Goal: Task Accomplishment & Management: Complete application form

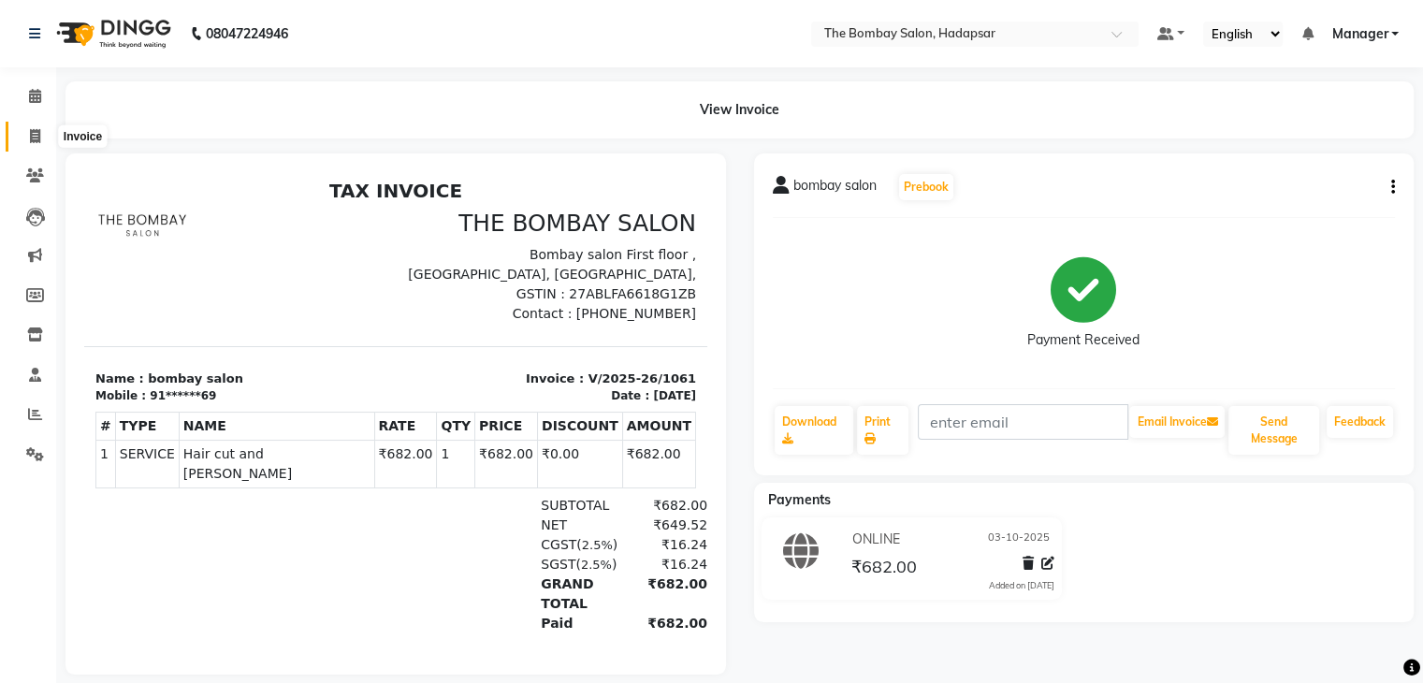
click at [41, 136] on span at bounding box center [35, 137] width 33 height 22
select select "8374"
select select "service"
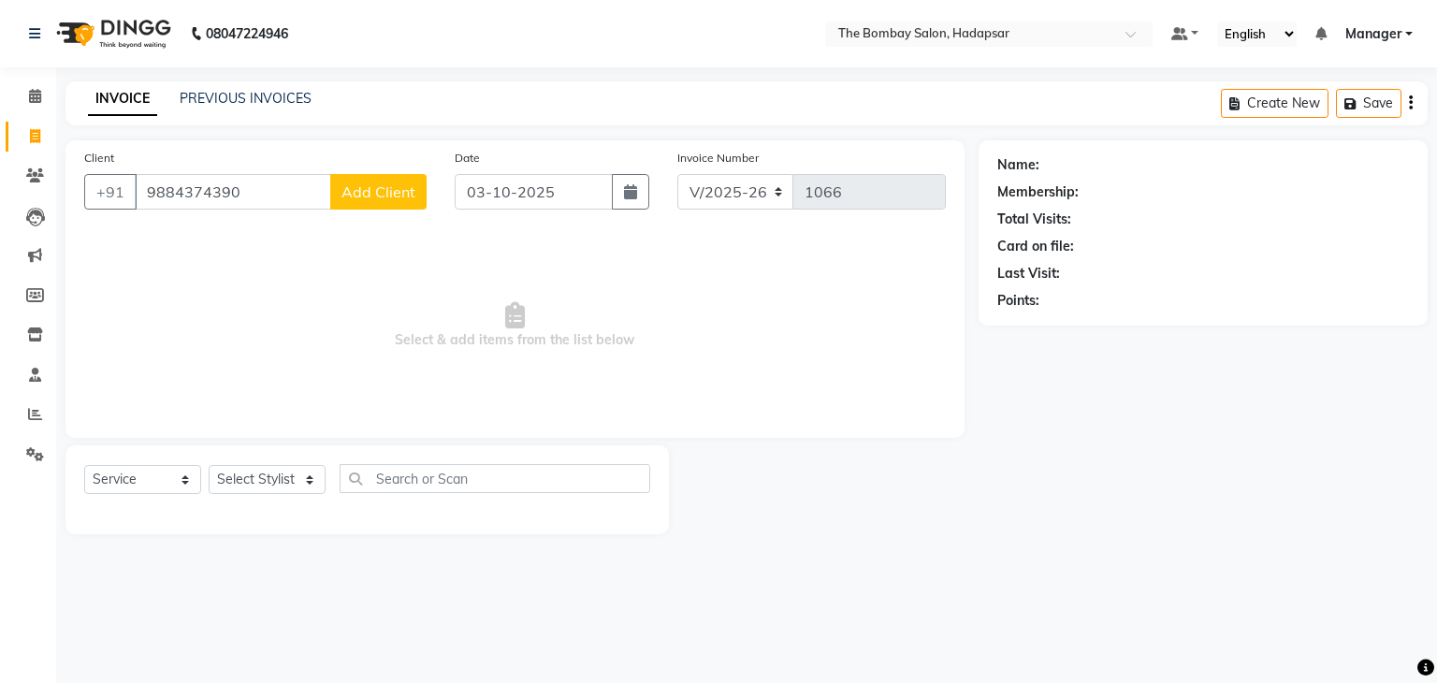
type input "9884374390"
click at [360, 196] on span "Add Client" at bounding box center [379, 191] width 74 height 19
select select "22"
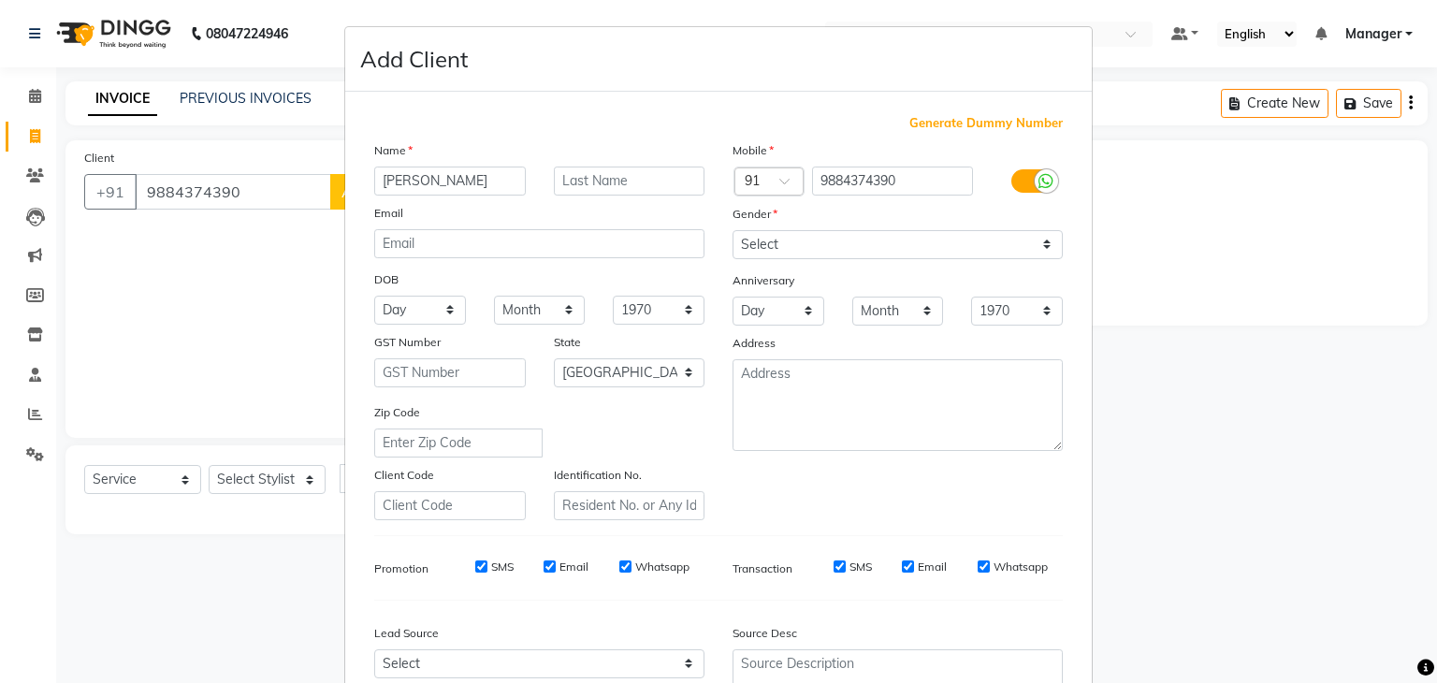
type input "Bhawna"
click at [841, 248] on select "Select [DEMOGRAPHIC_DATA] [DEMOGRAPHIC_DATA] Other Prefer Not To Say" at bounding box center [898, 244] width 330 height 29
select select "[DEMOGRAPHIC_DATA]"
click at [733, 231] on select "Select [DEMOGRAPHIC_DATA] [DEMOGRAPHIC_DATA] Other Prefer Not To Say" at bounding box center [898, 244] width 330 height 29
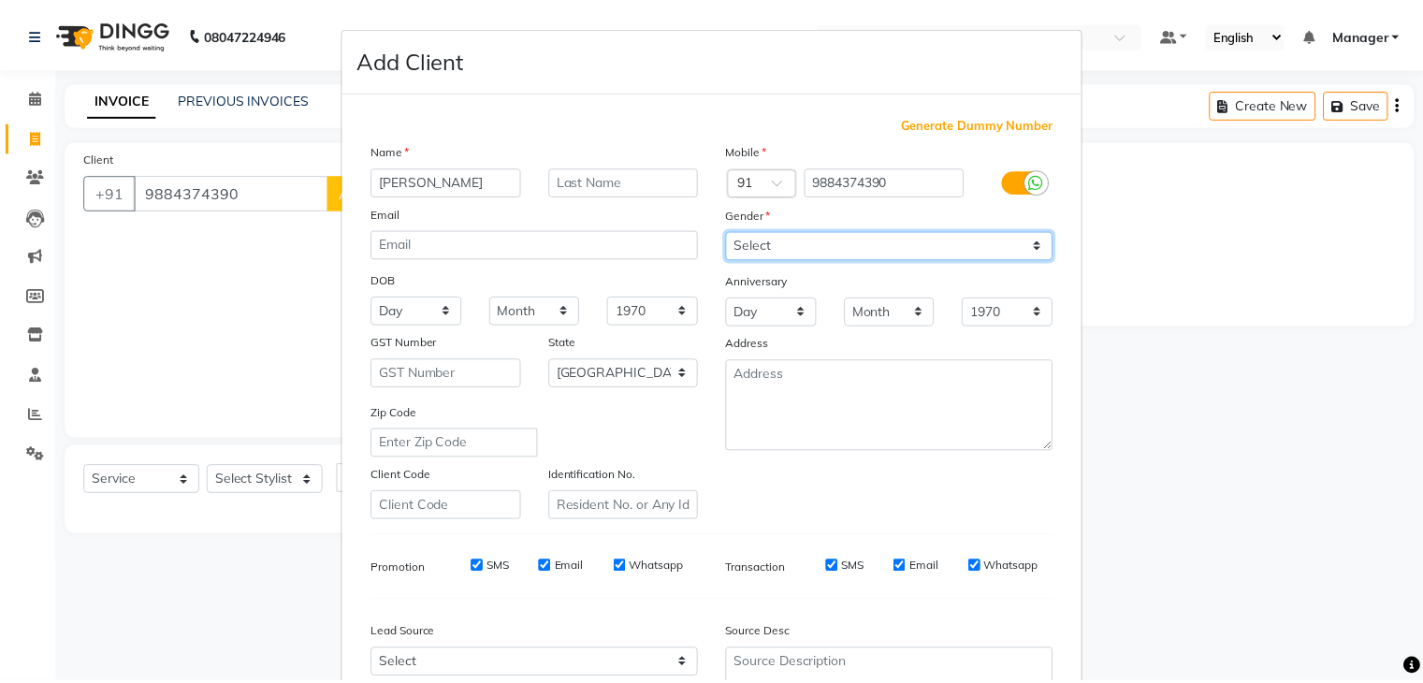
scroll to position [190, 0]
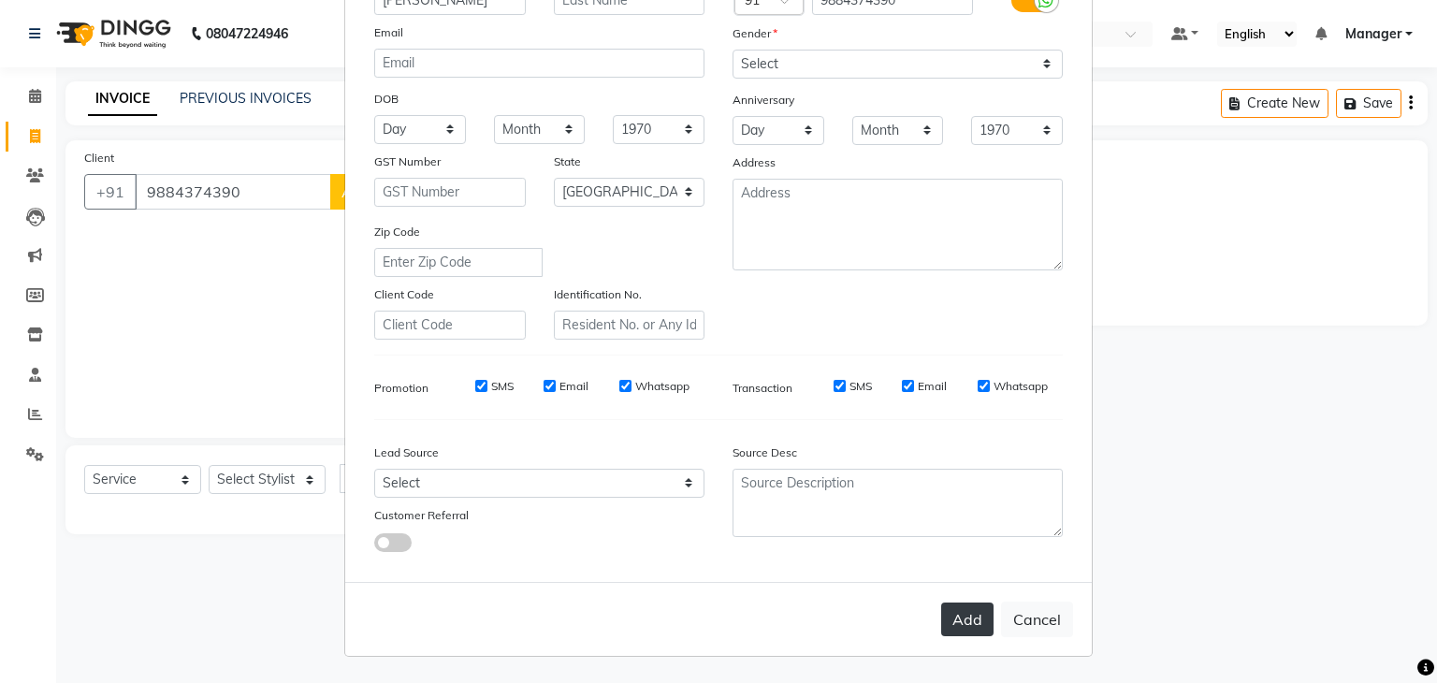
click at [963, 616] on button "Add" at bounding box center [967, 620] width 52 height 34
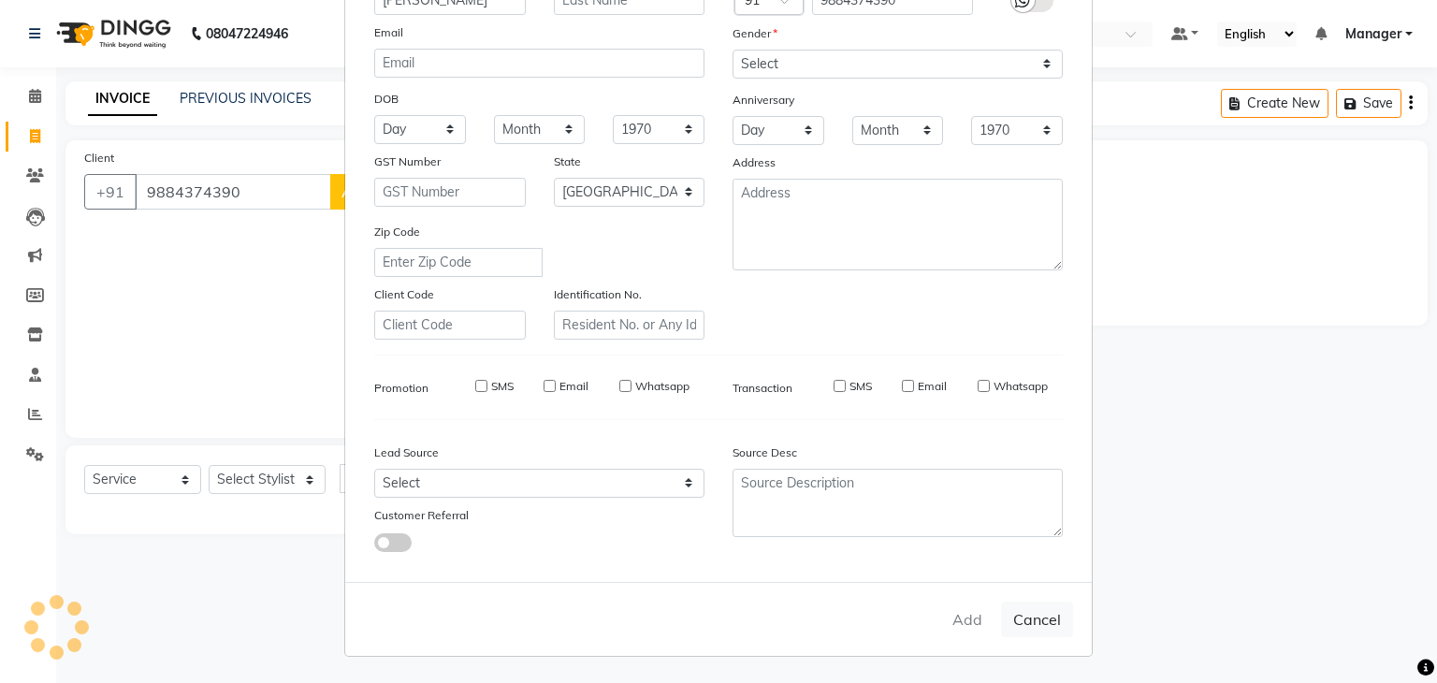
type input "98******90"
select select
select select "null"
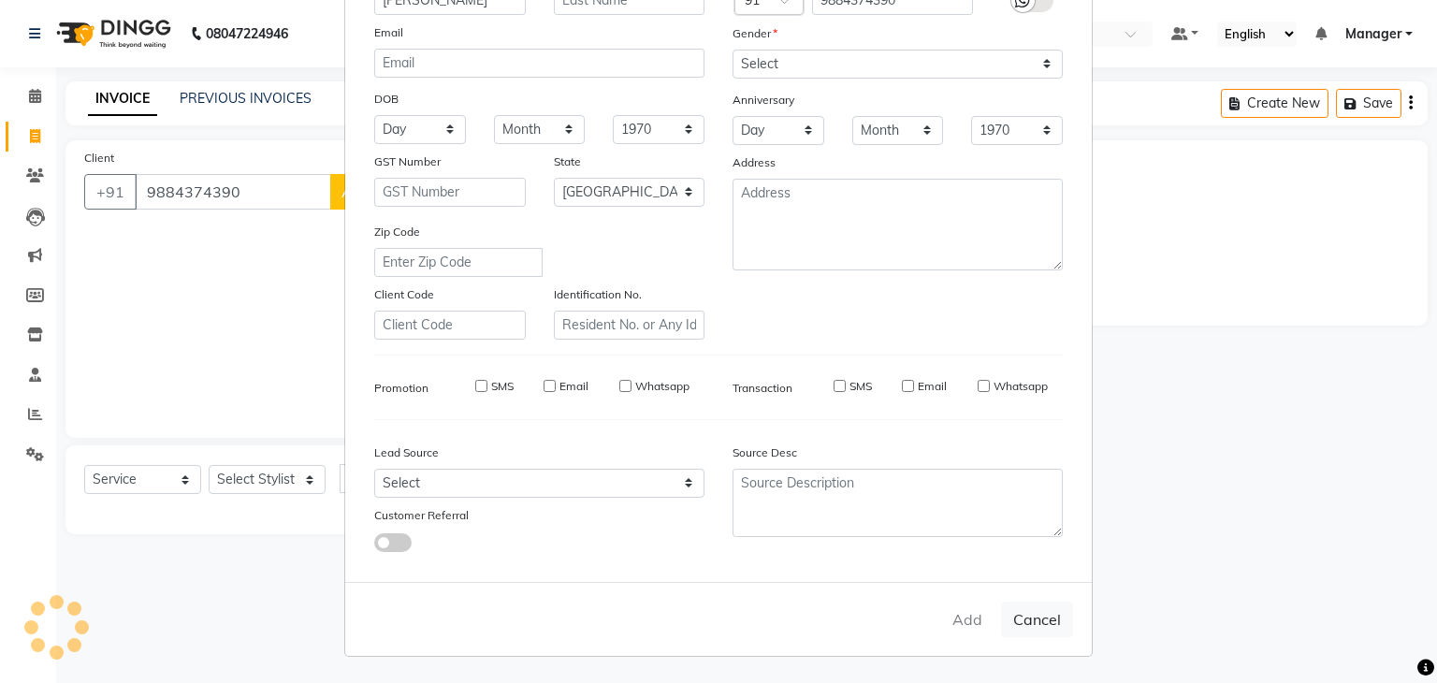
select select
checkbox input "false"
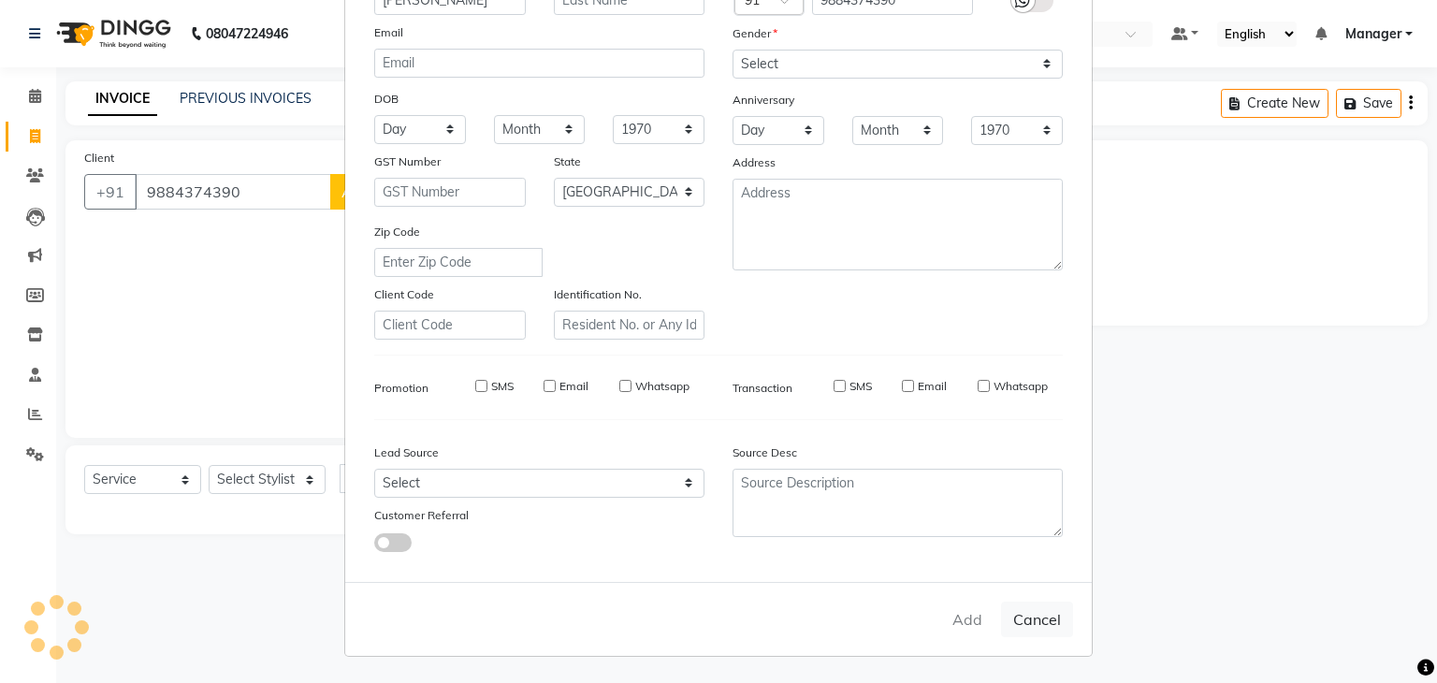
checkbox input "false"
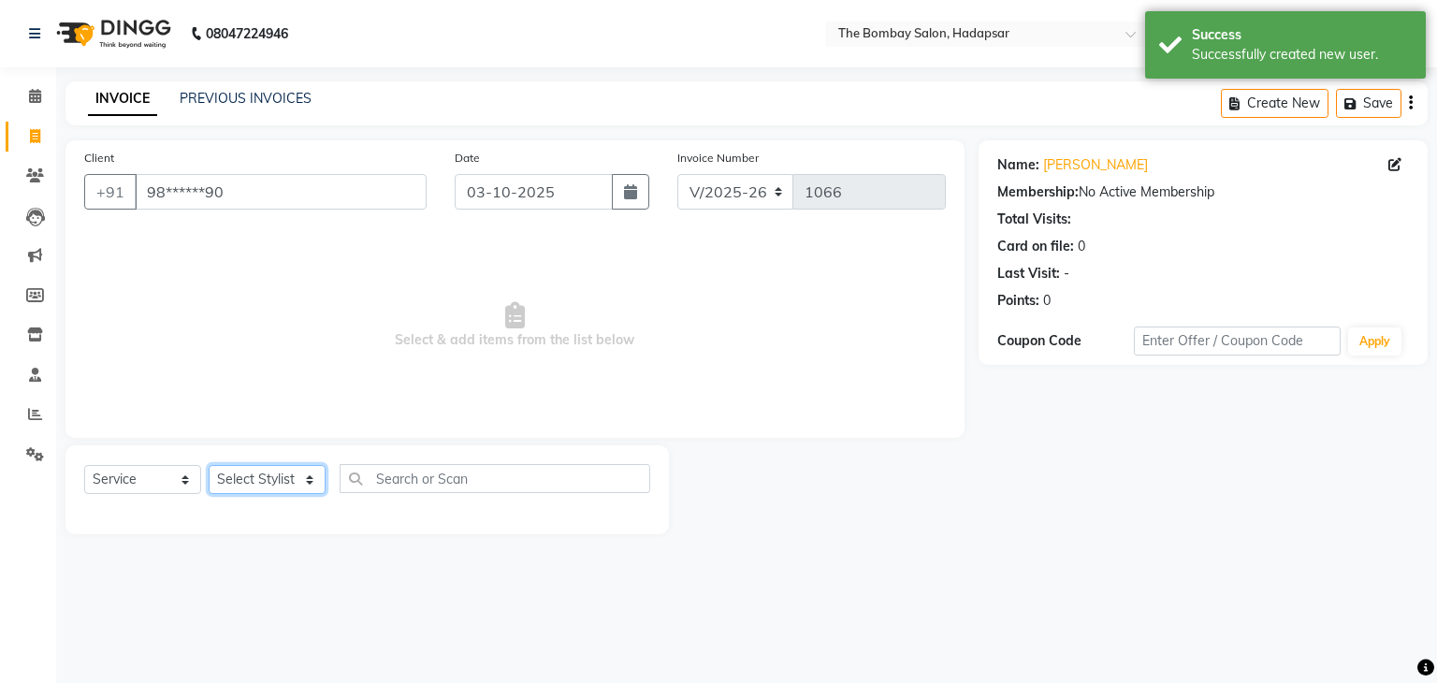
click at [259, 478] on select "Select Stylist [PERSON_NAME] hasn KASIF Manager [PERSON_NAME] MUKESH MUSARIK [P…" at bounding box center [267, 479] width 117 height 29
select select "84977"
click at [209, 466] on select "Select Stylist [PERSON_NAME] hasn KASIF Manager [PERSON_NAME] MUKESH MUSARIK [P…" at bounding box center [267, 479] width 117 height 29
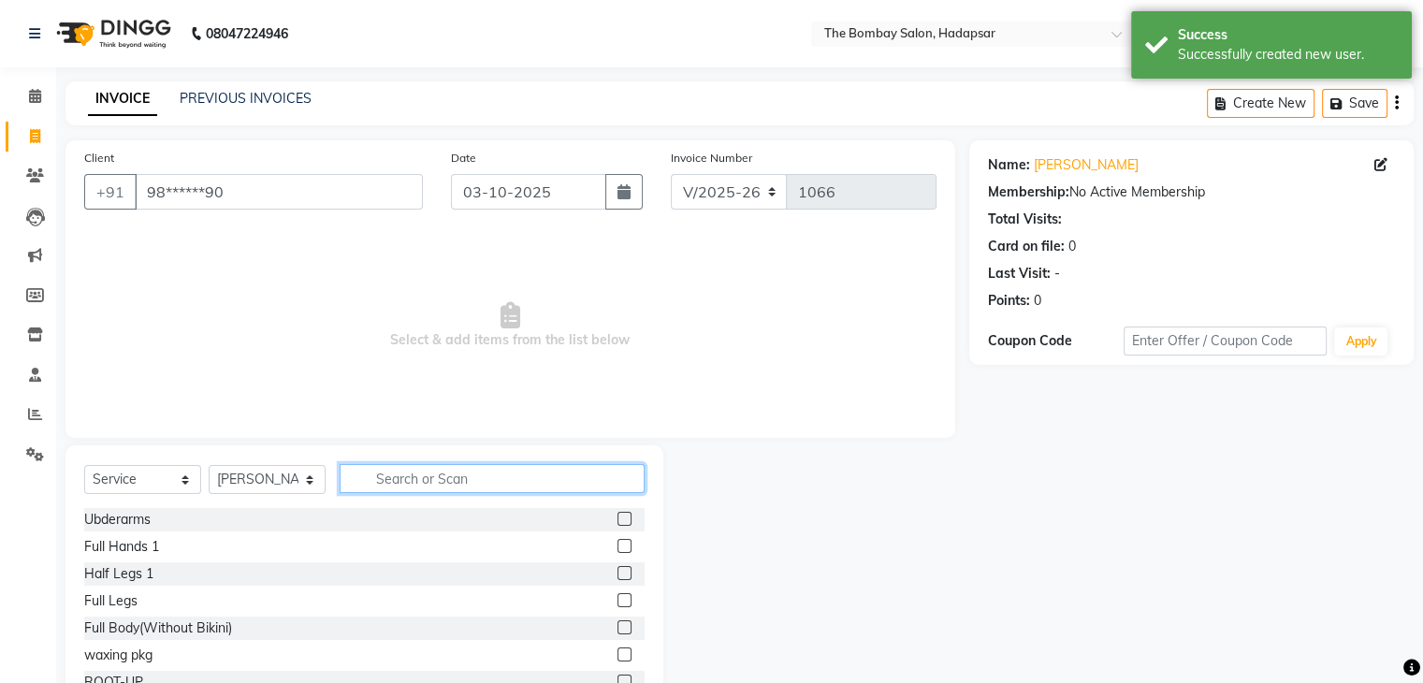
click at [454, 486] on input "text" at bounding box center [492, 478] width 305 height 29
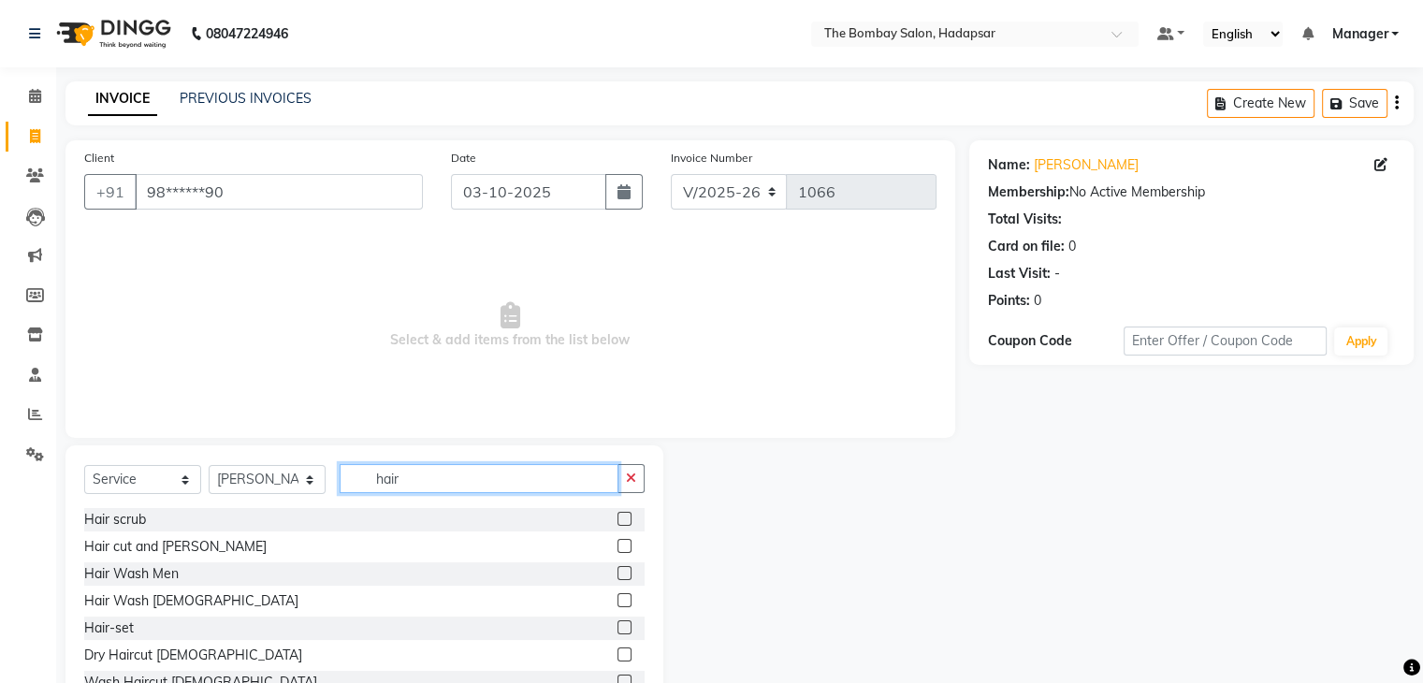
click at [427, 491] on input "hair" at bounding box center [479, 478] width 279 height 29
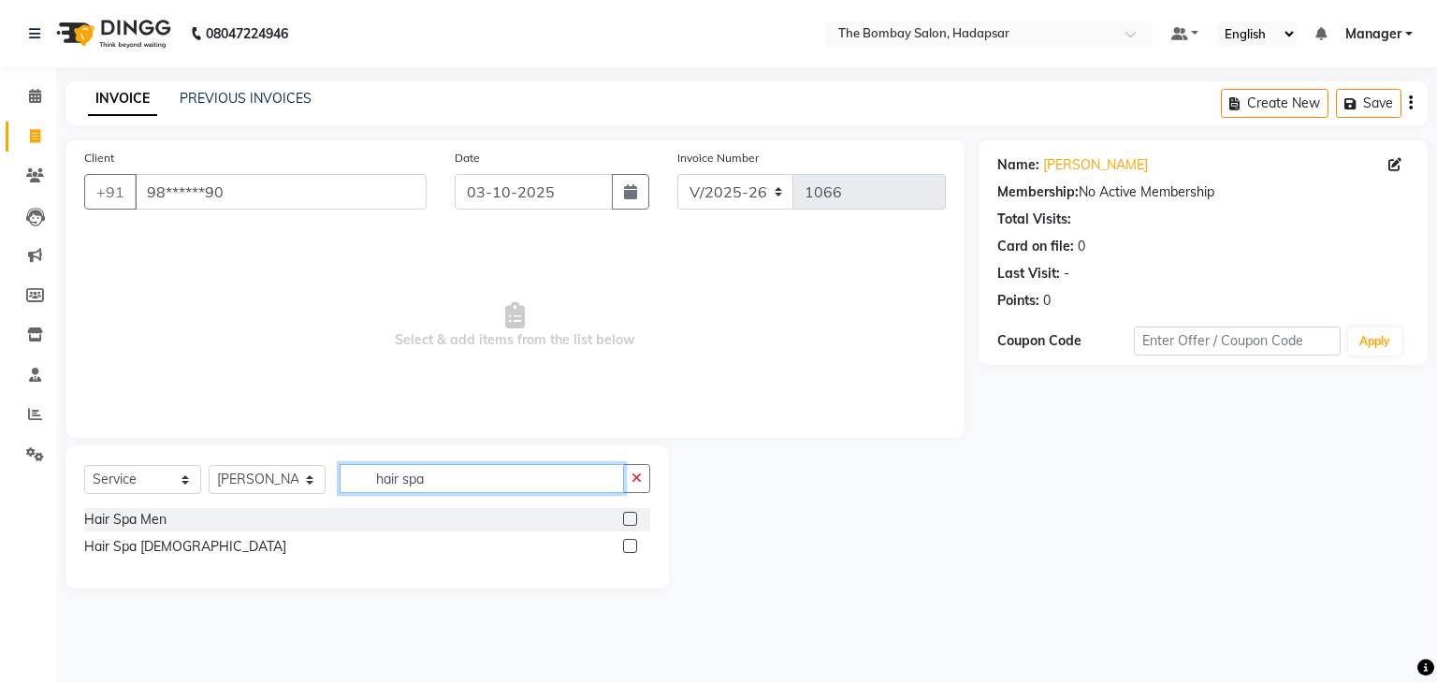
type input "hair spa"
click at [633, 547] on label at bounding box center [630, 546] width 14 height 14
click at [633, 547] on input "checkbox" at bounding box center [629, 547] width 12 height 12
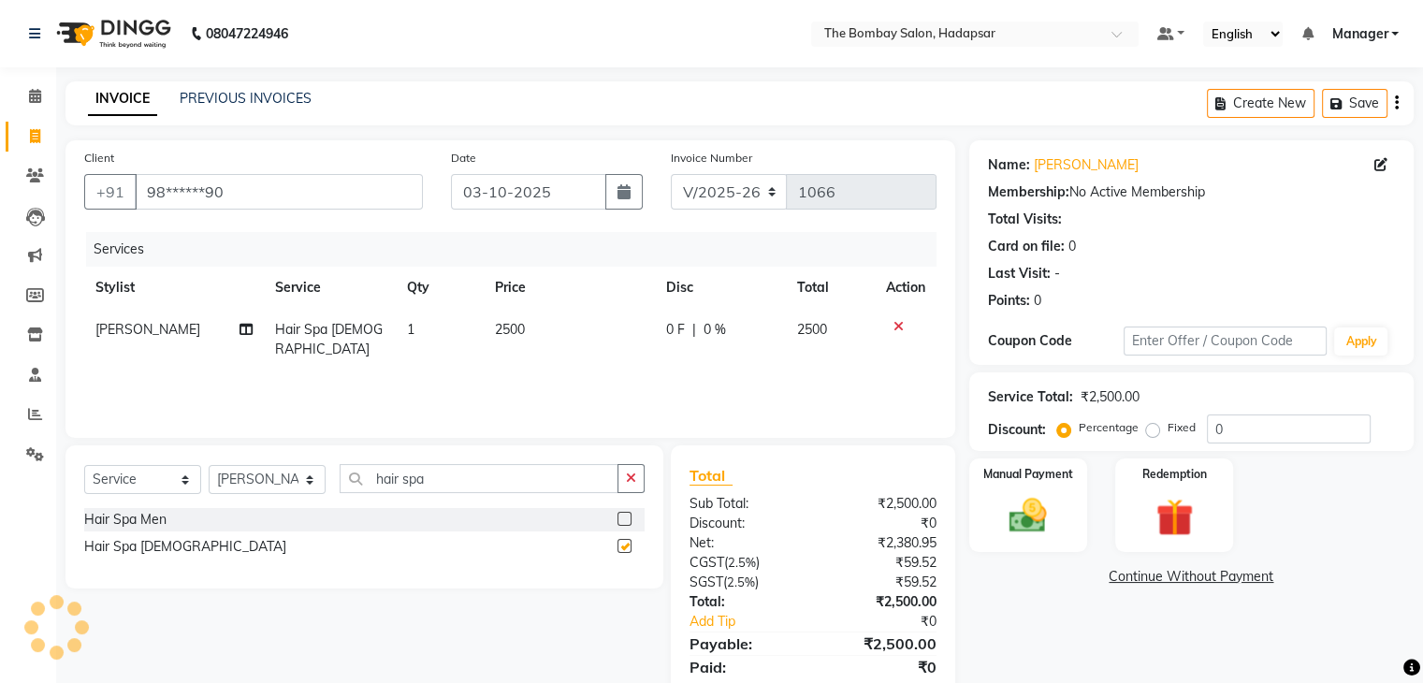
checkbox input "false"
click at [505, 325] on span "2500" at bounding box center [510, 329] width 30 height 17
select select "84977"
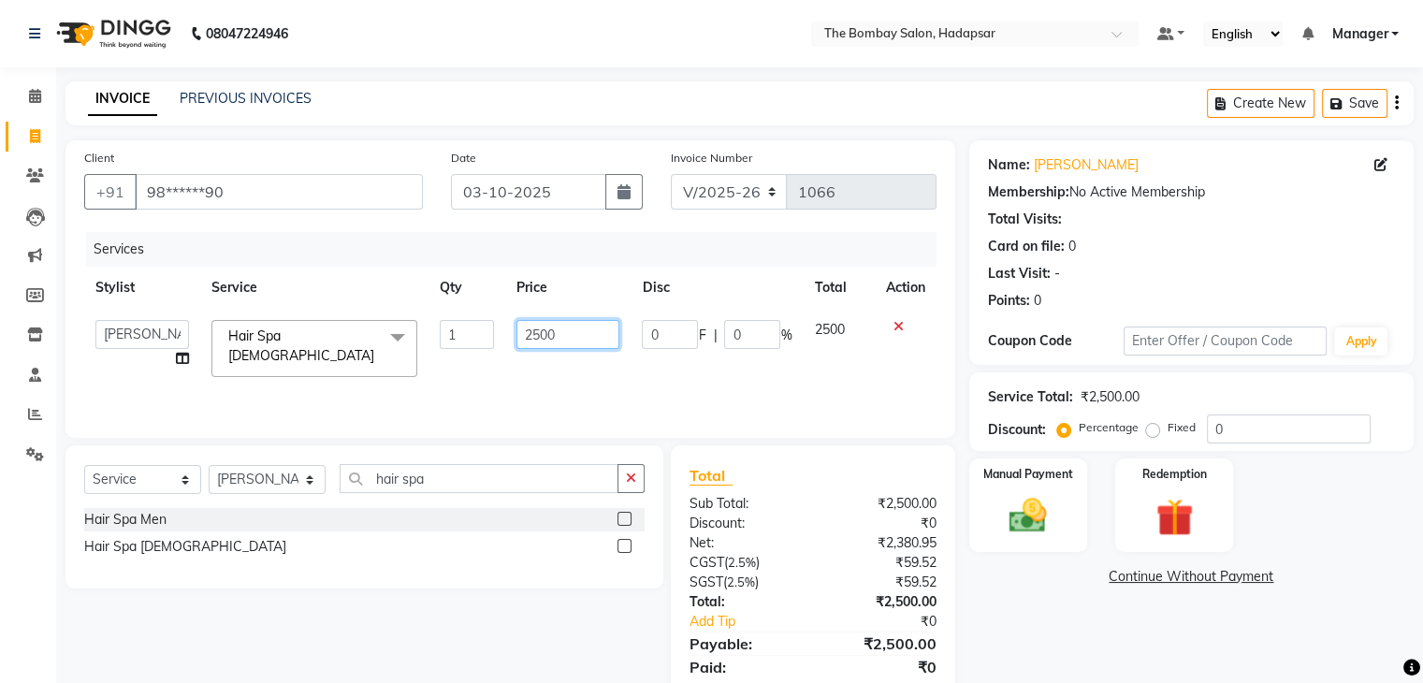
click at [576, 329] on input "2500" at bounding box center [568, 334] width 103 height 29
type input "2"
type input "1512"
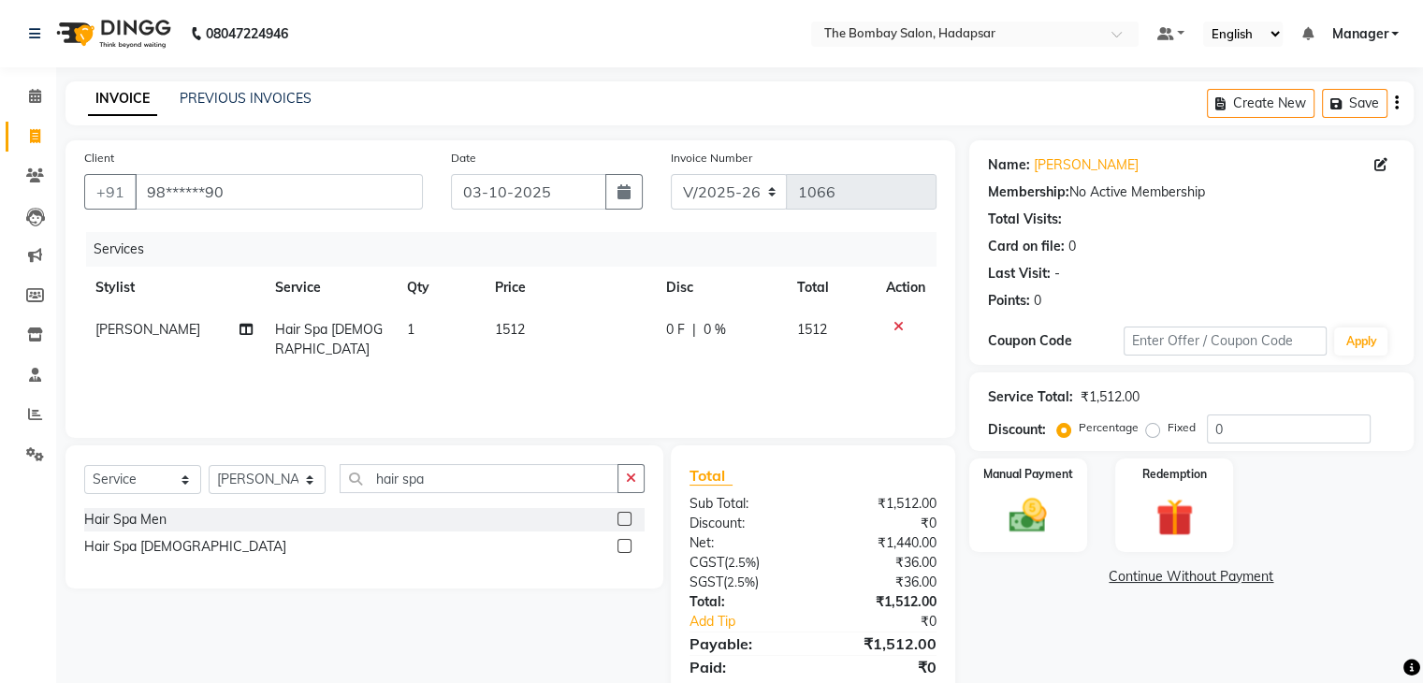
click at [606, 392] on div "Services Stylist Service Qty Price Disc Total Action RAMESHWAR Hair Spa Female …" at bounding box center [510, 325] width 853 height 187
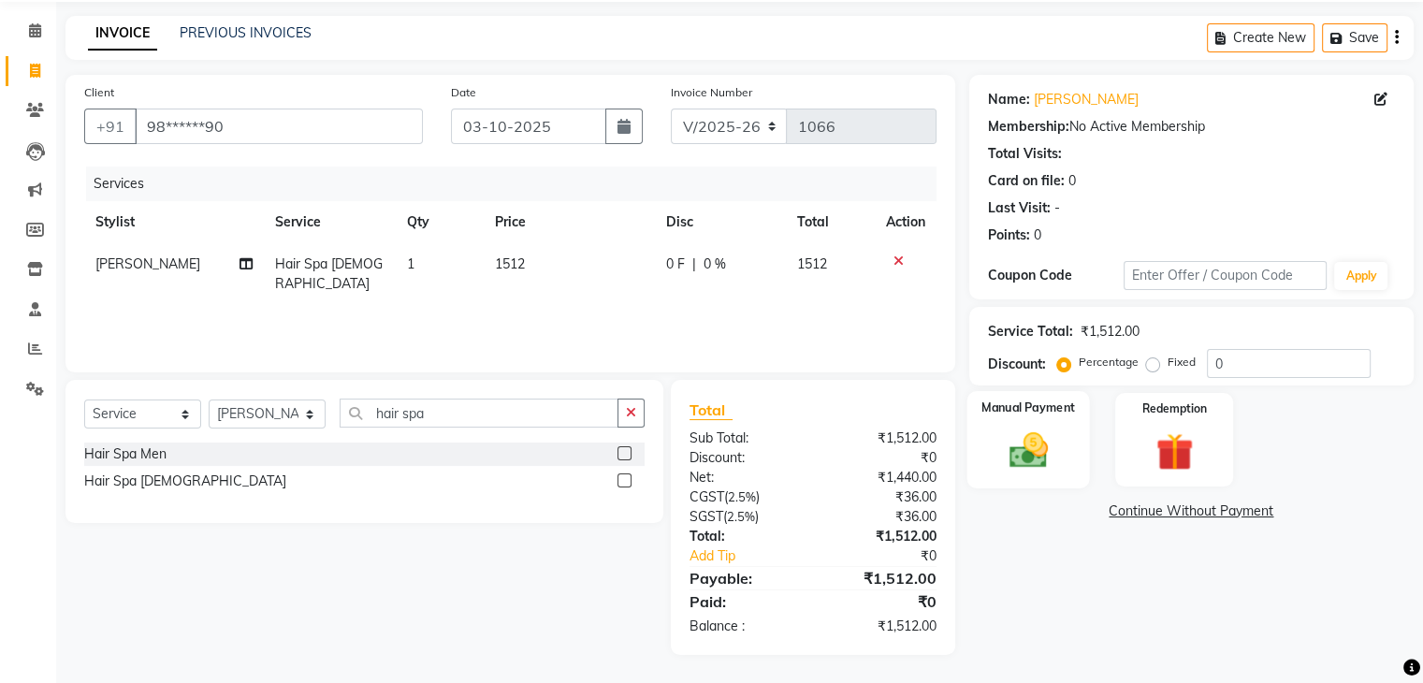
click at [1019, 440] on img at bounding box center [1028, 451] width 63 height 45
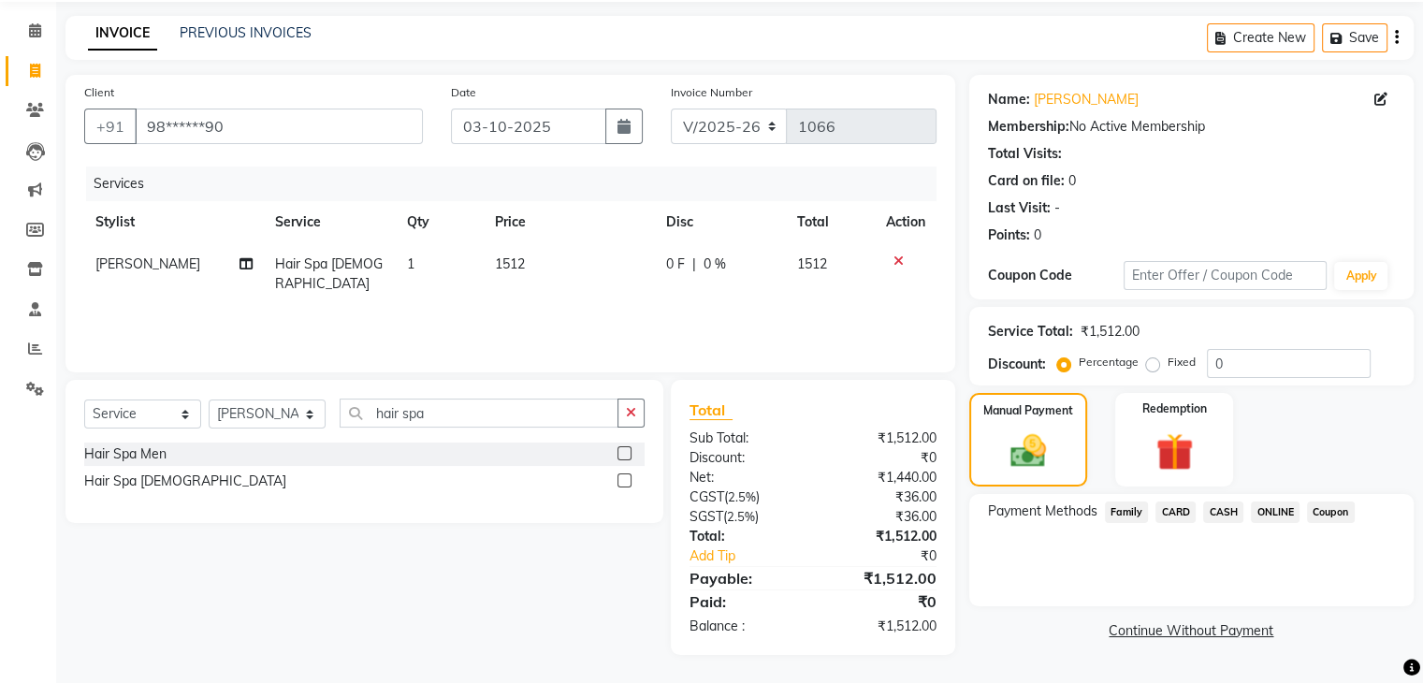
click at [1180, 517] on span "CARD" at bounding box center [1176, 513] width 40 height 22
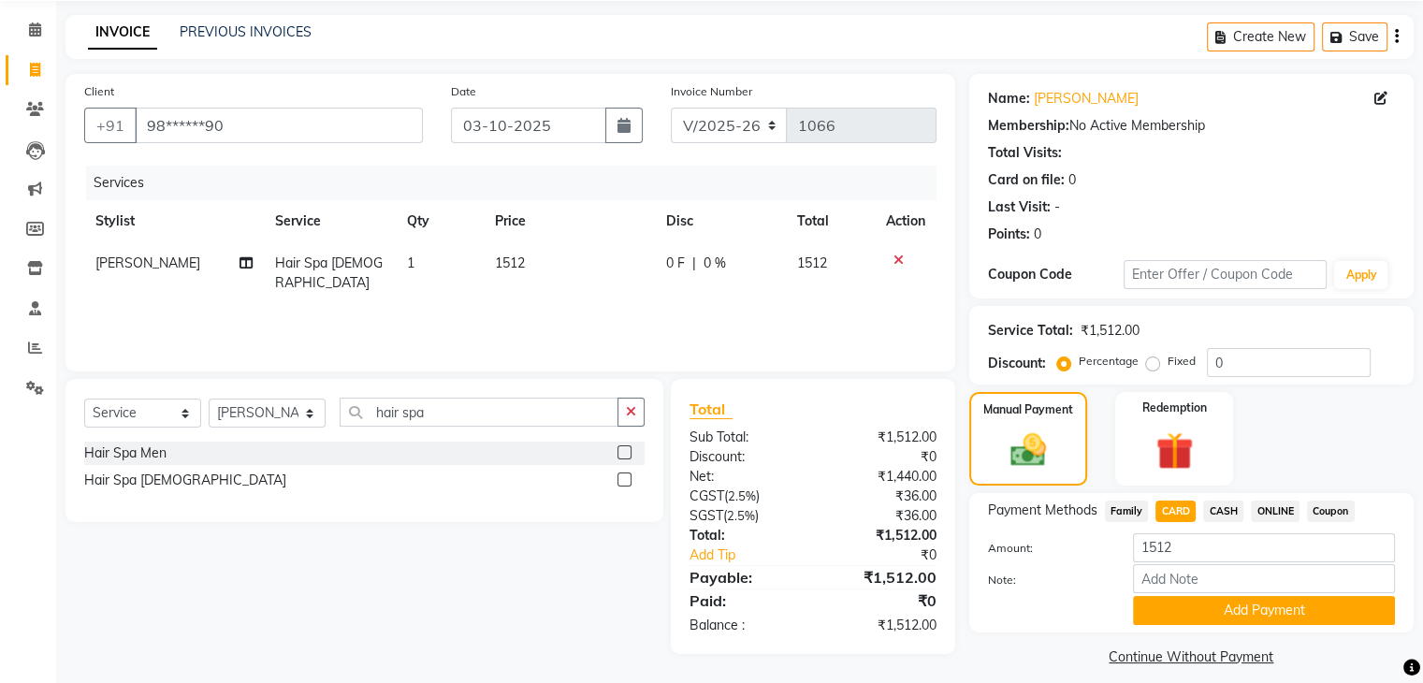
scroll to position [83, 0]
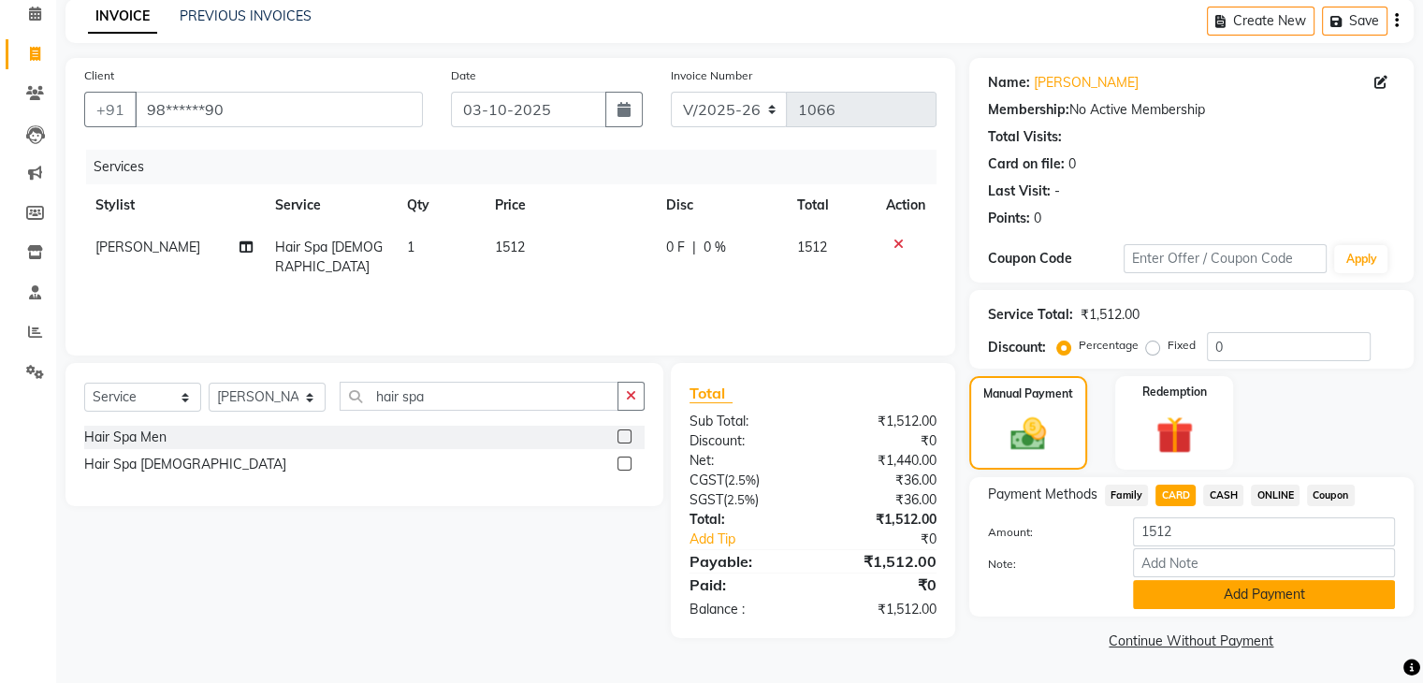
click at [1234, 591] on button "Add Payment" at bounding box center [1264, 594] width 262 height 29
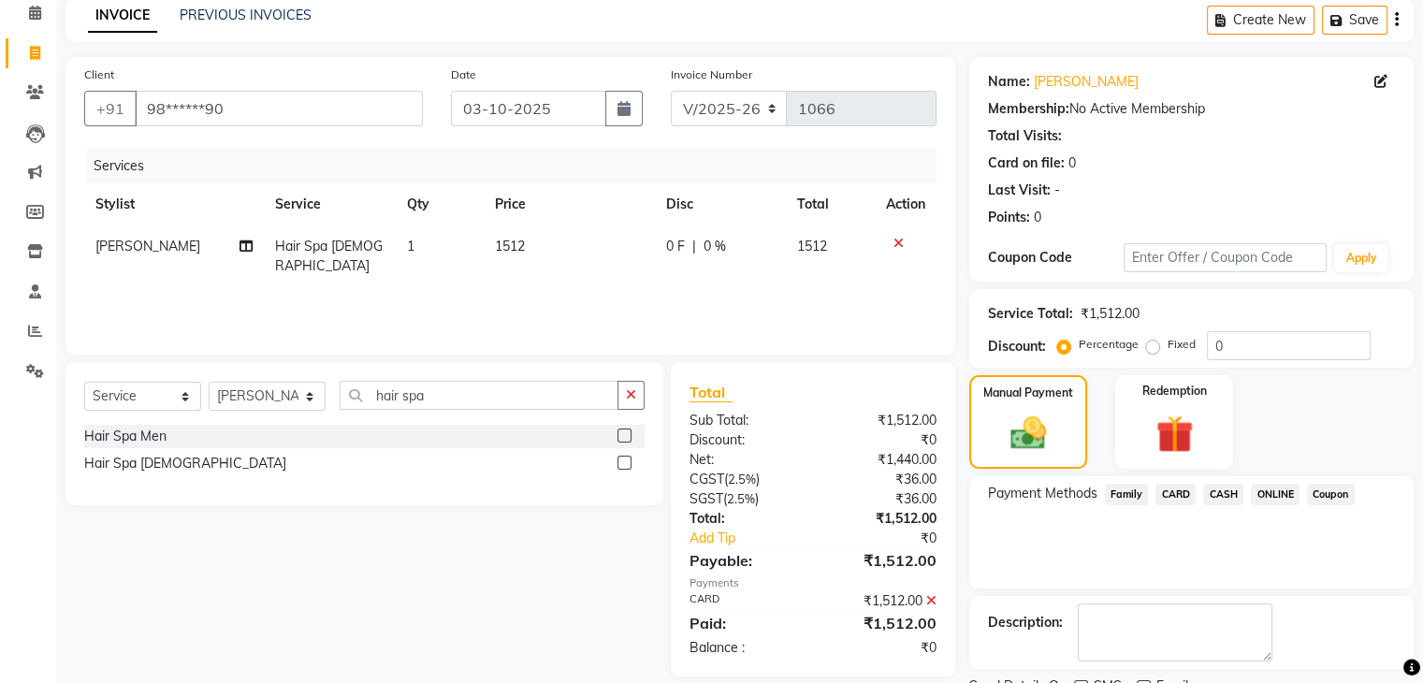
scroll to position [160, 0]
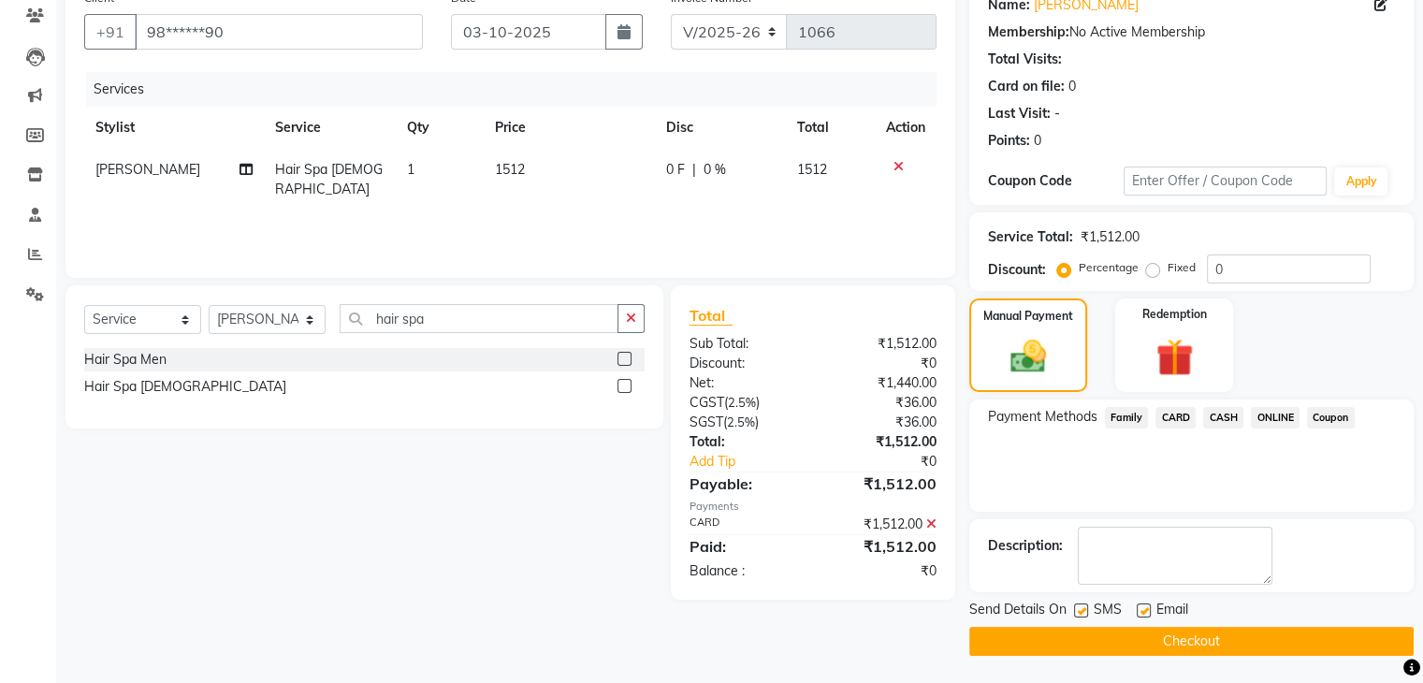
click at [1137, 608] on label at bounding box center [1144, 611] width 14 height 14
click at [1137, 608] on input "checkbox" at bounding box center [1143, 611] width 12 height 12
checkbox input "false"
click at [1135, 649] on button "Checkout" at bounding box center [1191, 641] width 445 height 29
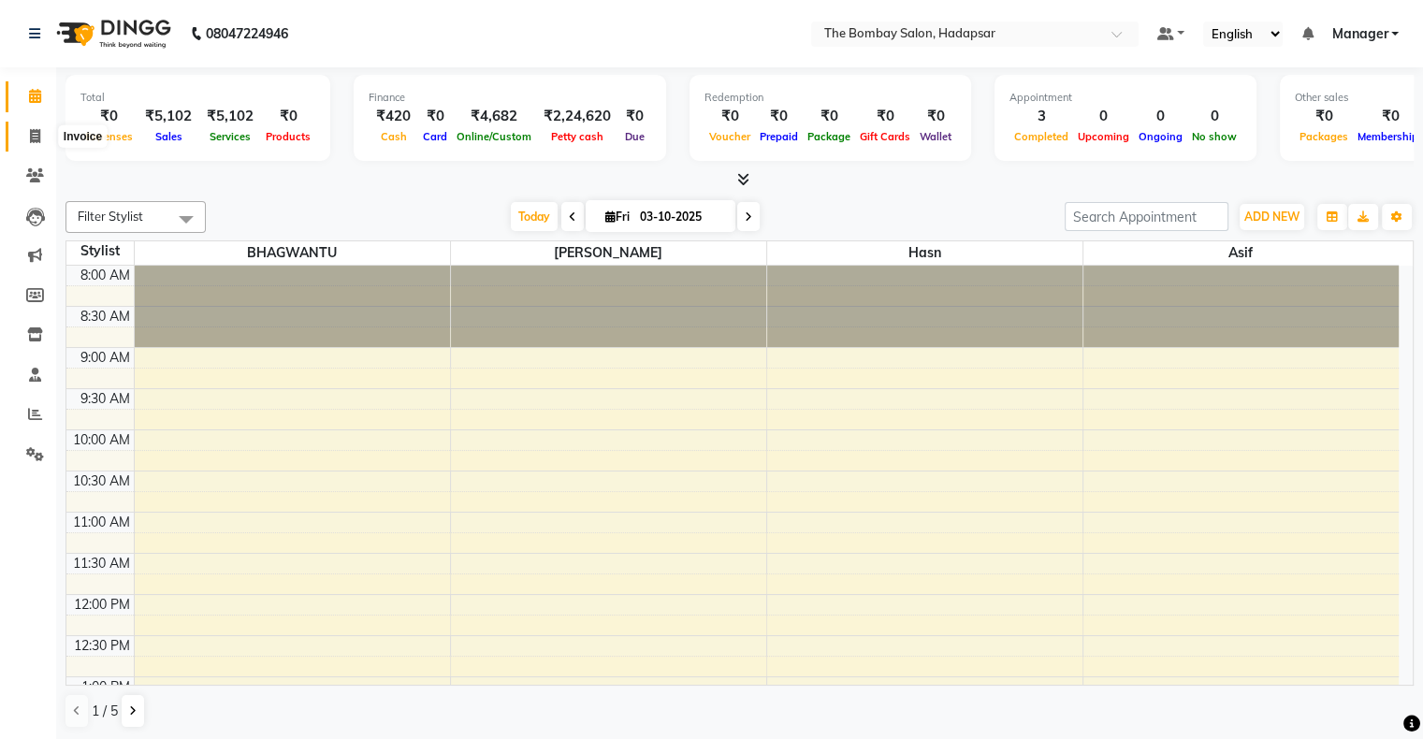
click at [24, 140] on span at bounding box center [35, 137] width 33 height 22
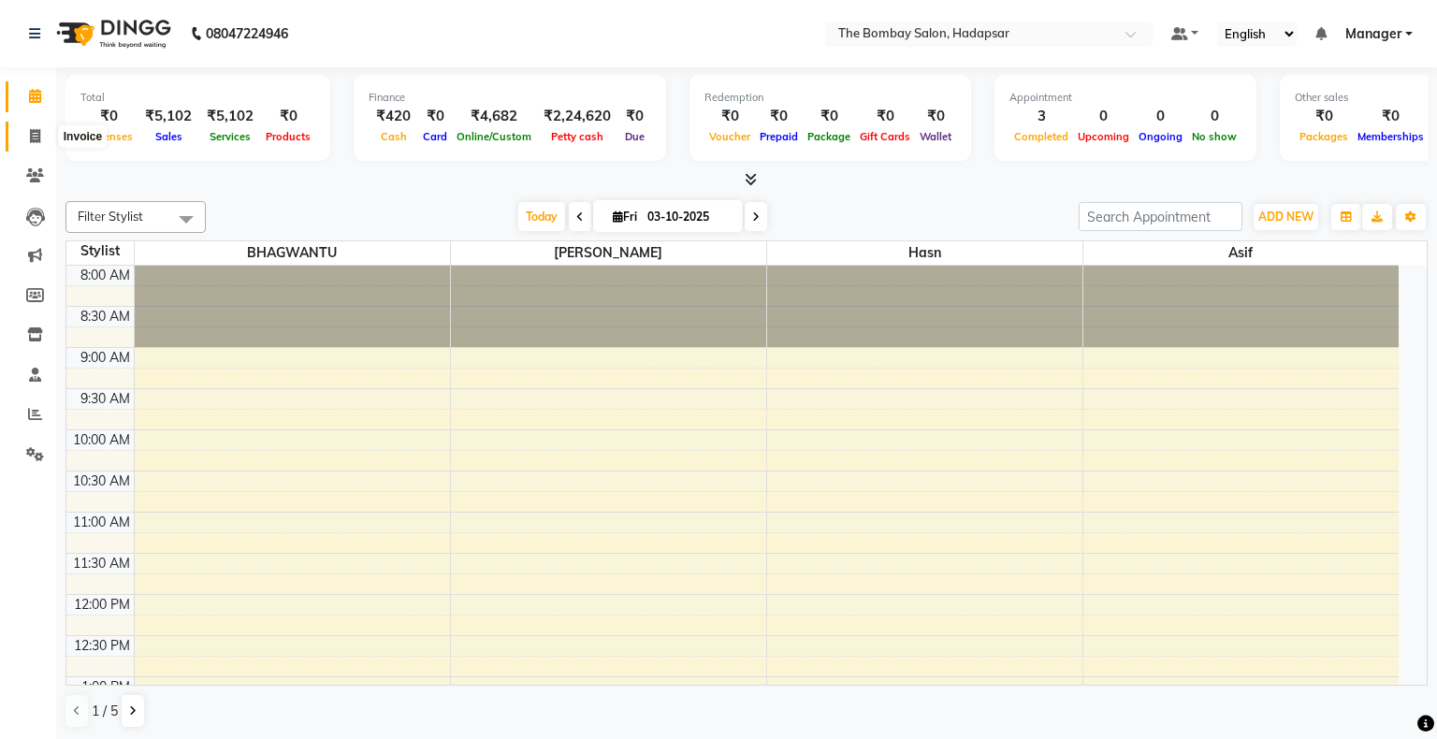
select select "8374"
select select "service"
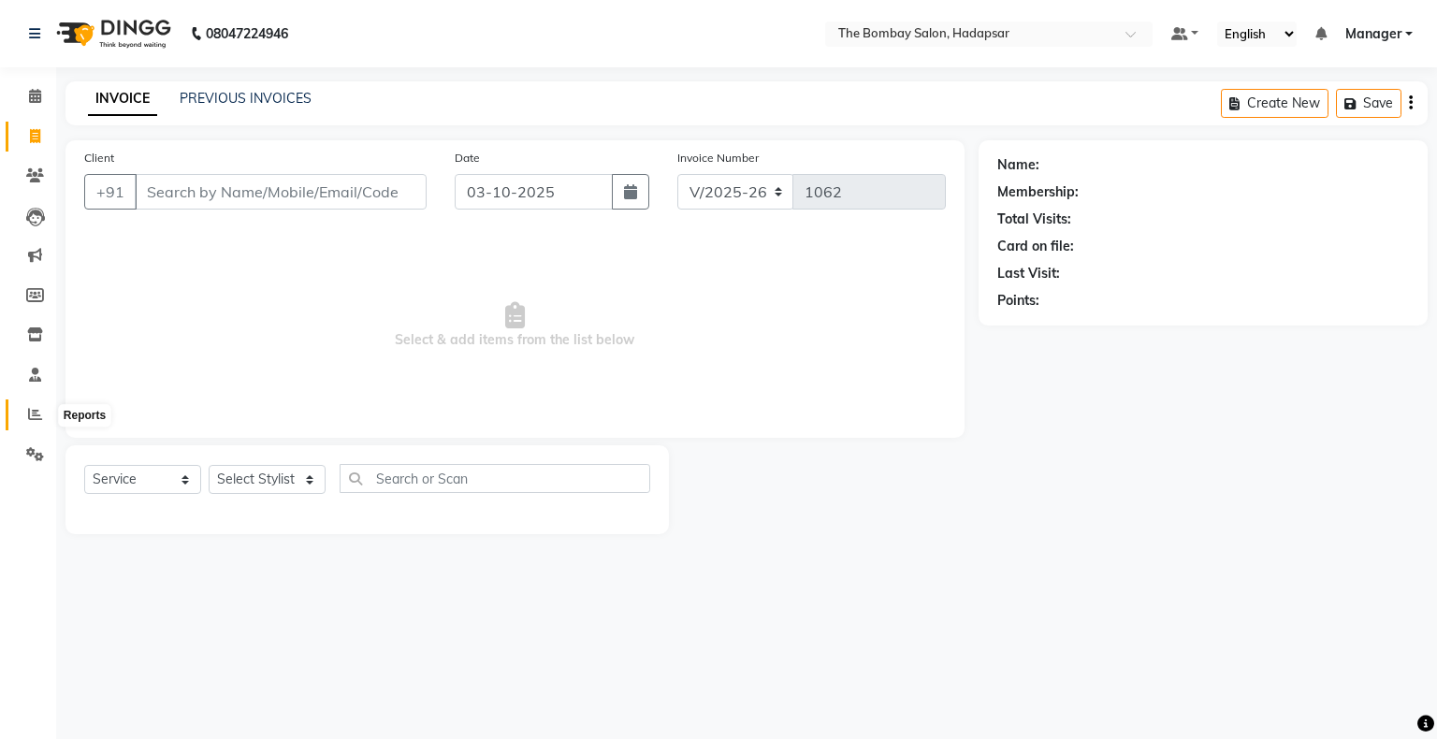
click at [39, 414] on icon at bounding box center [35, 414] width 14 height 14
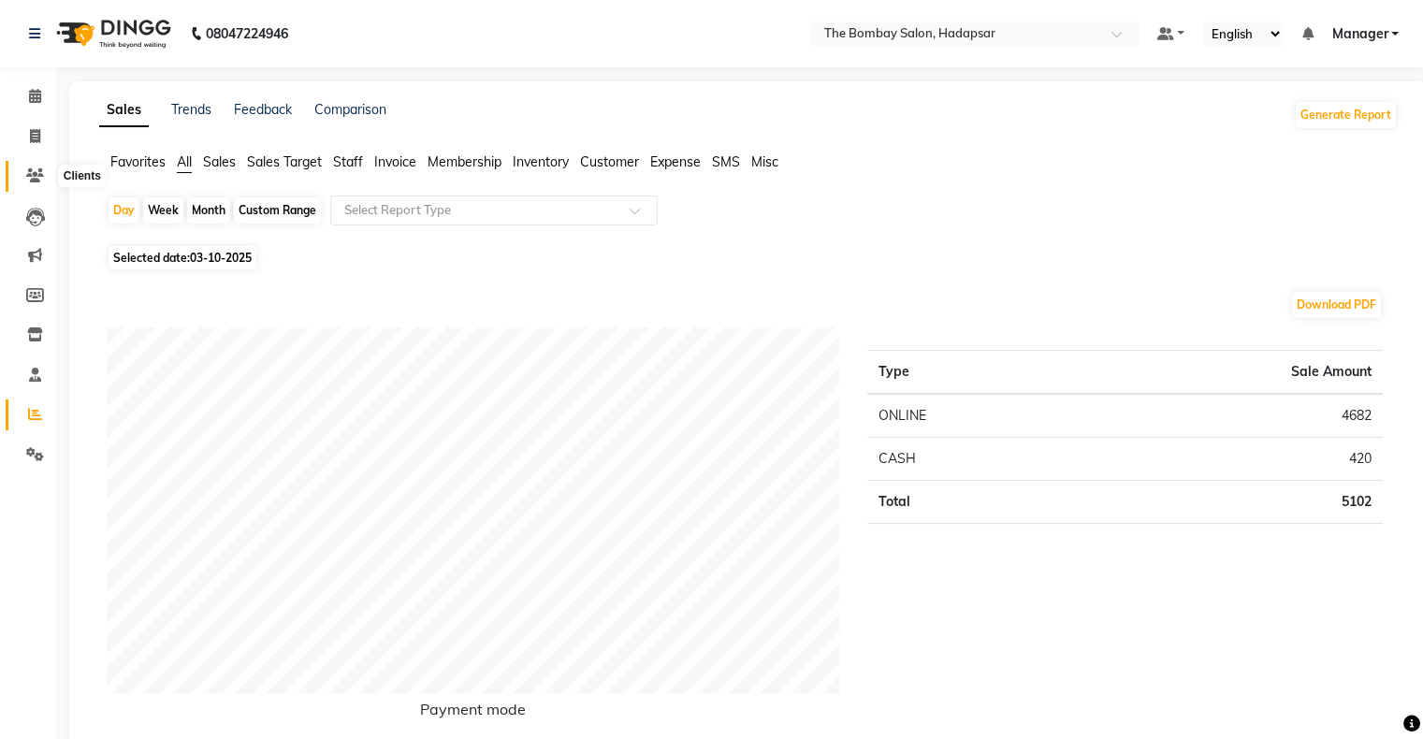
click at [26, 169] on icon at bounding box center [35, 175] width 18 height 14
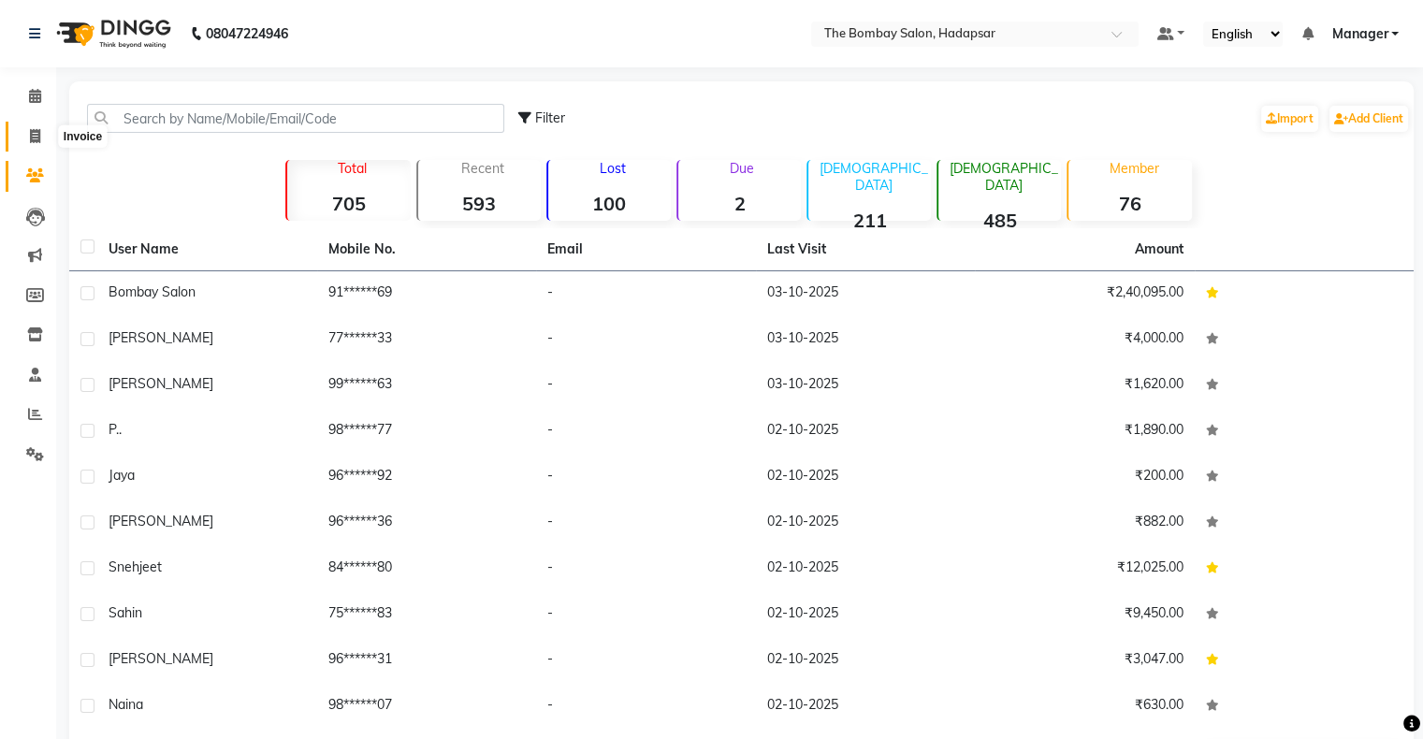
click at [37, 139] on icon at bounding box center [35, 136] width 10 height 14
select select "service"
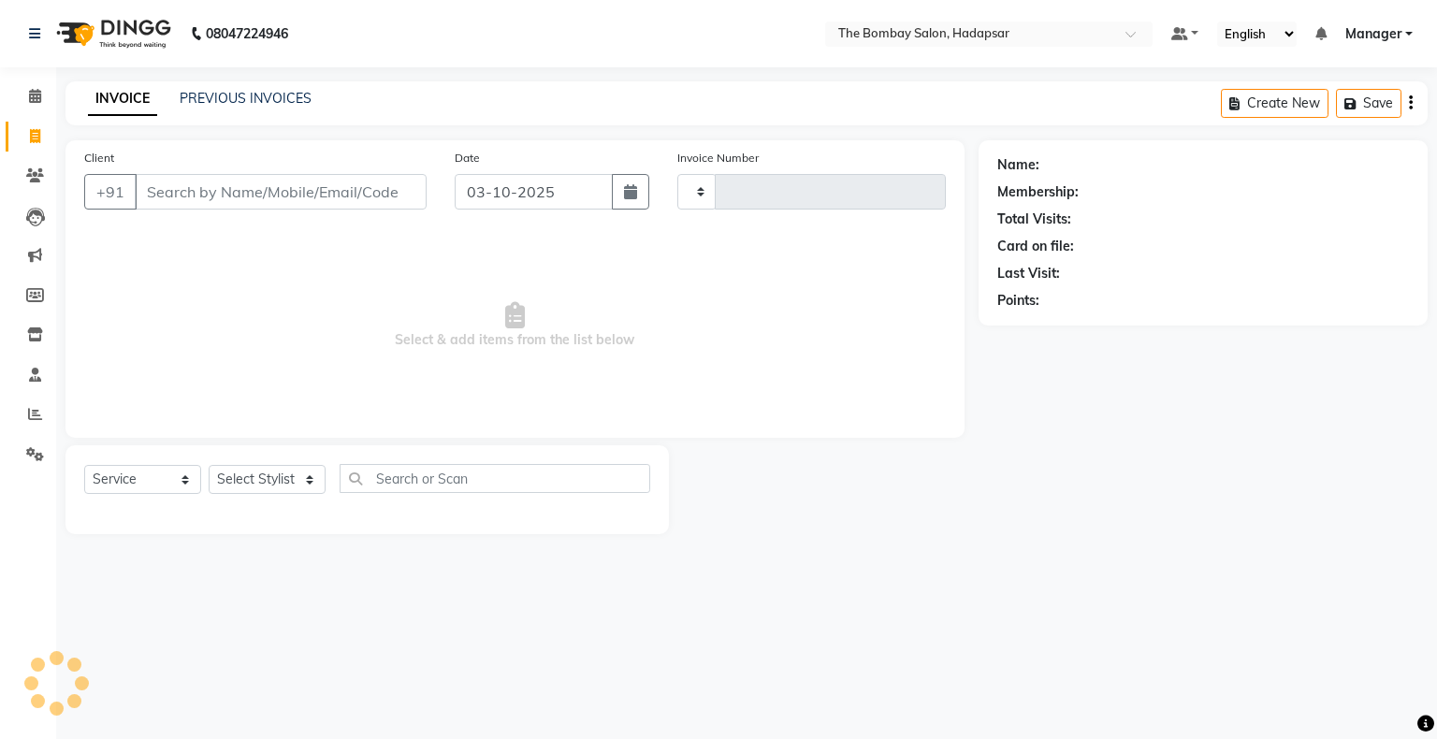
type input "1062"
select select "8374"
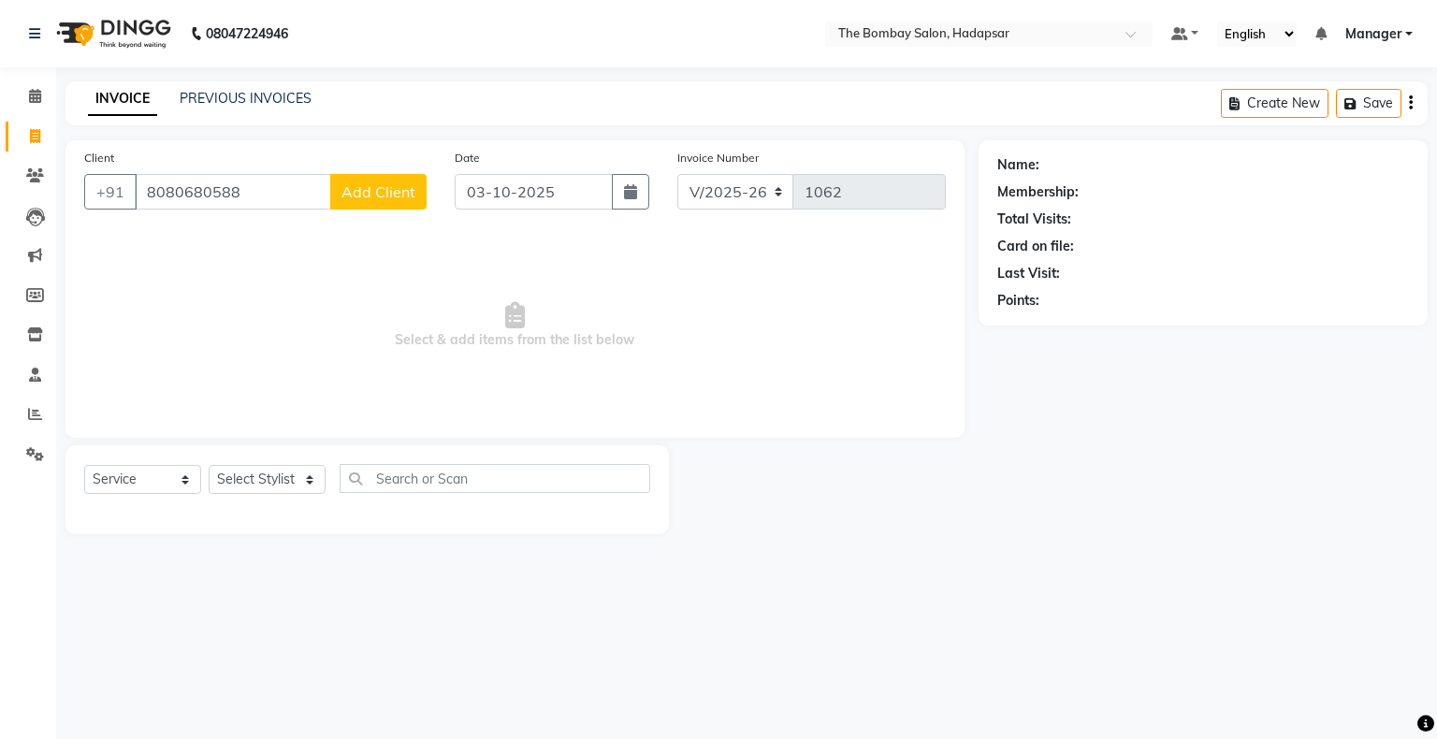
type input "8080680588"
click at [387, 192] on span "Add Client" at bounding box center [379, 191] width 74 height 19
select select "22"
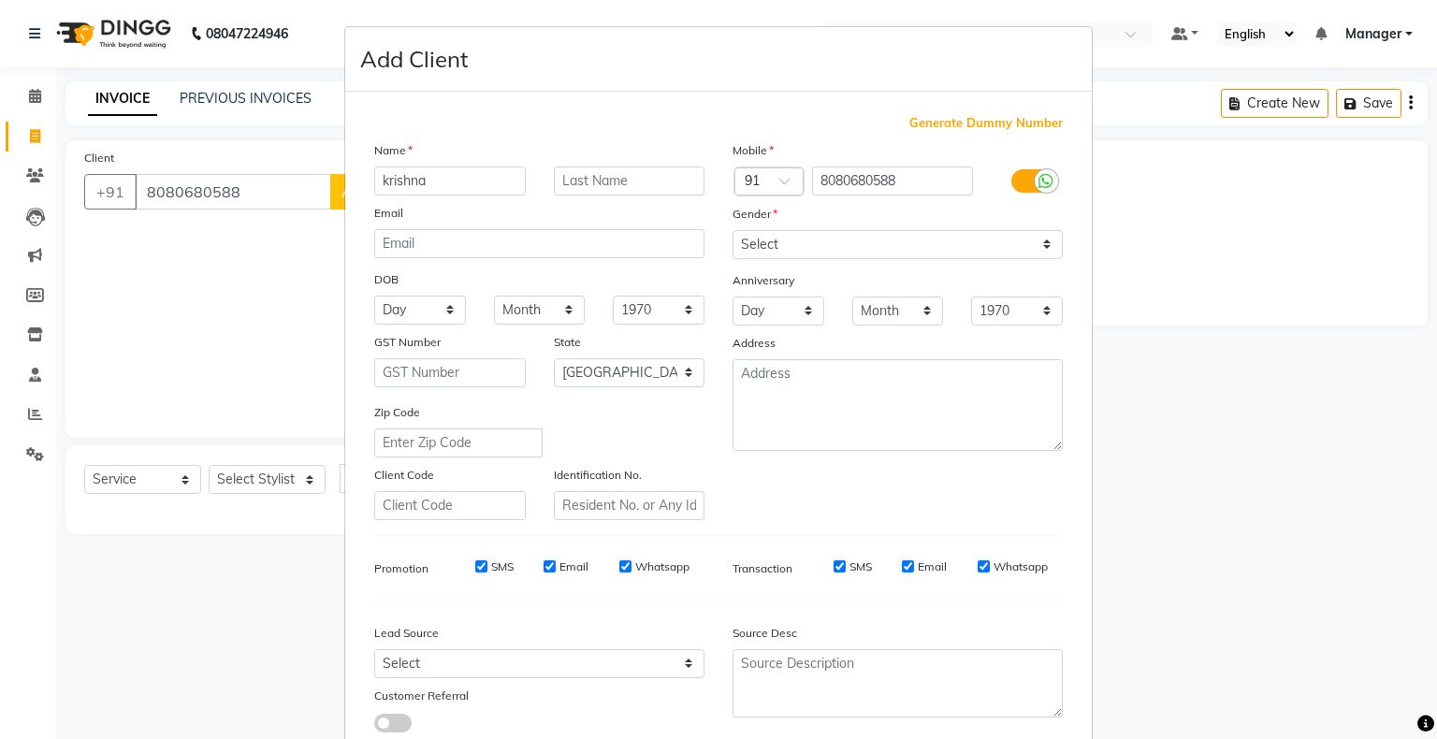
type input "krishna"
click at [809, 245] on select "Select [DEMOGRAPHIC_DATA] [DEMOGRAPHIC_DATA] Other Prefer Not To Say" at bounding box center [898, 244] width 330 height 29
select select "[DEMOGRAPHIC_DATA]"
click at [733, 231] on select "Select [DEMOGRAPHIC_DATA] [DEMOGRAPHIC_DATA] Other Prefer Not To Say" at bounding box center [898, 244] width 330 height 29
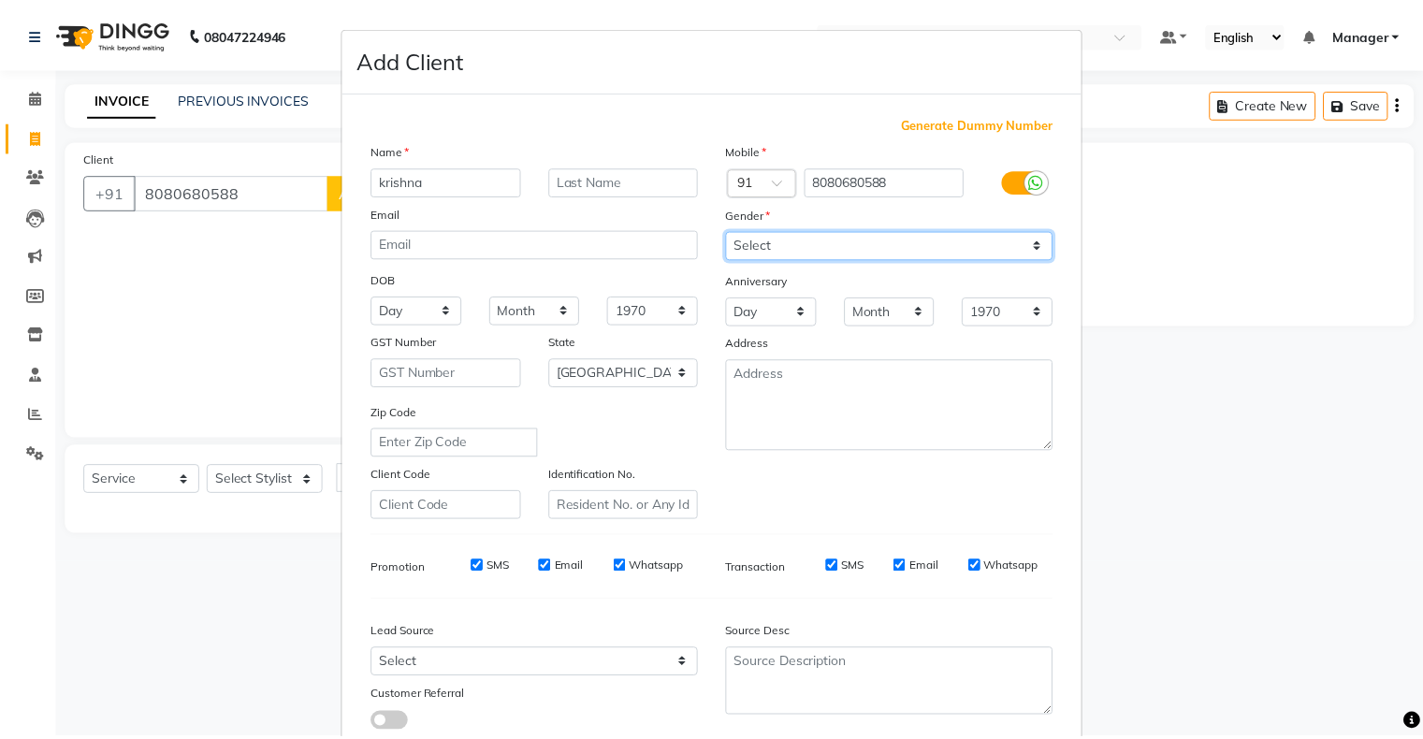
scroll to position [133, 0]
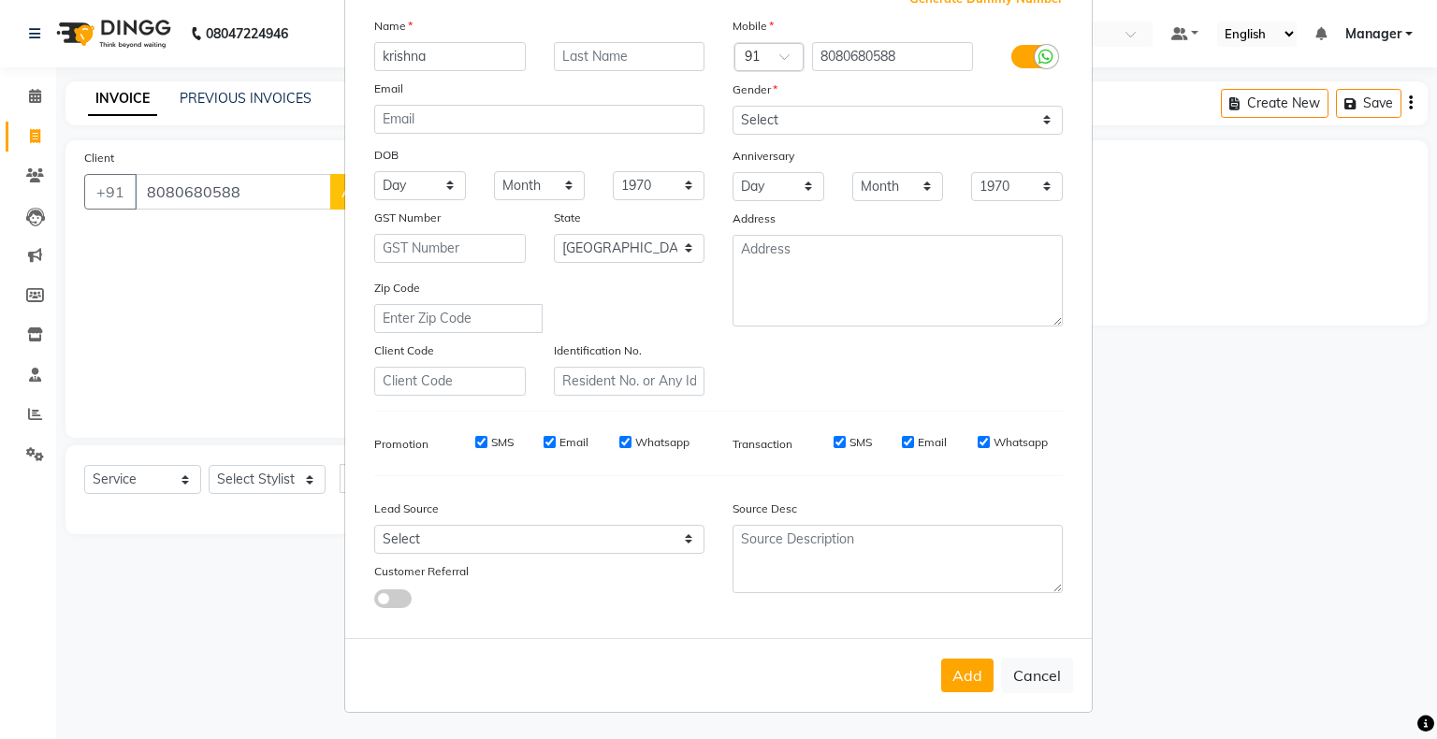
click at [969, 694] on div "Add Cancel" at bounding box center [718, 675] width 747 height 74
click at [962, 676] on button "Add" at bounding box center [967, 676] width 52 height 34
type input "80******88"
select select
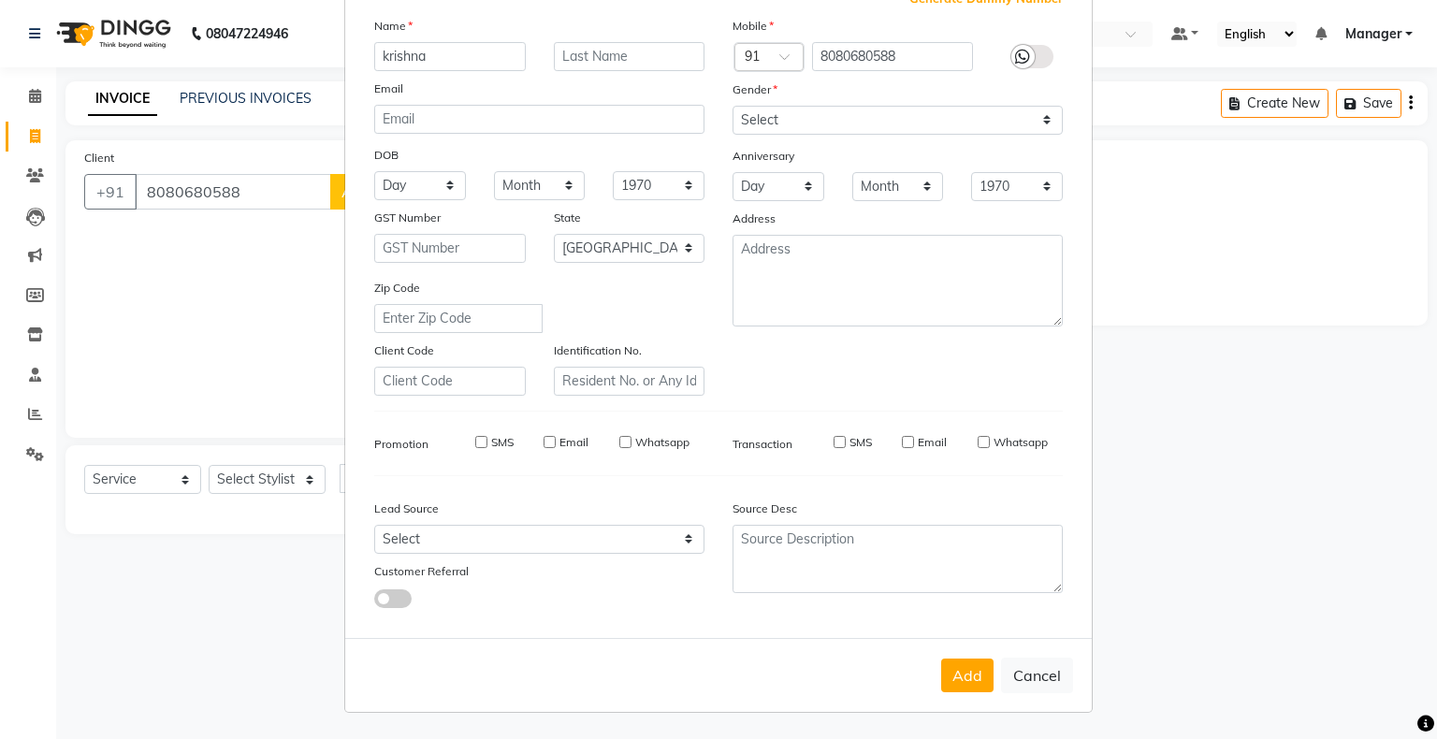
select select
select select "null"
select select
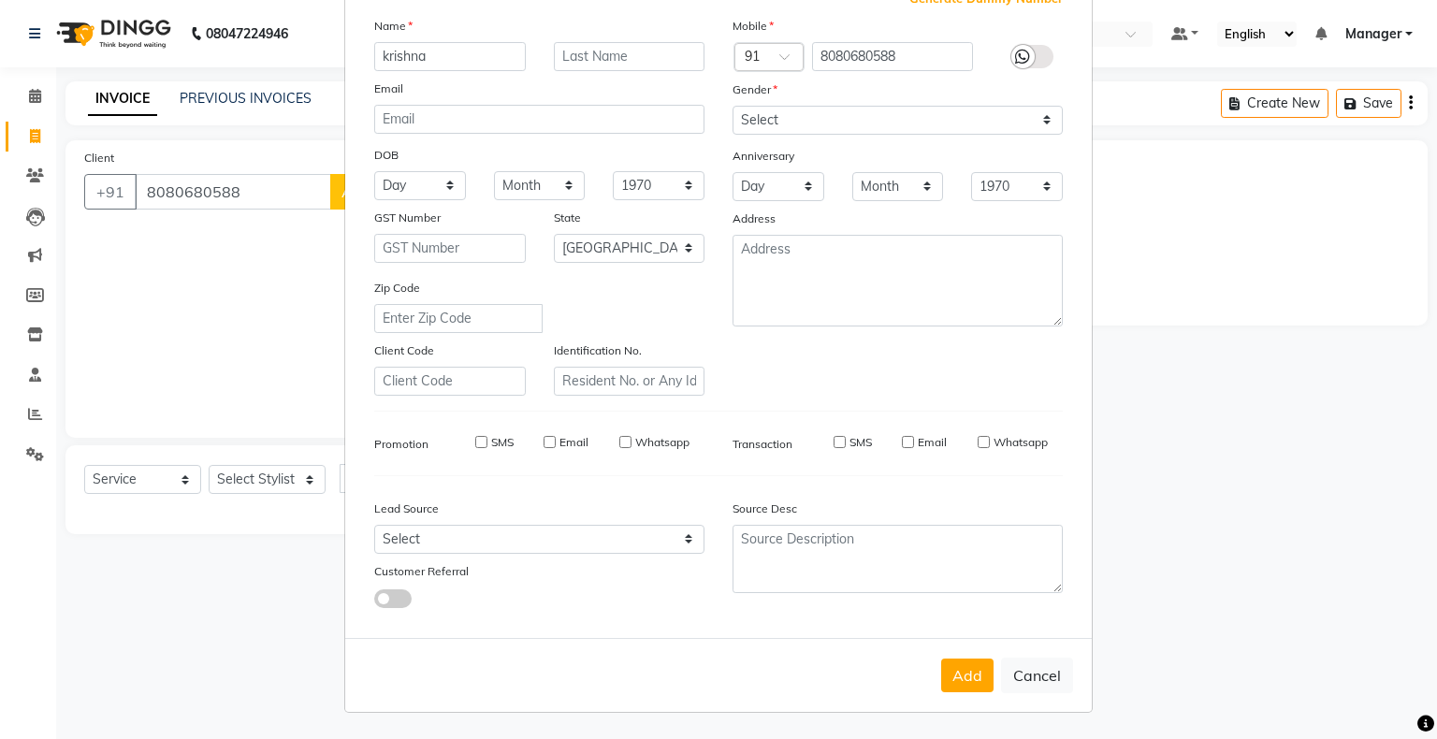
select select
checkbox input "false"
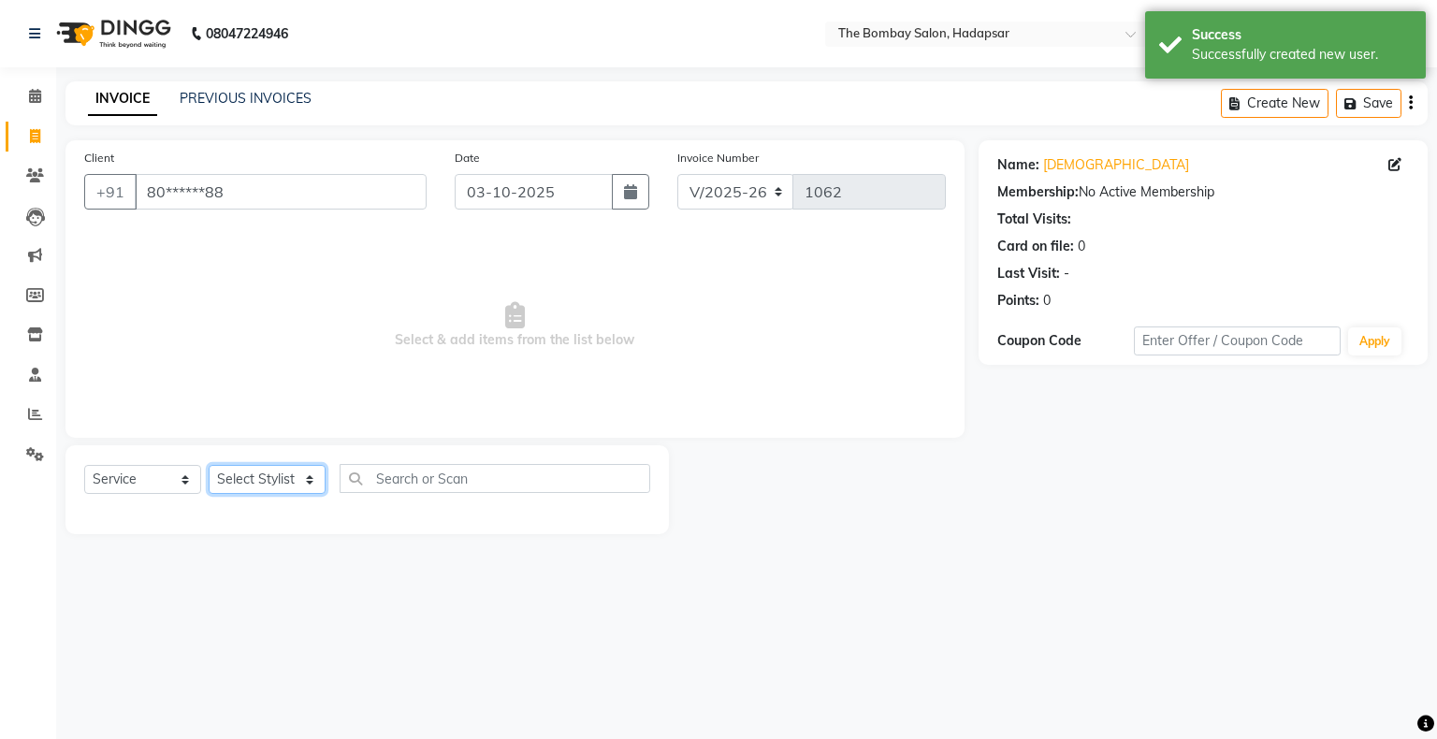
click at [279, 489] on select "Select Stylist [PERSON_NAME] hasn KASIF Manager [PERSON_NAME] MUKESH MUSARIK [P…" at bounding box center [267, 479] width 117 height 29
select select "88045"
click at [209, 466] on select "Select Stylist [PERSON_NAME] hasn KASIF Manager [PERSON_NAME] MUKESH MUSARIK [P…" at bounding box center [267, 479] width 117 height 29
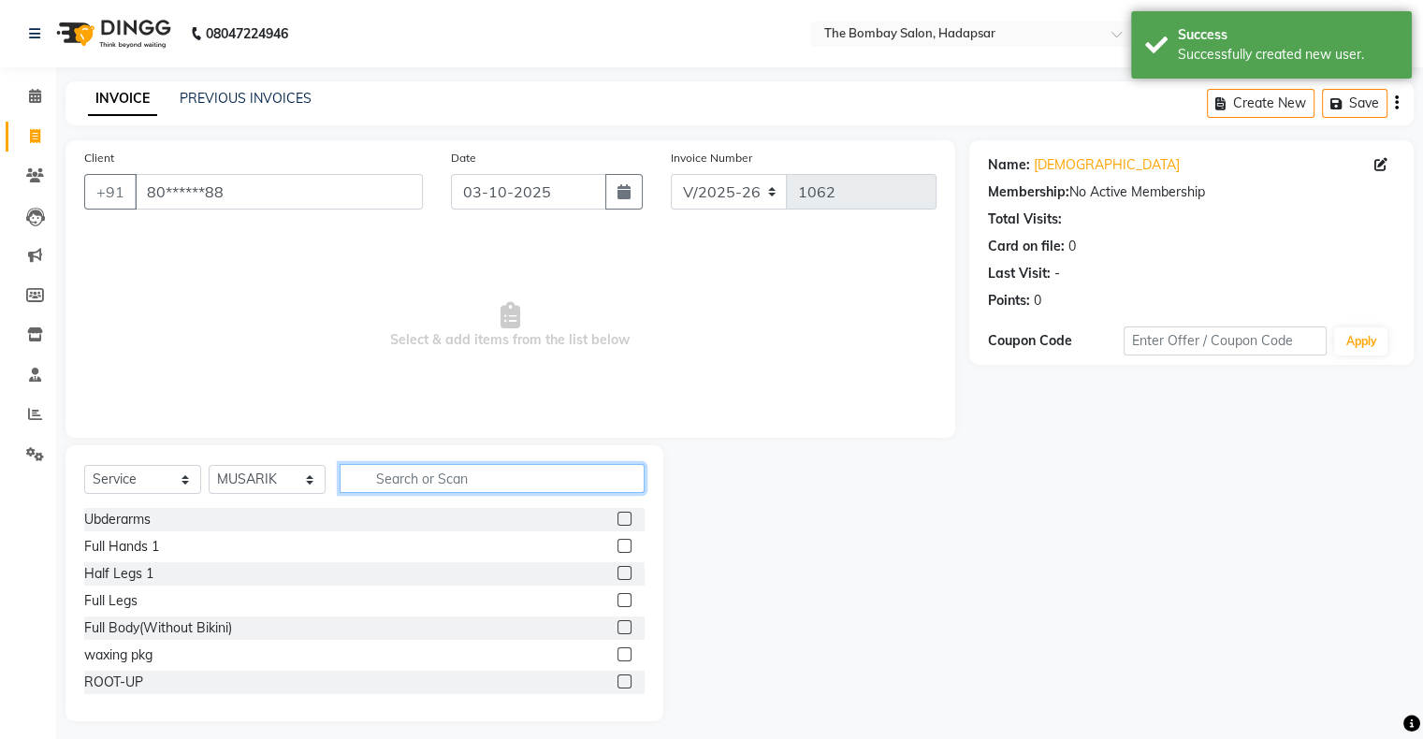
click at [422, 490] on input "text" at bounding box center [492, 478] width 305 height 29
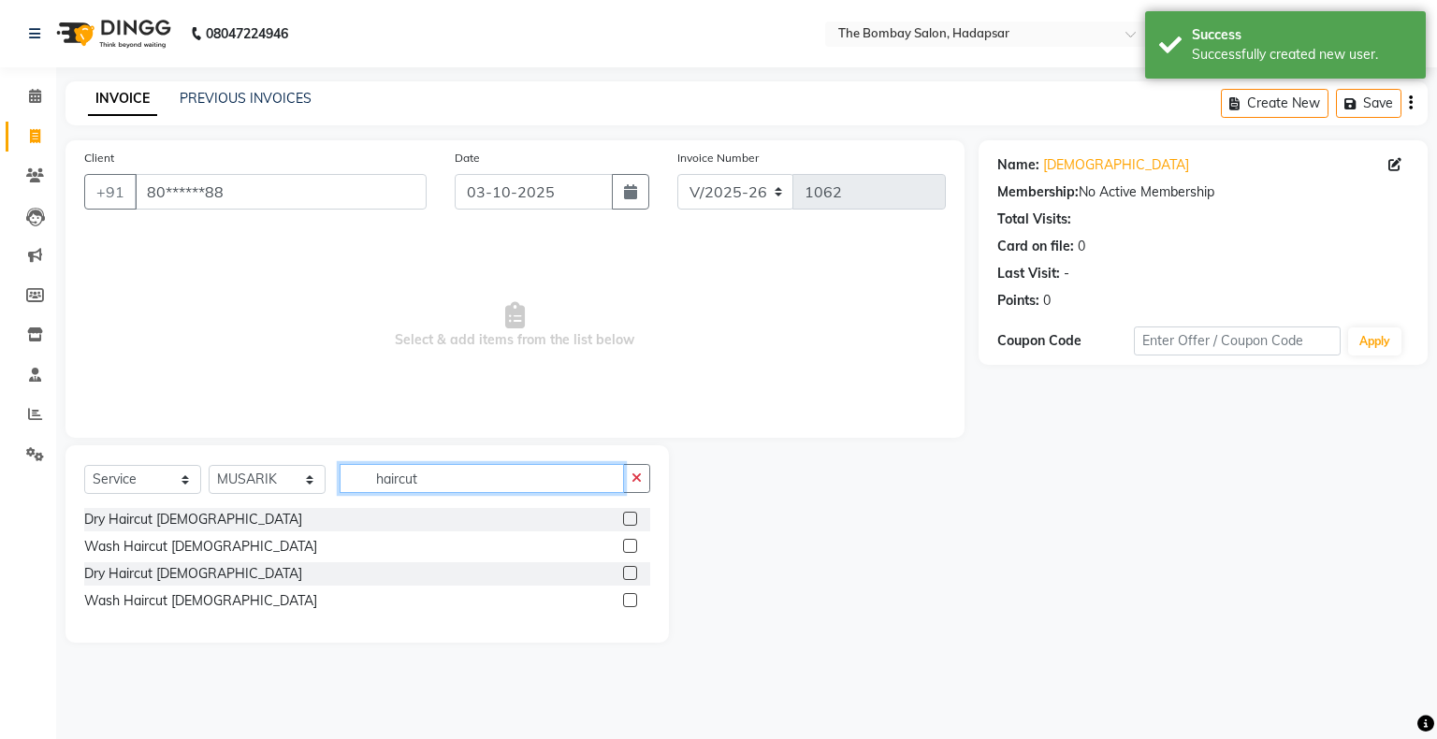
type input "haircut"
click at [632, 597] on label at bounding box center [630, 600] width 14 height 14
click at [632, 597] on input "checkbox" at bounding box center [629, 601] width 12 height 12
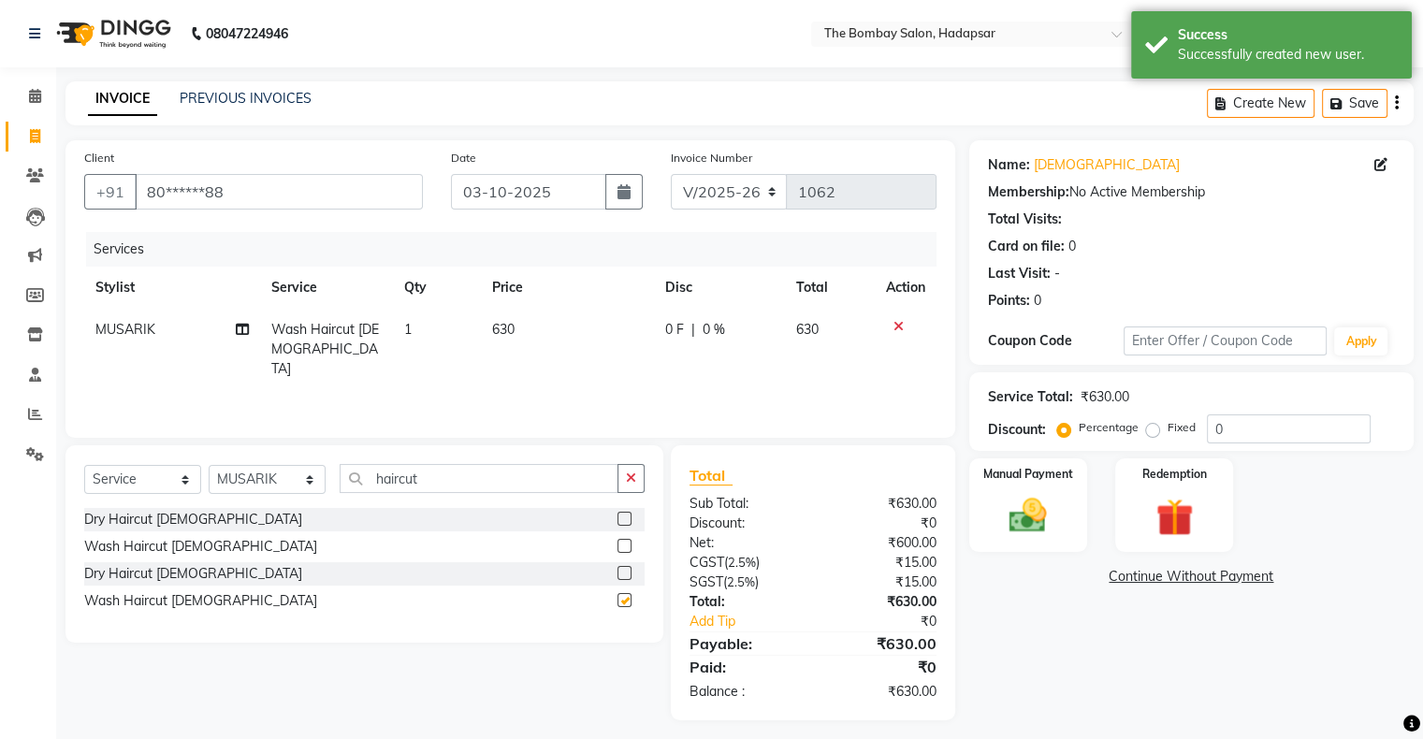
checkbox input "false"
click at [1033, 538] on div "Manual Payment" at bounding box center [1028, 505] width 123 height 96
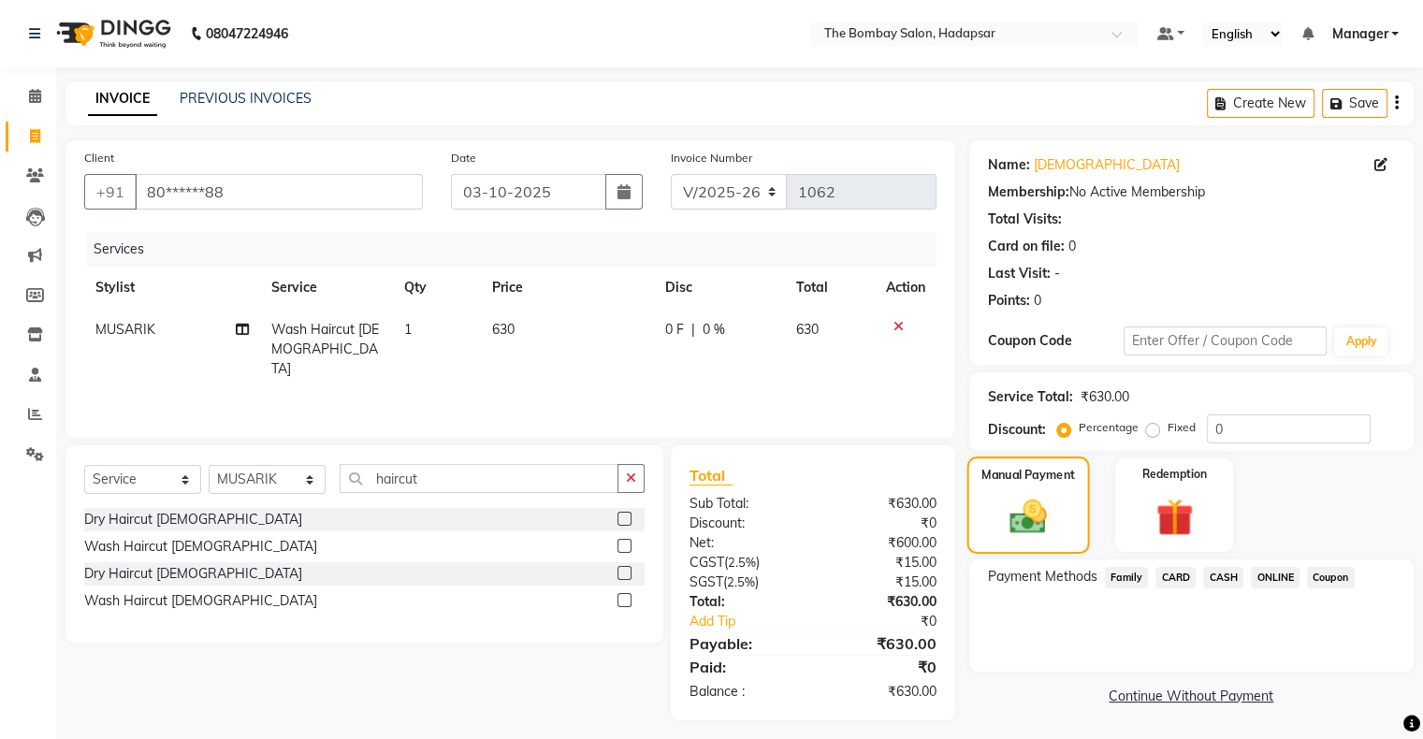
scroll to position [9, 0]
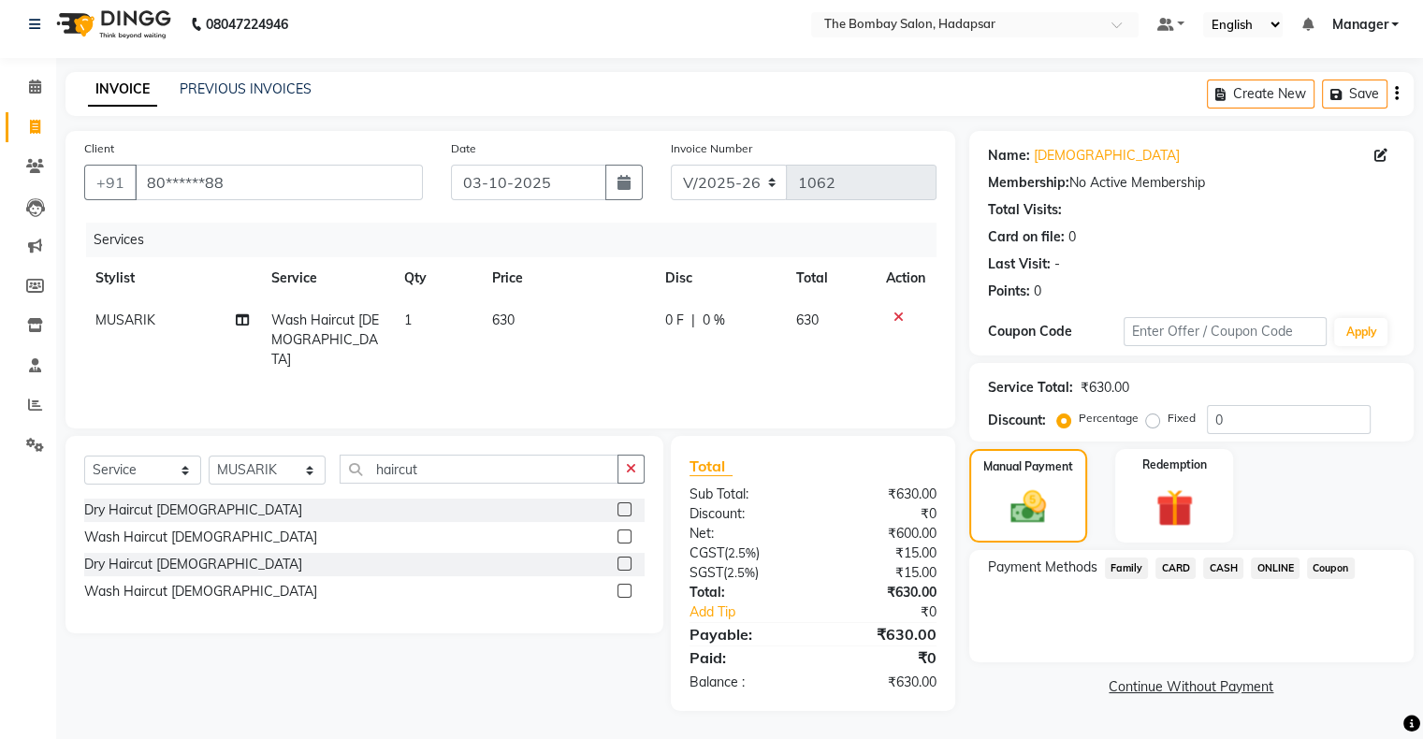
click at [1220, 581] on div "CASH" at bounding box center [1220, 570] width 48 height 25
click at [1223, 568] on span "CASH" at bounding box center [1223, 569] width 40 height 22
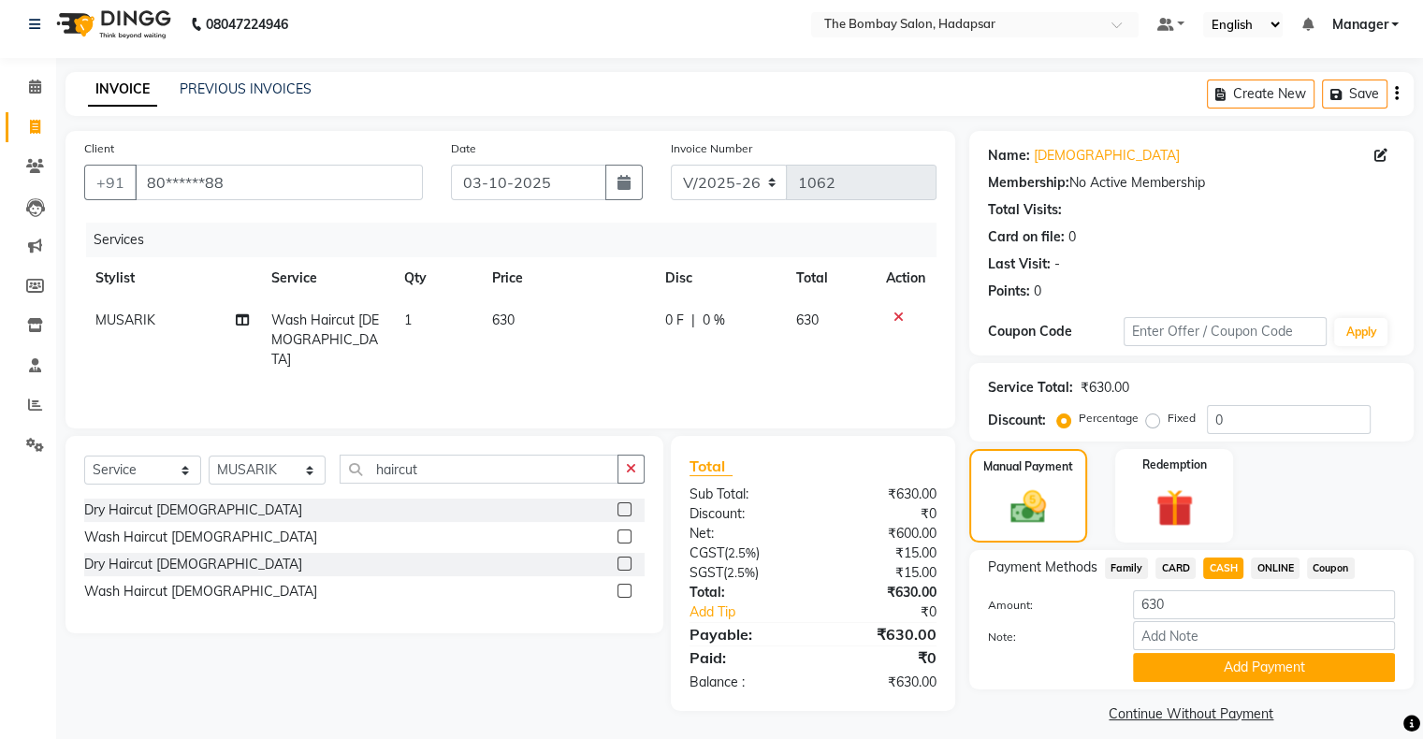
scroll to position [26, 0]
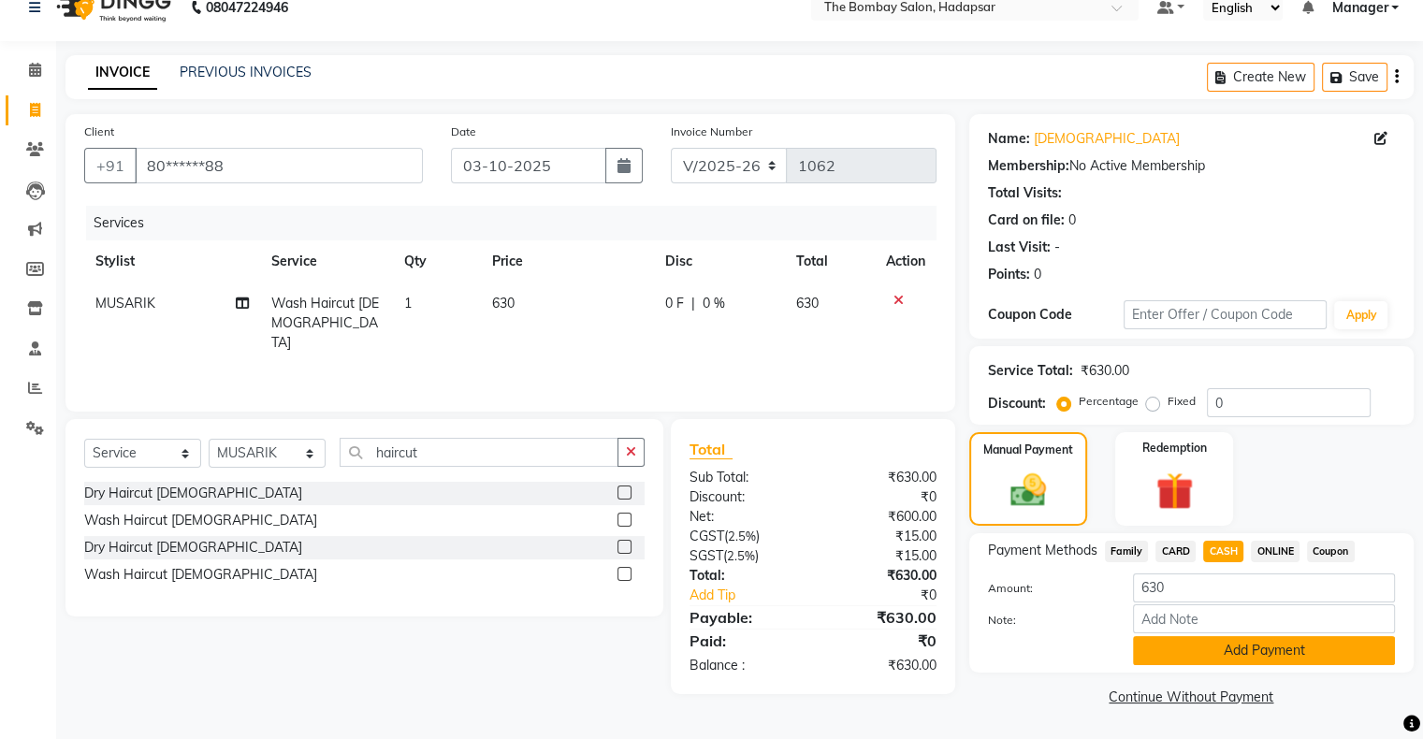
click at [1219, 646] on button "Add Payment" at bounding box center [1264, 650] width 262 height 29
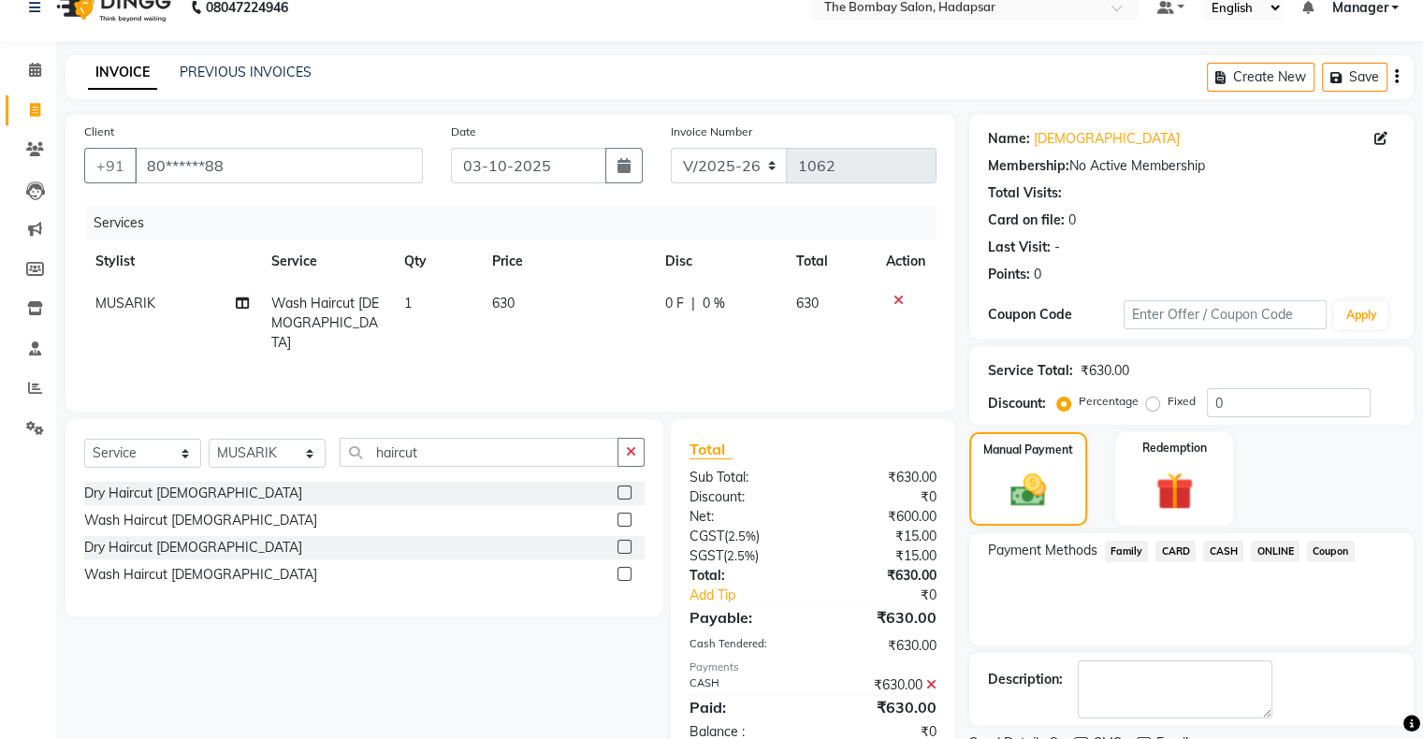
scroll to position [103, 0]
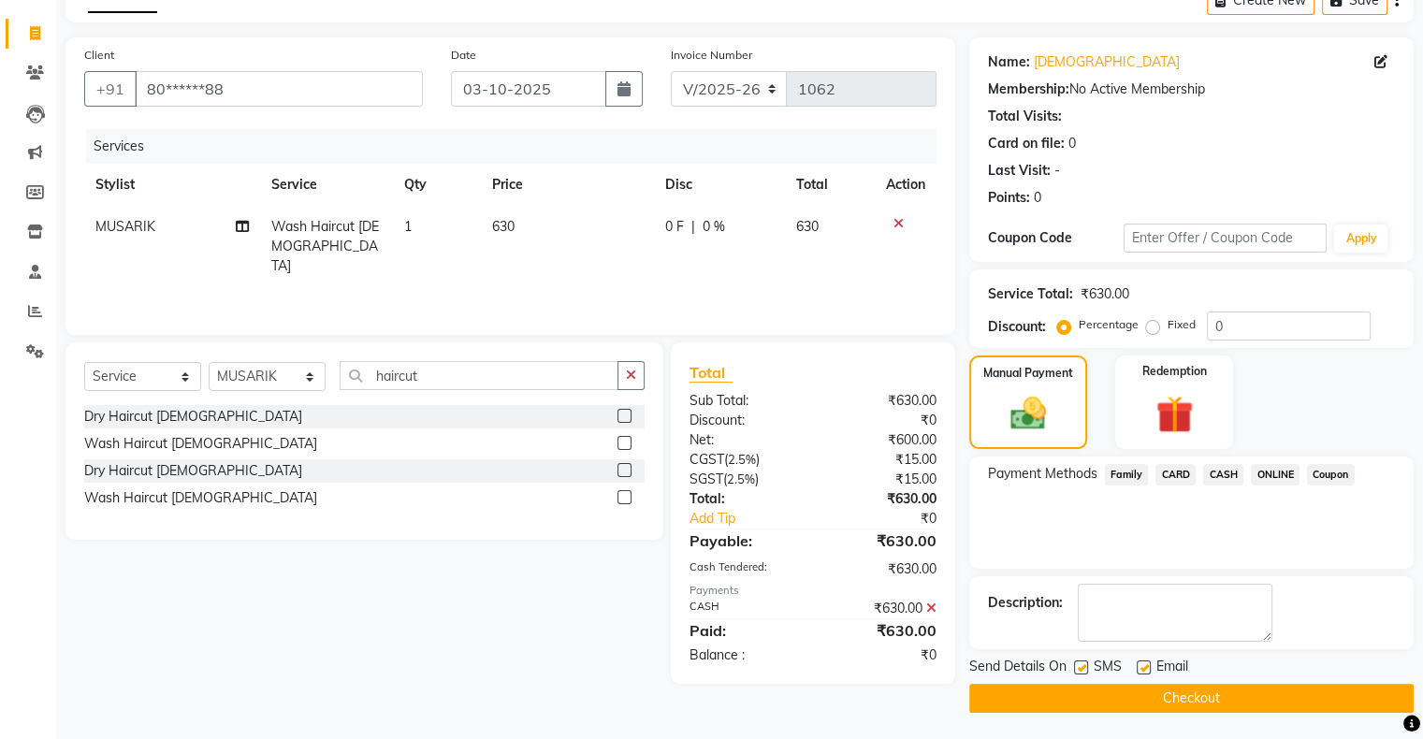
click at [1202, 693] on button "Checkout" at bounding box center [1191, 698] width 445 height 29
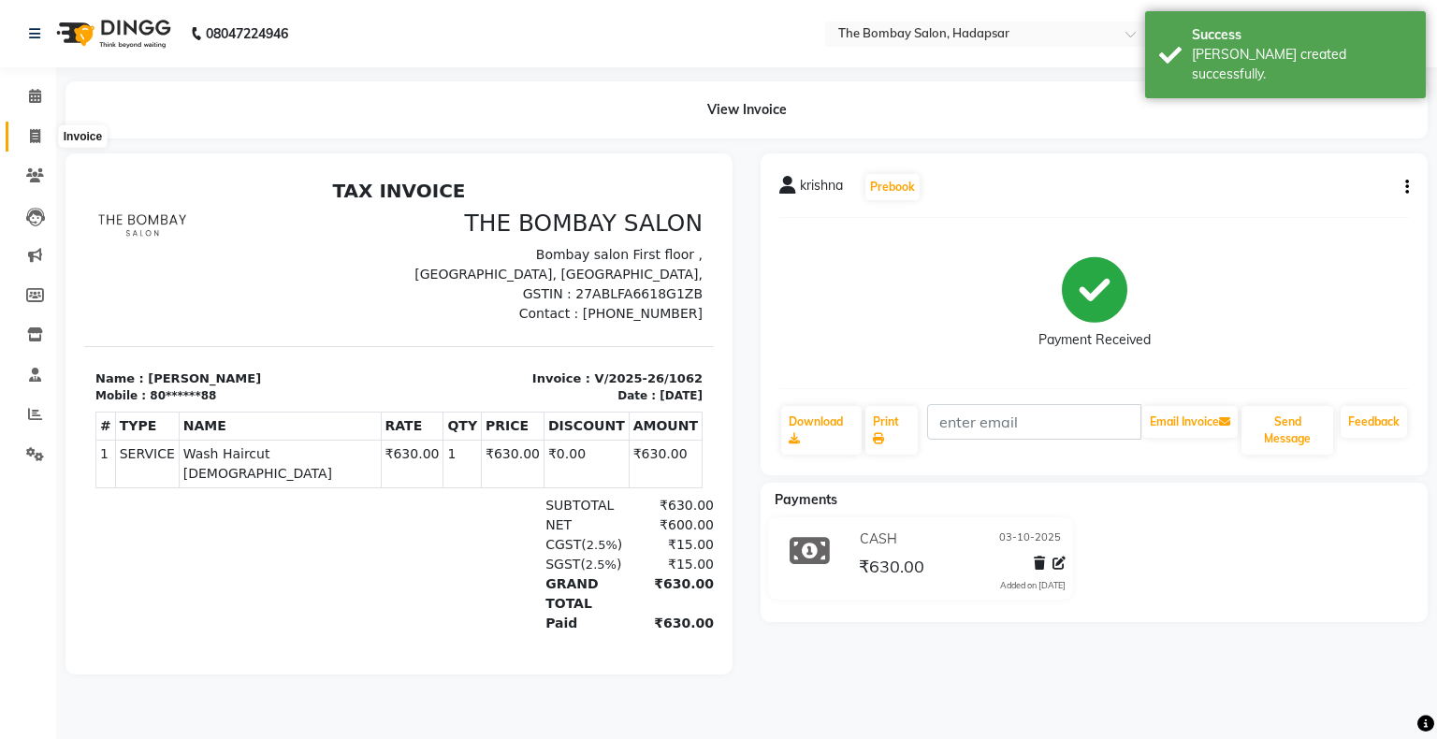
click at [30, 139] on icon at bounding box center [35, 136] width 10 height 14
select select "service"
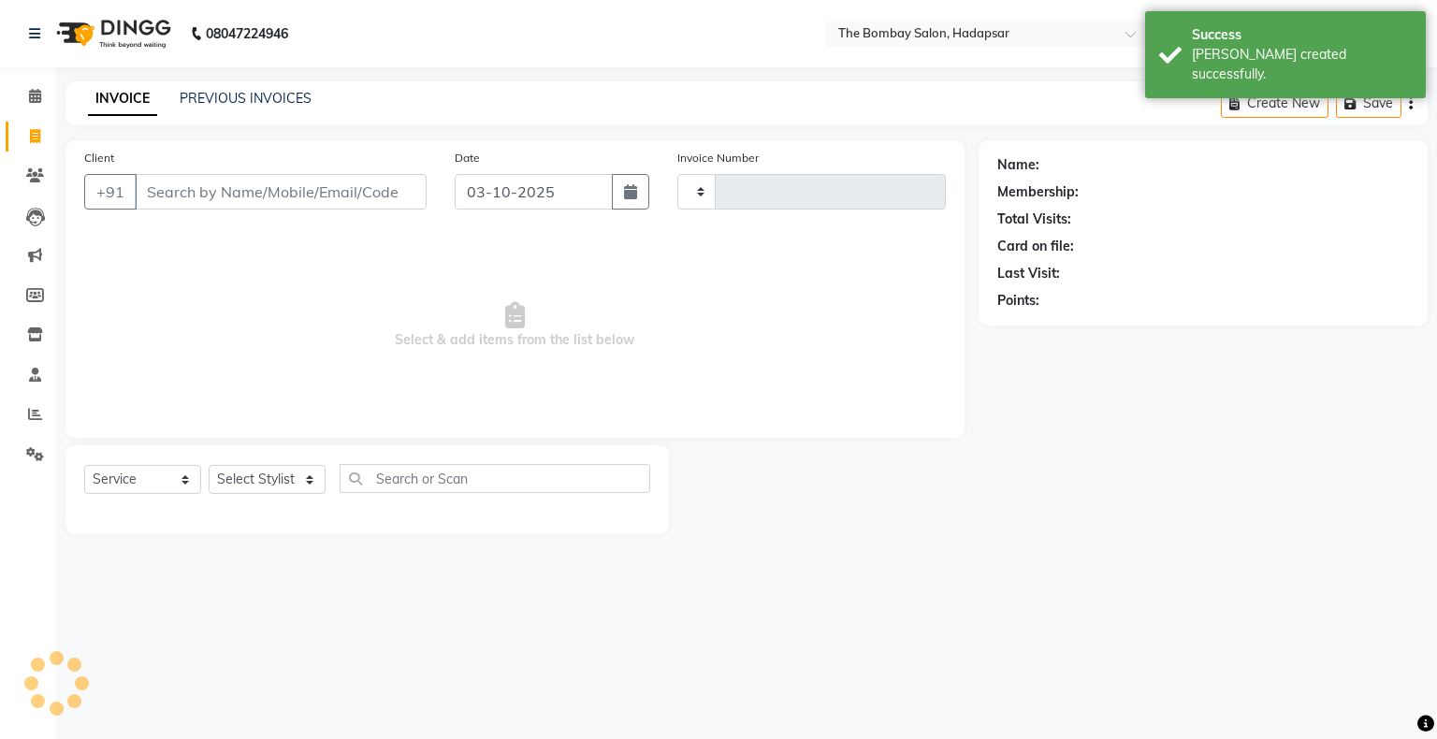
type input "1063"
select select "8374"
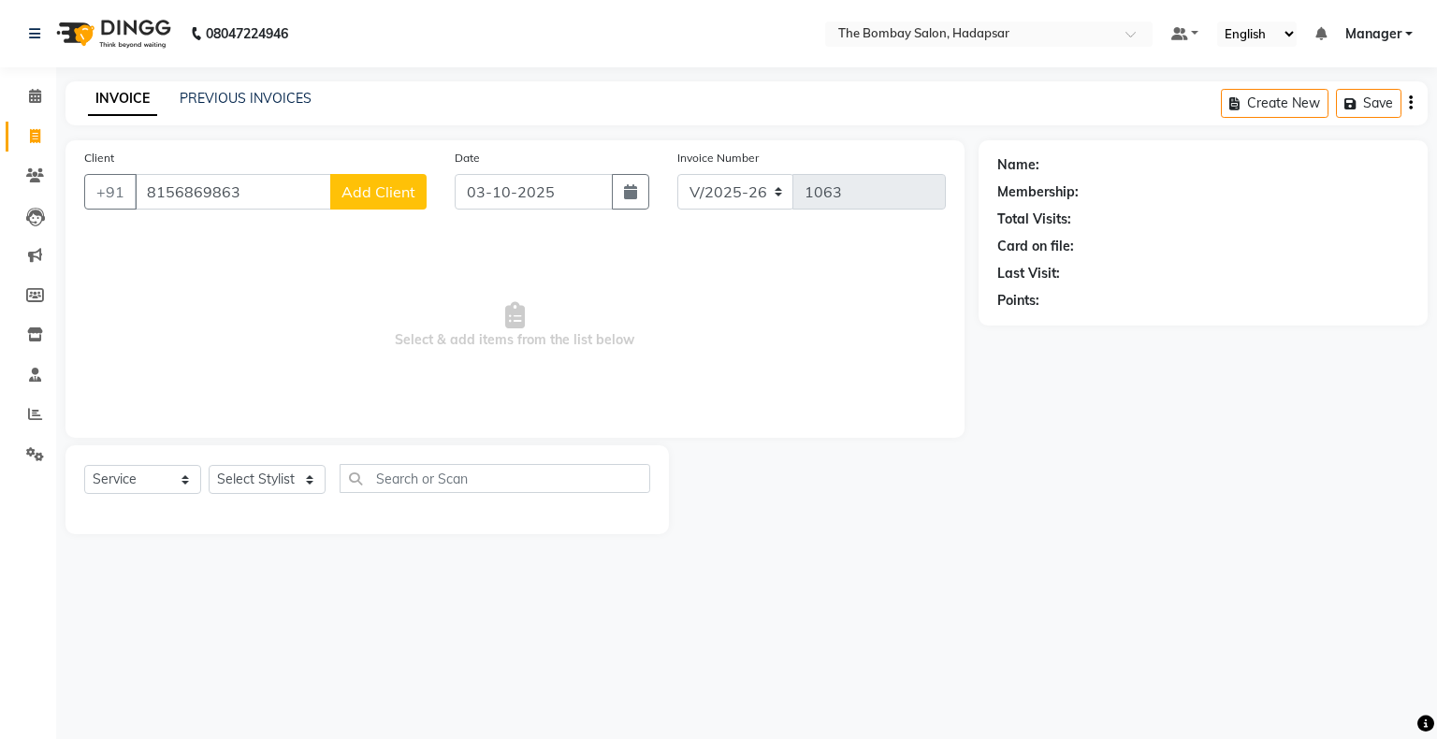
type input "8156869863"
click at [385, 197] on span "Add Client" at bounding box center [379, 191] width 74 height 19
select select "22"
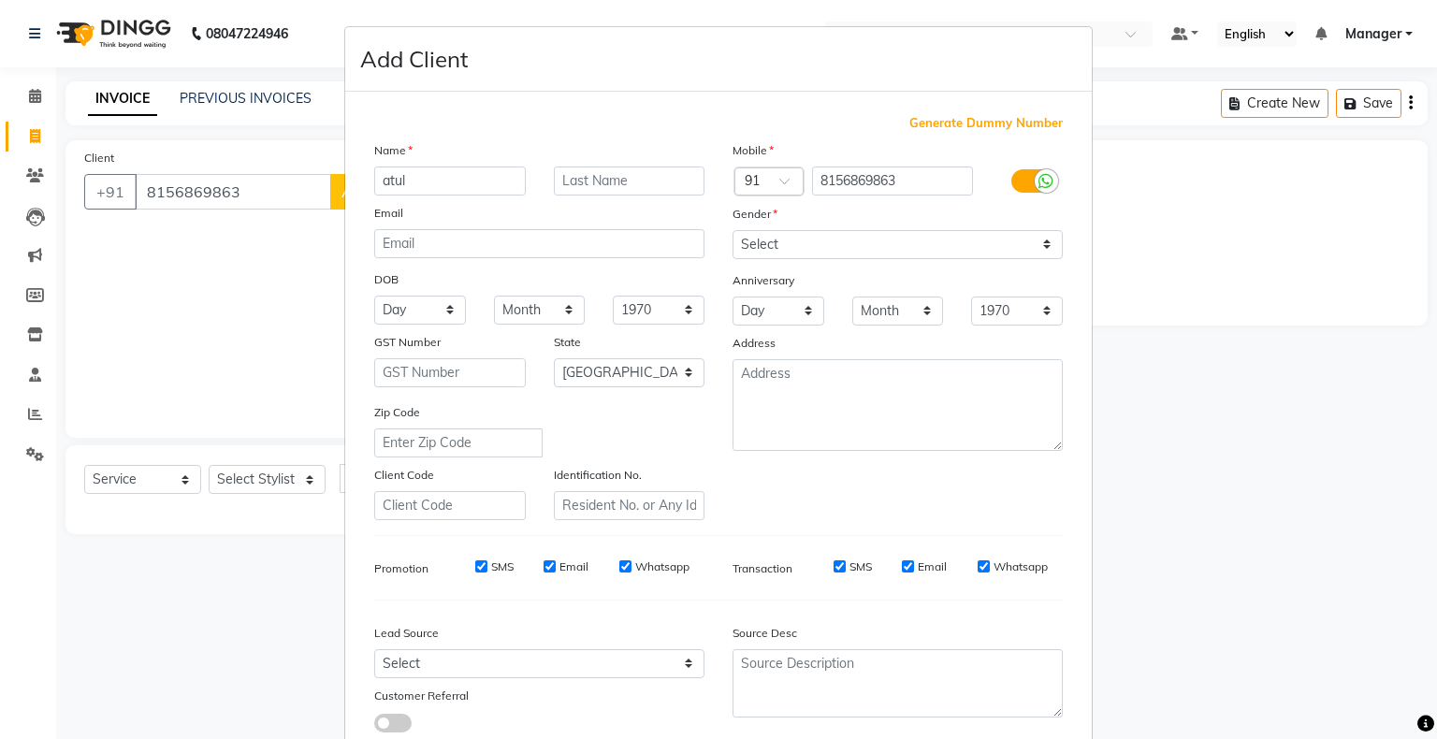
type input "atul"
click at [762, 247] on select "Select [DEMOGRAPHIC_DATA] [DEMOGRAPHIC_DATA] Other Prefer Not To Say" at bounding box center [898, 244] width 330 height 29
select select "[DEMOGRAPHIC_DATA]"
click at [733, 231] on select "Select [DEMOGRAPHIC_DATA] [DEMOGRAPHIC_DATA] Other Prefer Not To Say" at bounding box center [898, 244] width 330 height 29
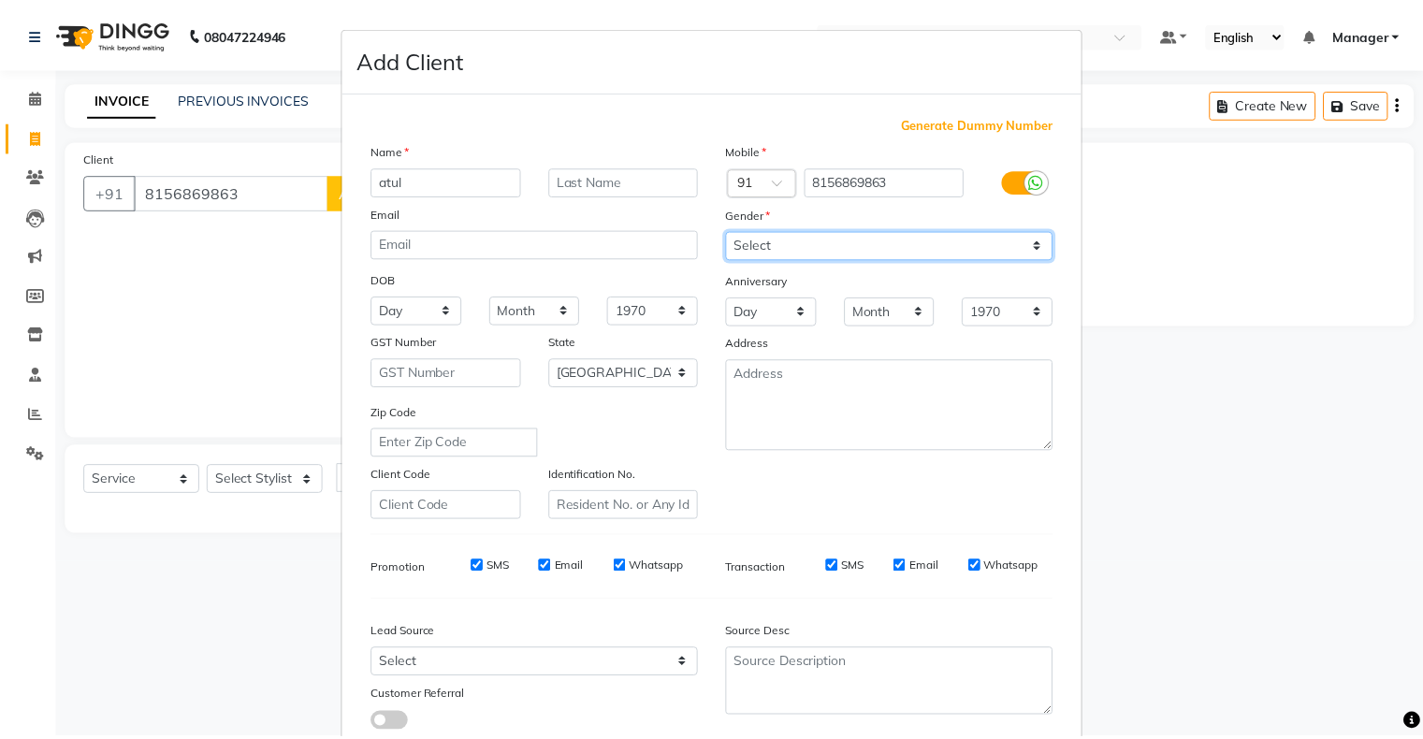
scroll to position [133, 0]
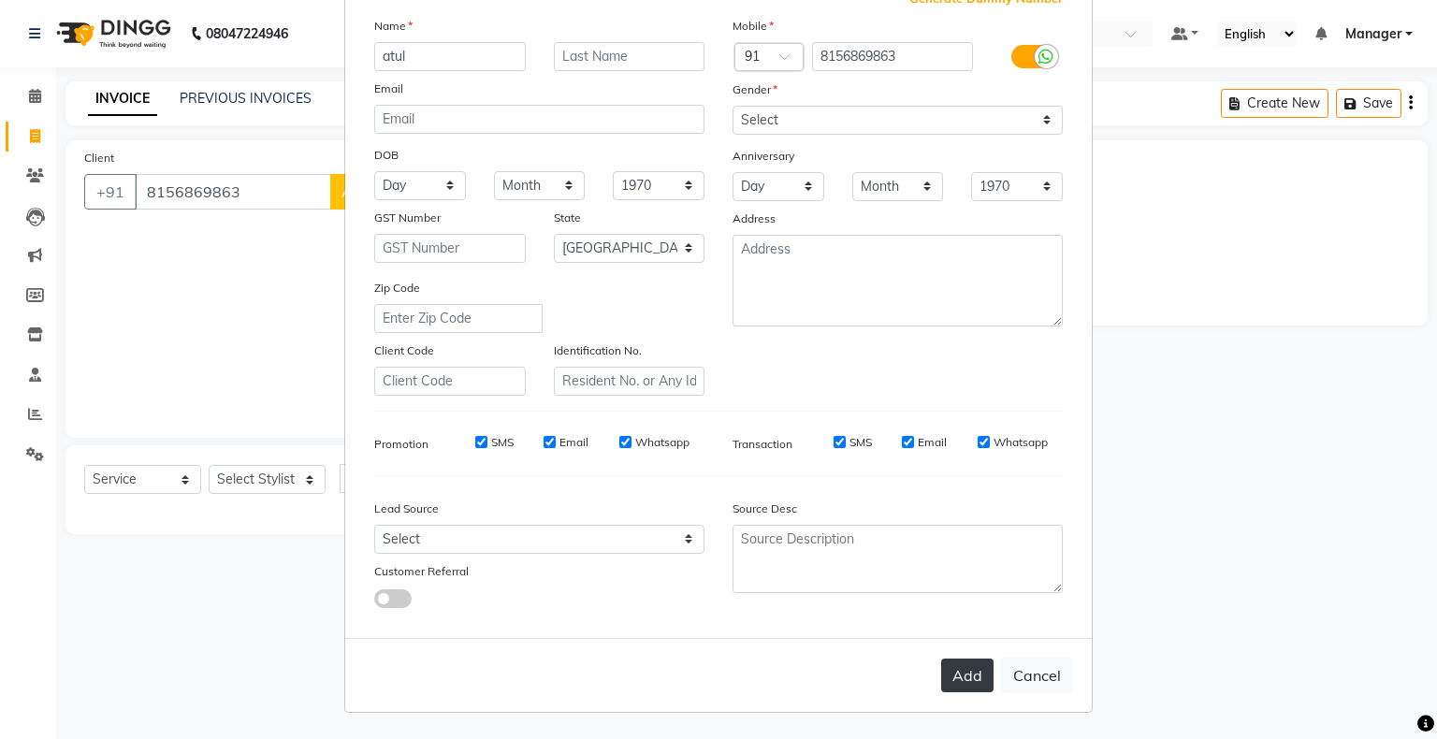
click at [968, 677] on button "Add" at bounding box center [967, 676] width 52 height 34
type input "81******63"
select select
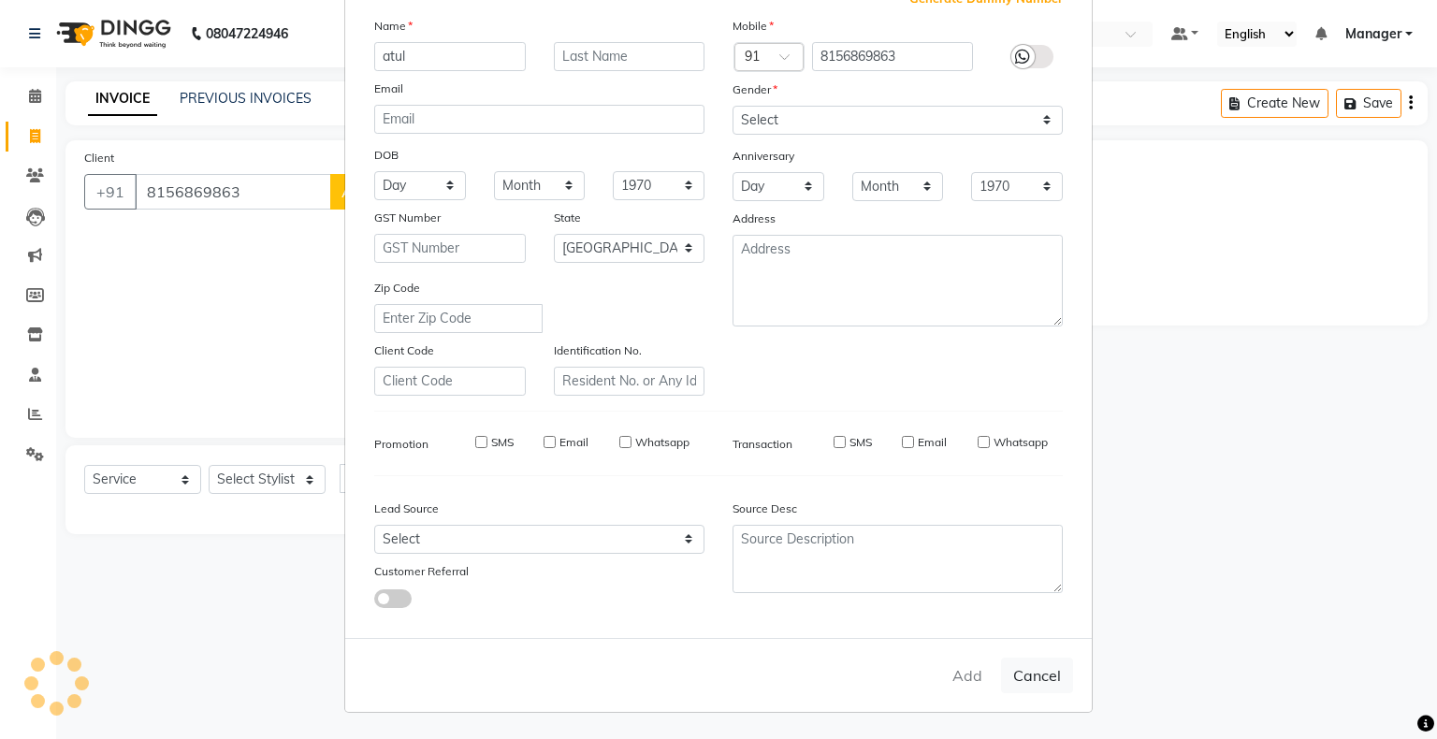
select select "null"
select select
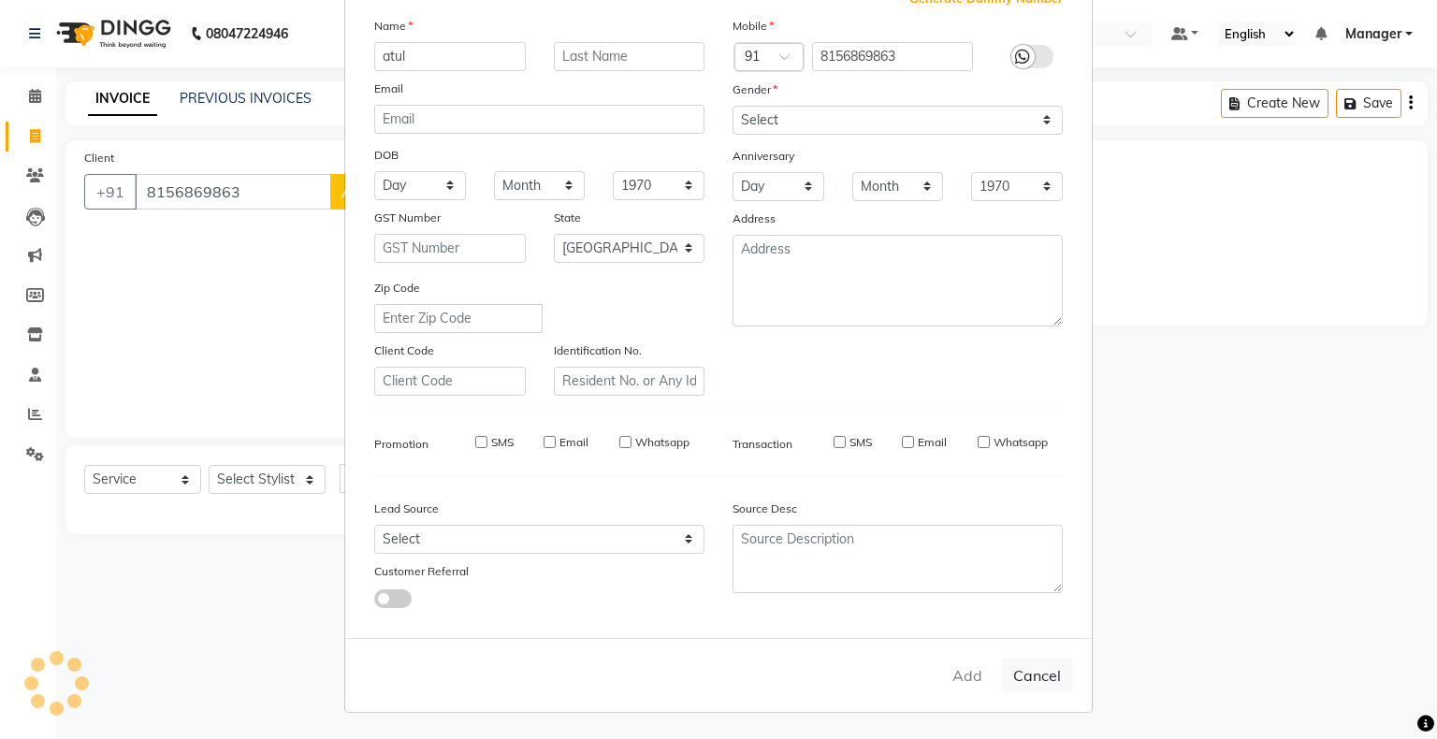
checkbox input "false"
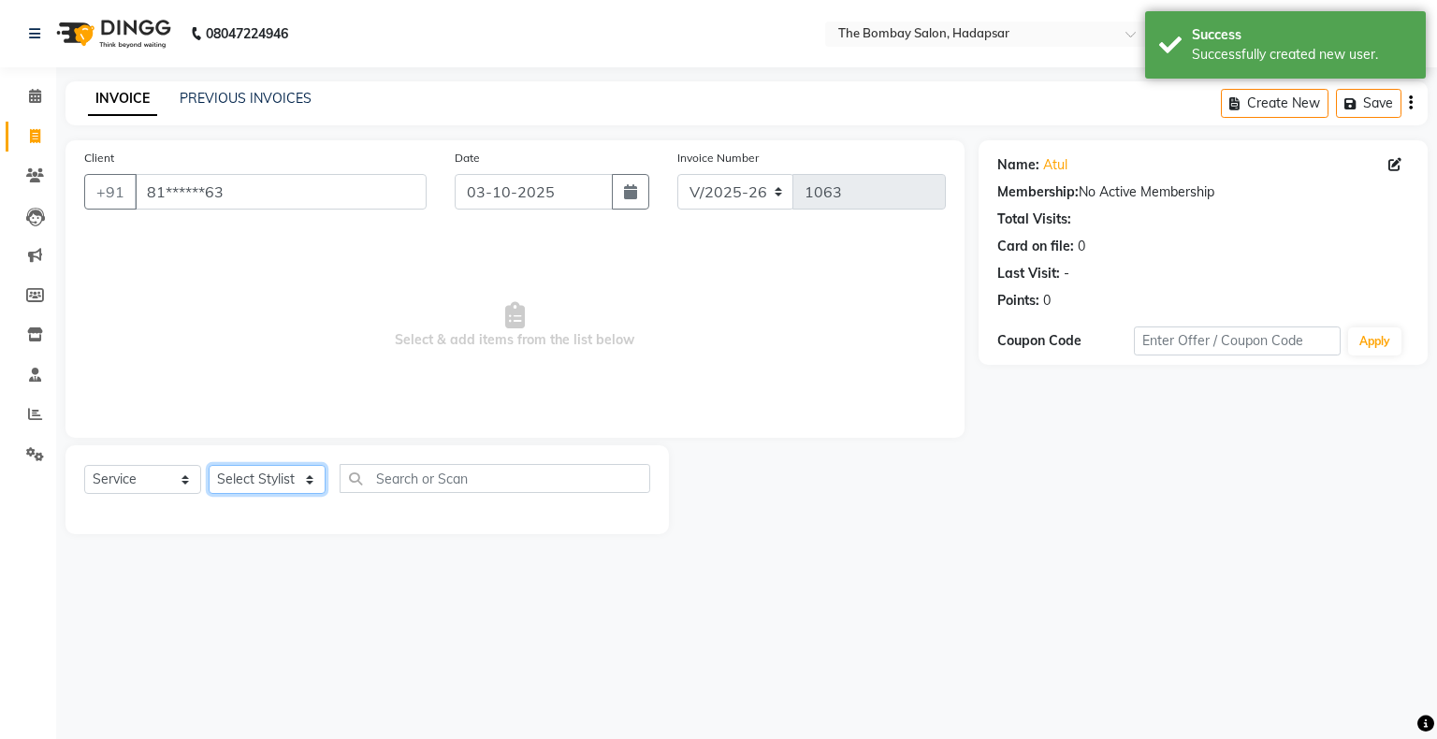
click at [266, 485] on select "Select Stylist [PERSON_NAME] hasn KASIF Manager [PERSON_NAME] MUKESH MUSARIK [P…" at bounding box center [267, 479] width 117 height 29
select select "85850"
click at [209, 466] on select "Select Stylist [PERSON_NAME] hasn KASIF Manager [PERSON_NAME] MUKESH MUSARIK [P…" at bounding box center [267, 479] width 117 height 29
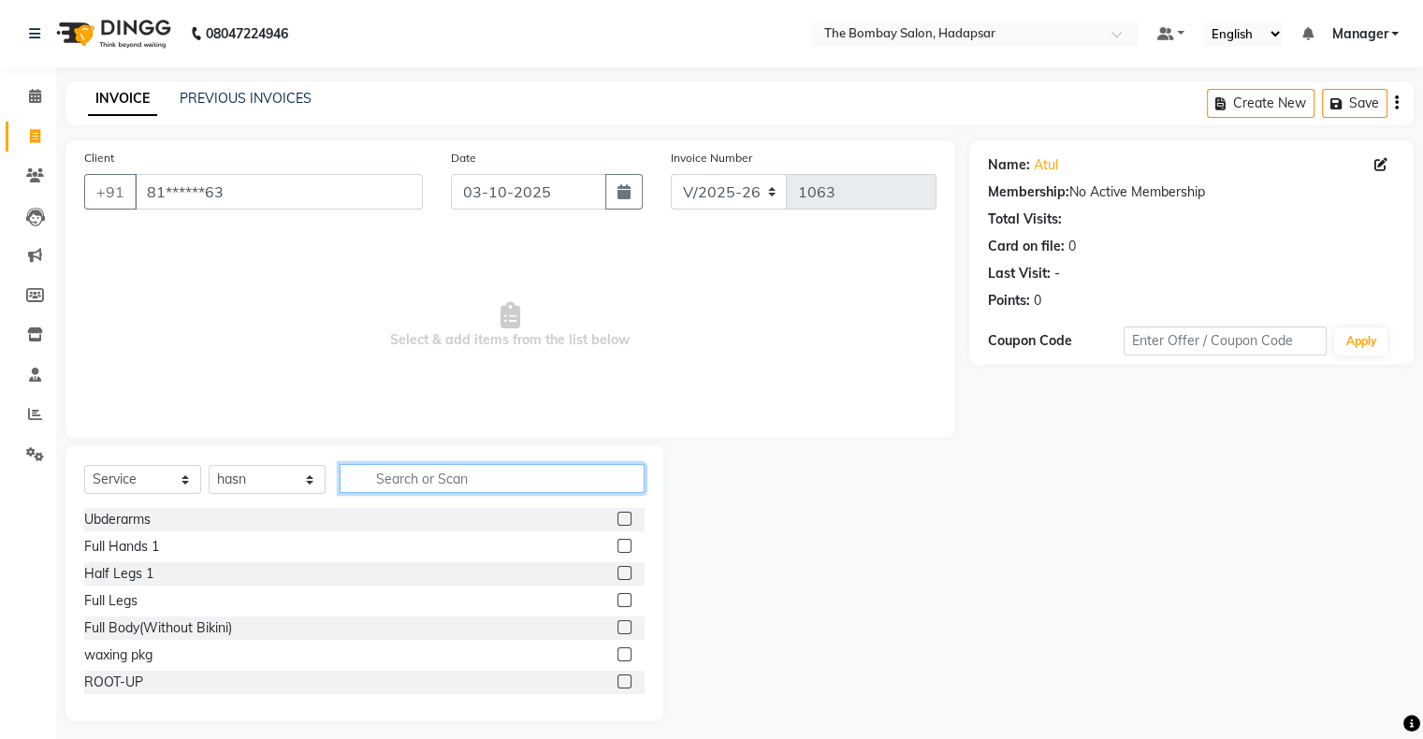
click at [394, 491] on input "text" at bounding box center [492, 478] width 305 height 29
type input "h"
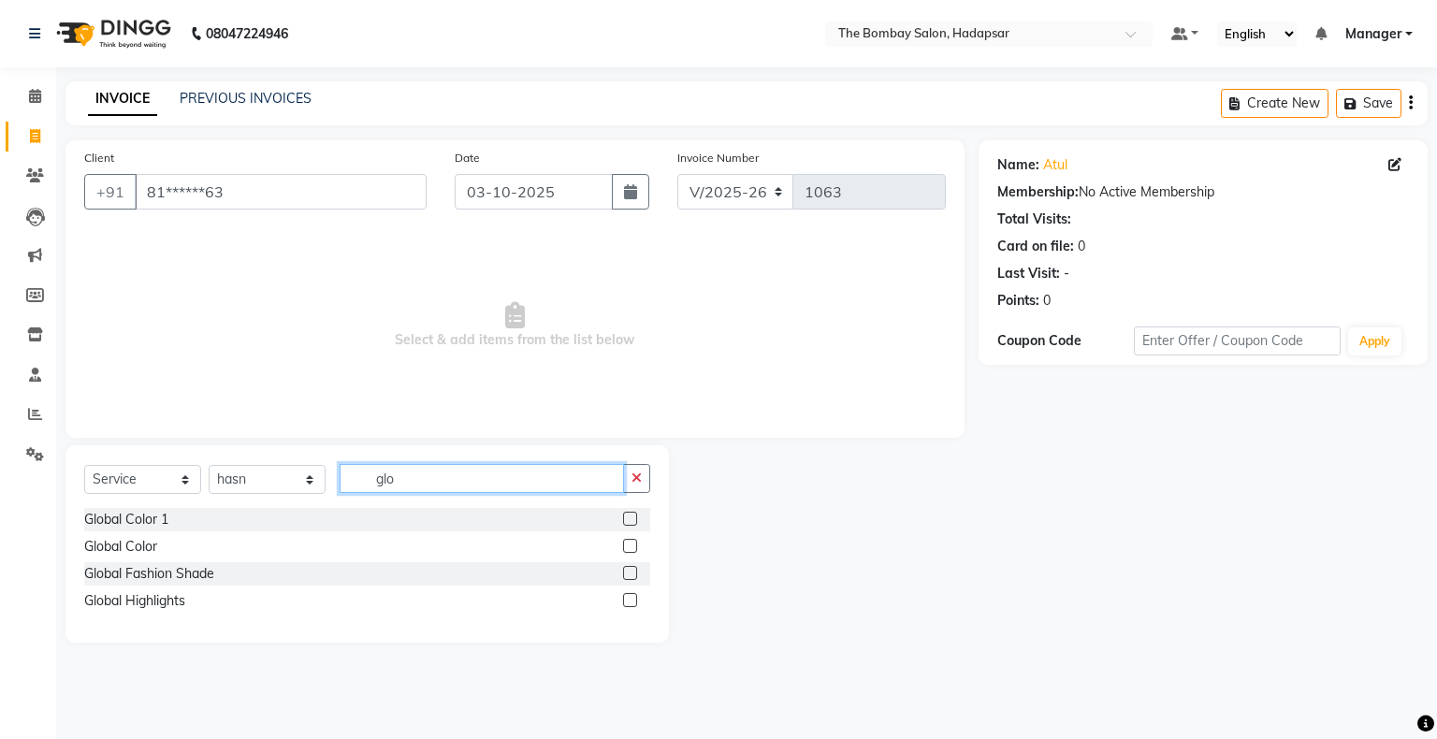
type input "glo"
click at [634, 517] on label at bounding box center [630, 519] width 14 height 14
click at [634, 517] on input "checkbox" at bounding box center [629, 520] width 12 height 12
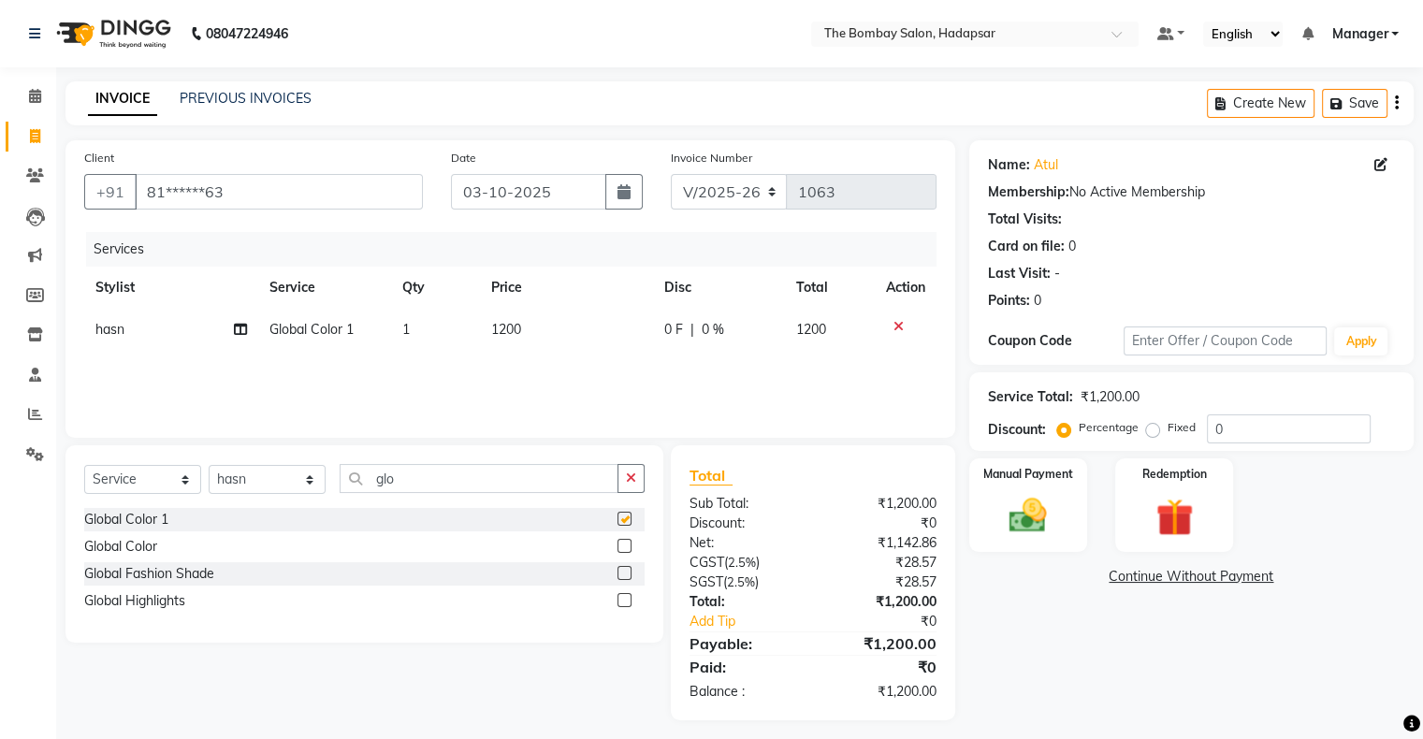
checkbox input "false"
click at [554, 326] on td "1200" at bounding box center [566, 330] width 173 height 42
select select "85850"
click at [554, 326] on input "1200" at bounding box center [568, 334] width 103 height 29
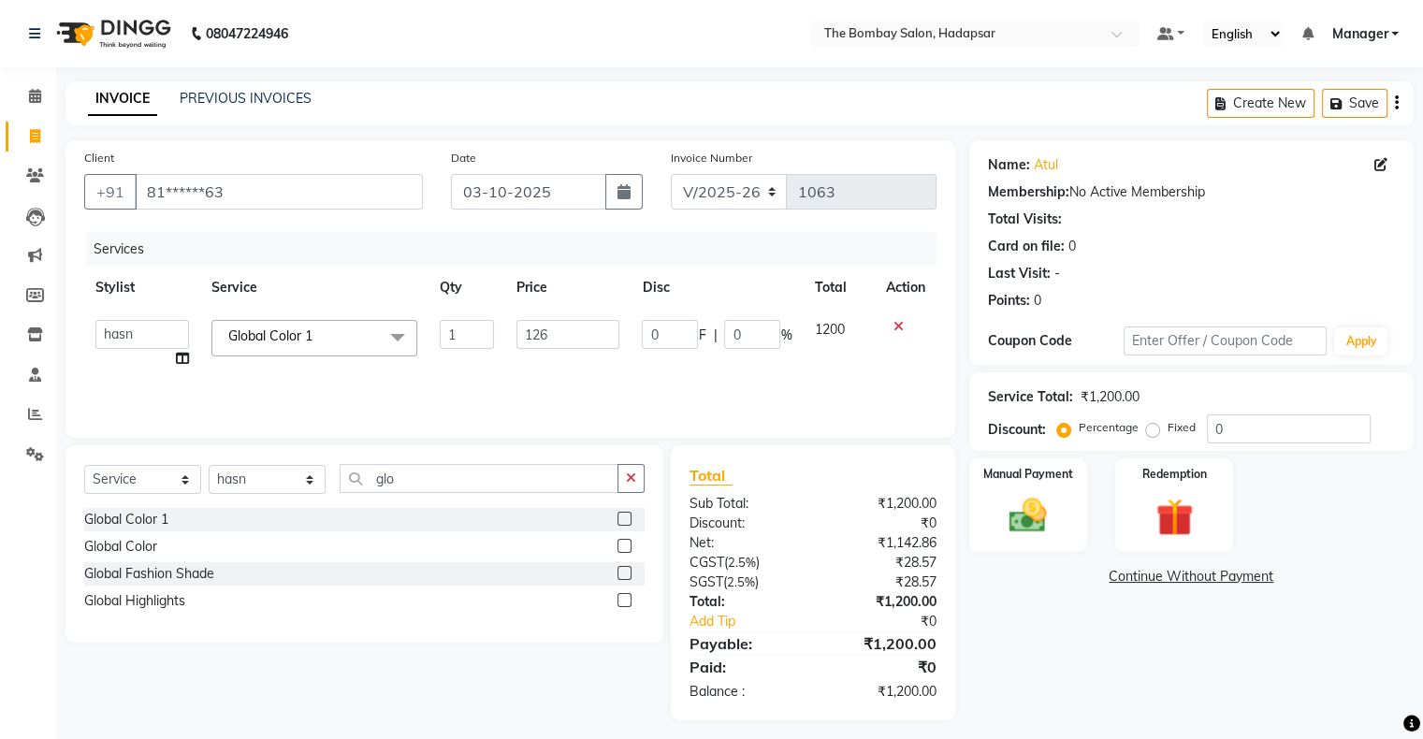
type input "1260"
click at [573, 371] on div "Services Stylist Service Qty Price Disc Total Action hasn Global Color 1 1 1260…" at bounding box center [510, 325] width 853 height 187
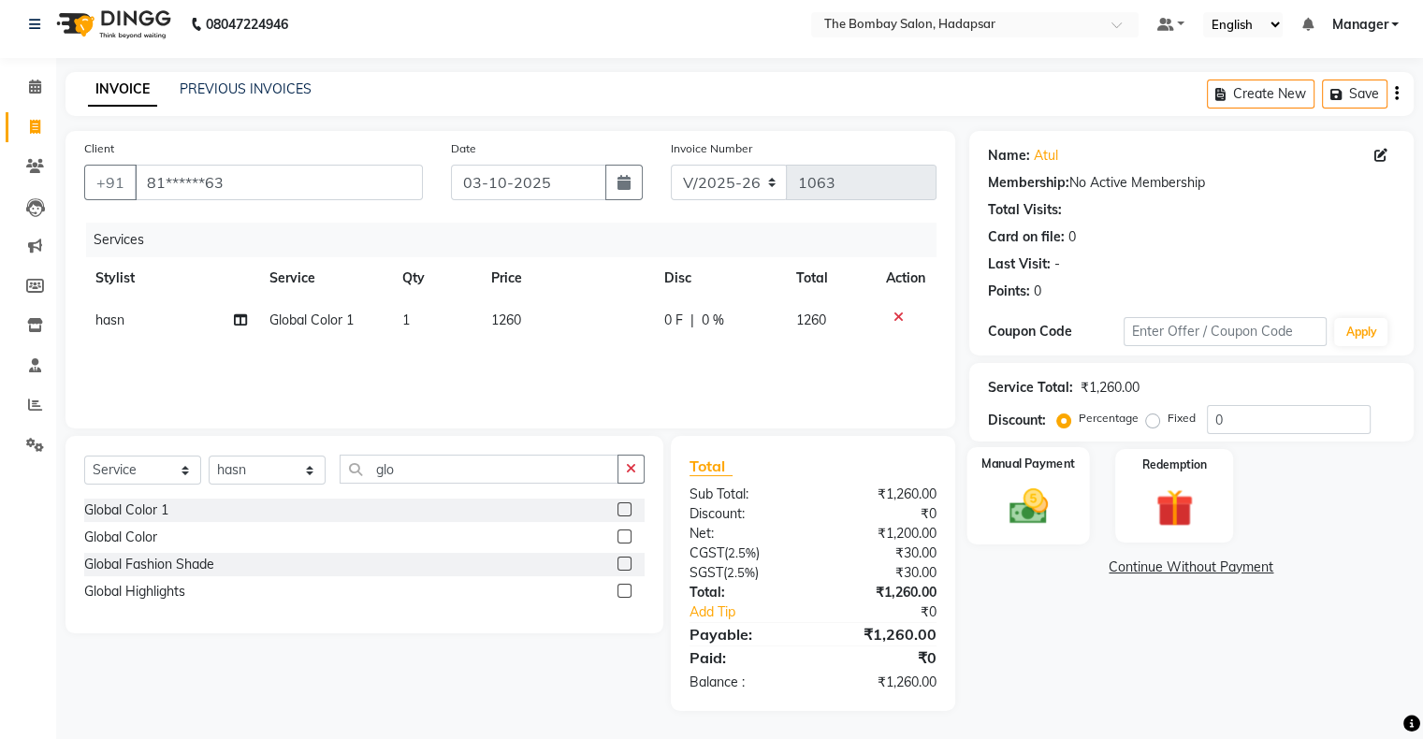
click at [1028, 502] on img at bounding box center [1028, 507] width 63 height 45
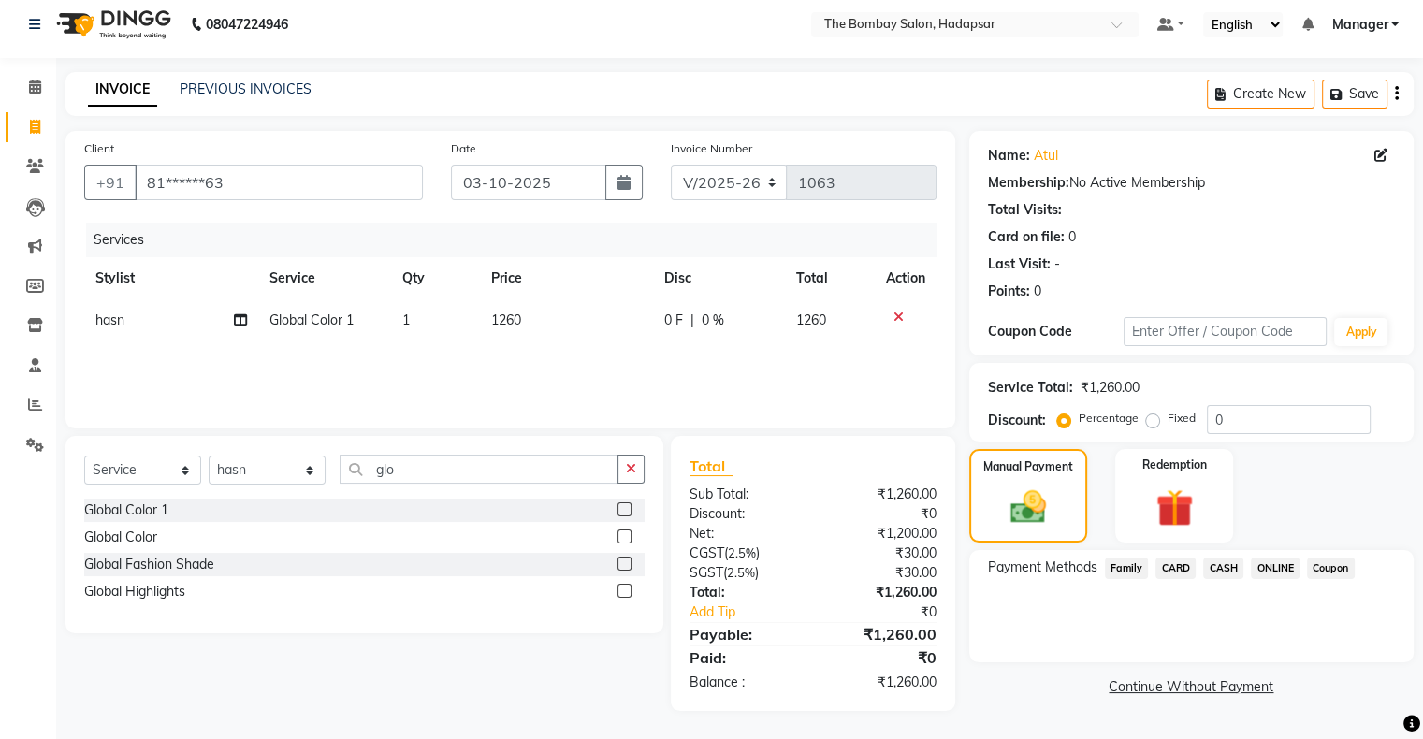
click at [1273, 575] on span "ONLINE" at bounding box center [1275, 569] width 49 height 22
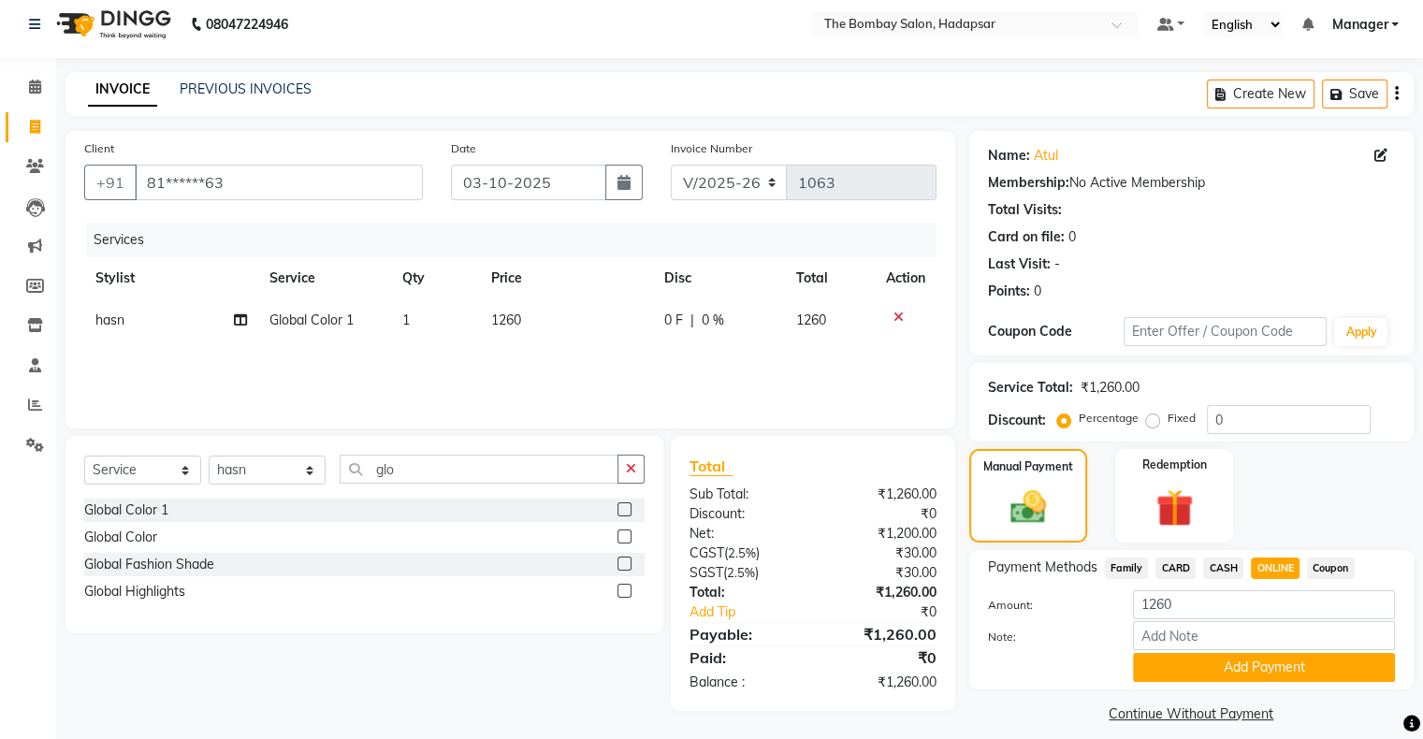
scroll to position [26, 0]
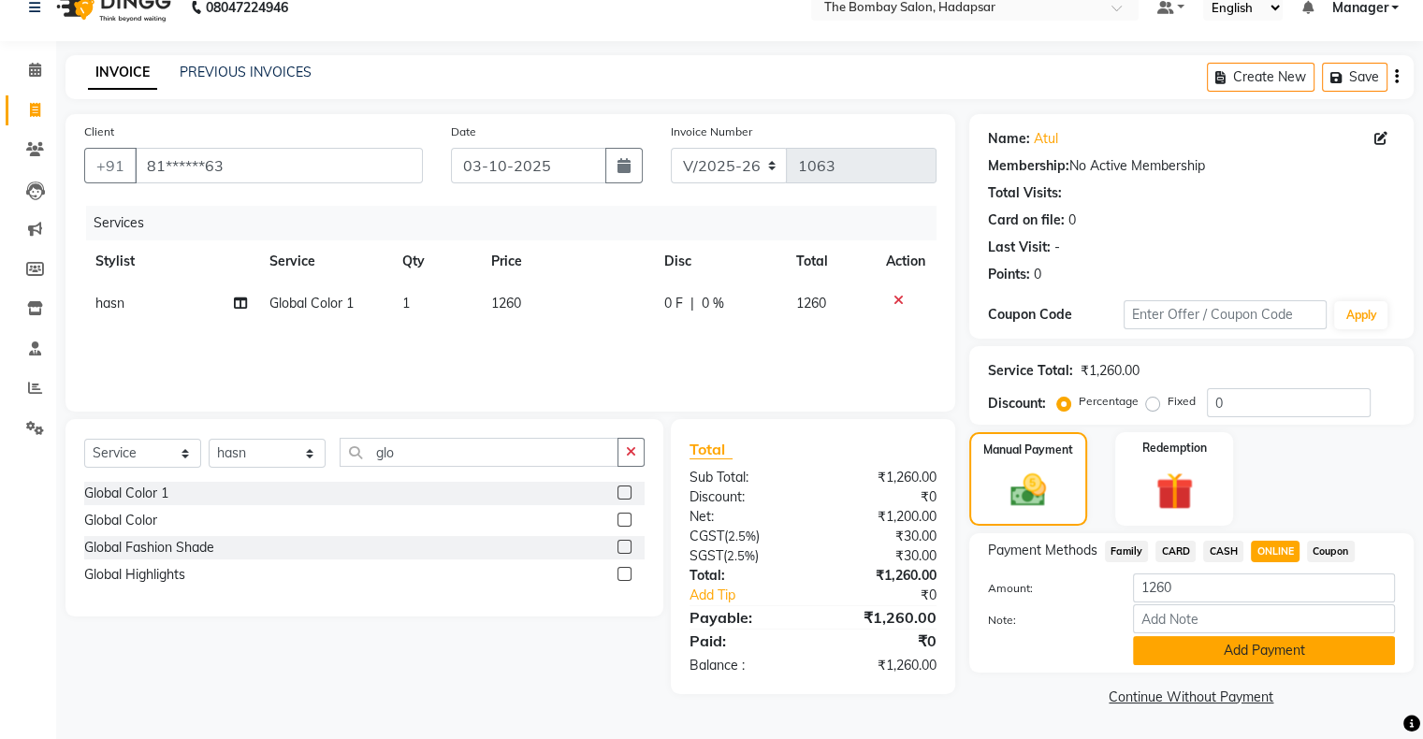
click at [1231, 643] on button "Add Payment" at bounding box center [1264, 650] width 262 height 29
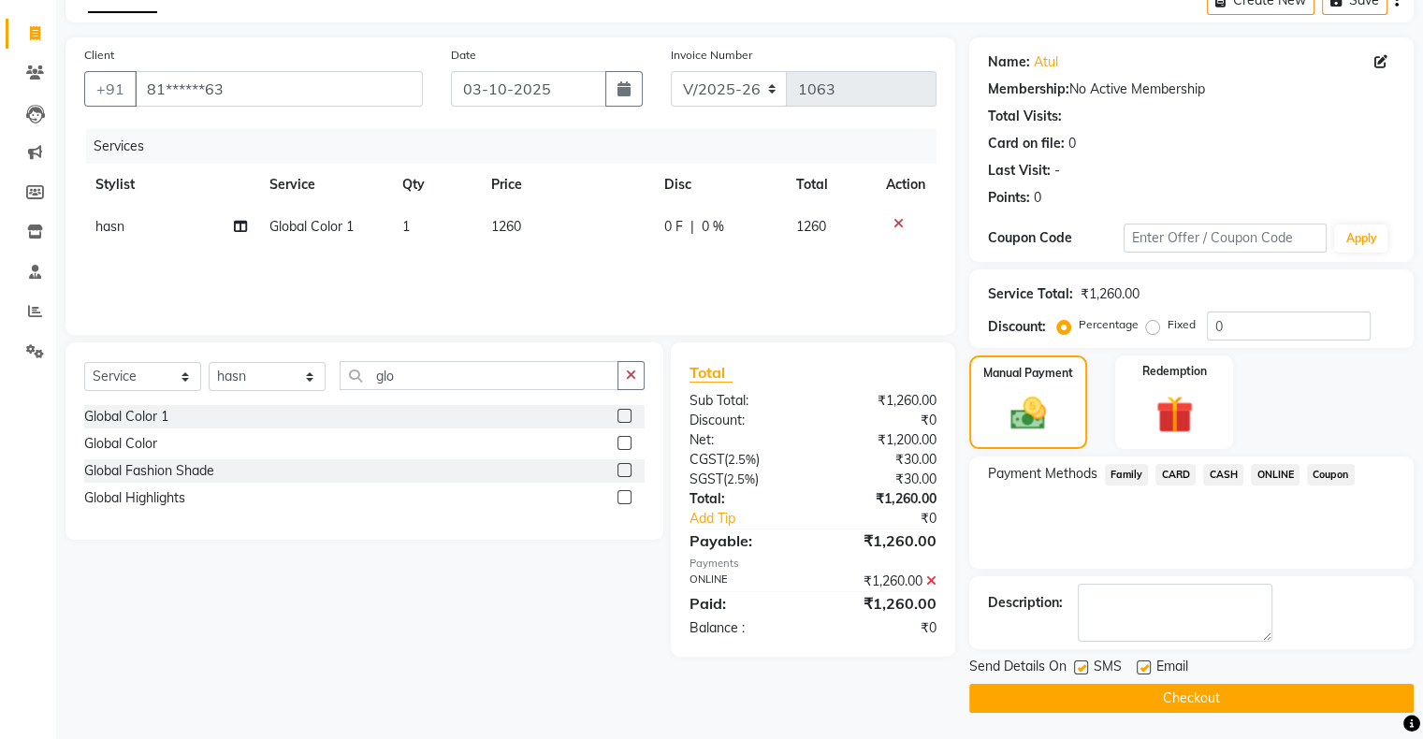
scroll to position [102, 0]
click at [1220, 699] on button "Checkout" at bounding box center [1191, 699] width 445 height 29
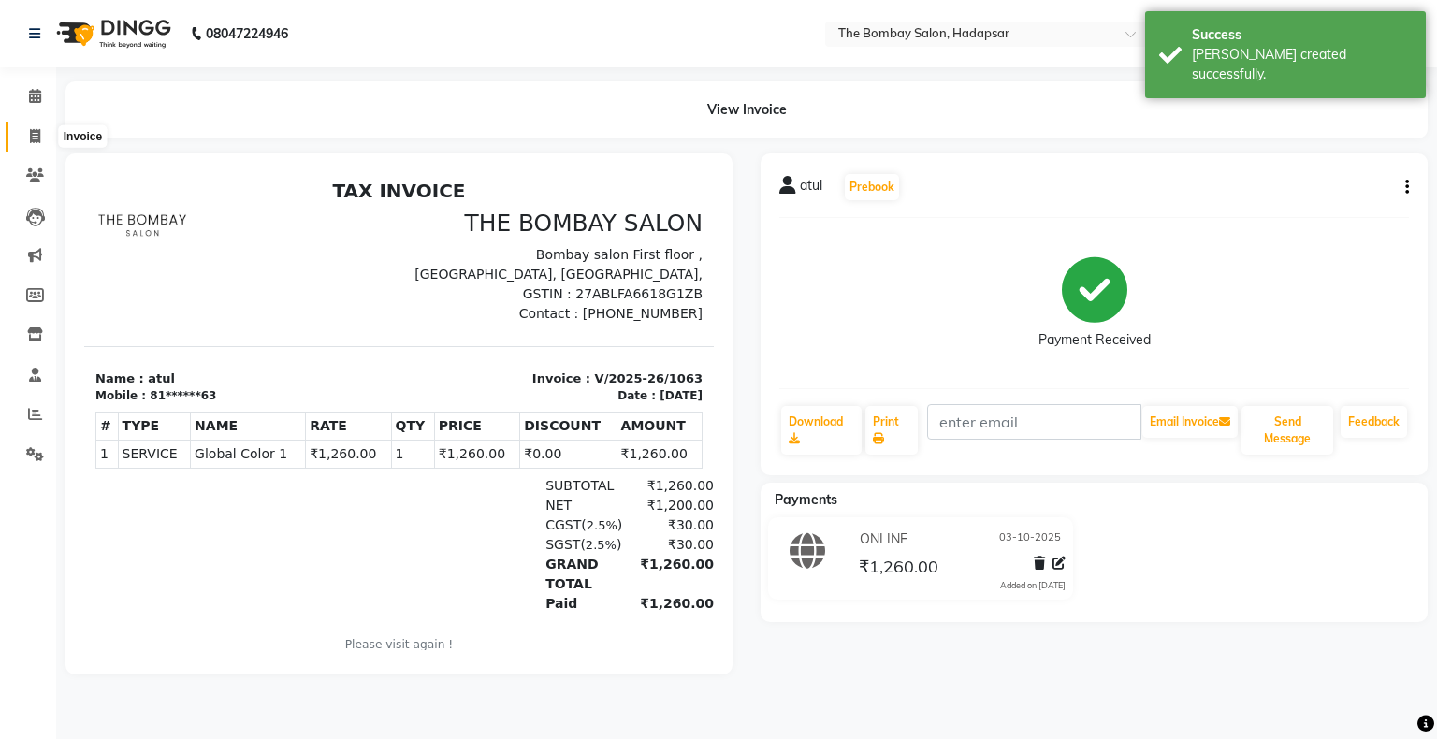
click at [31, 136] on icon at bounding box center [35, 136] width 10 height 14
select select "service"
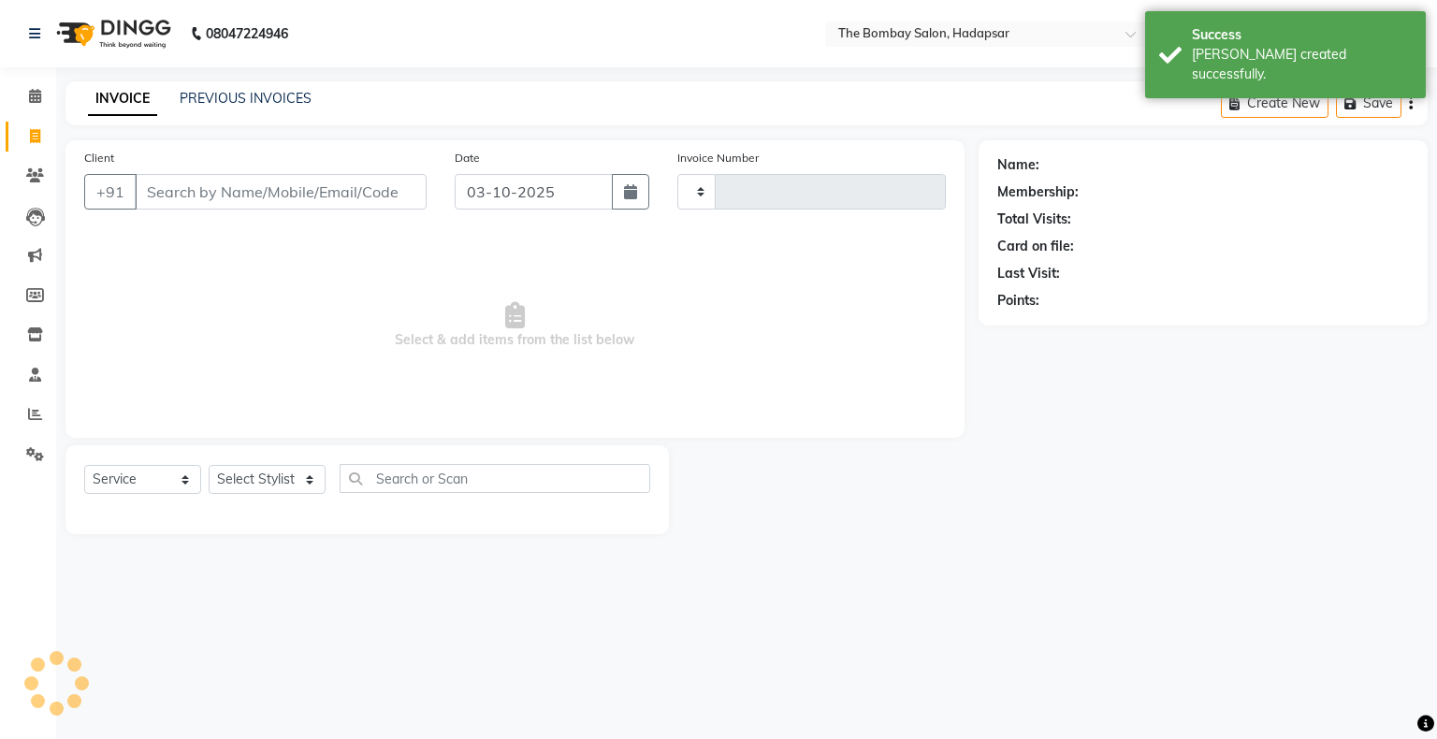
type input "1064"
select select "8374"
click at [280, 99] on link "PREVIOUS INVOICES" at bounding box center [246, 98] width 132 height 17
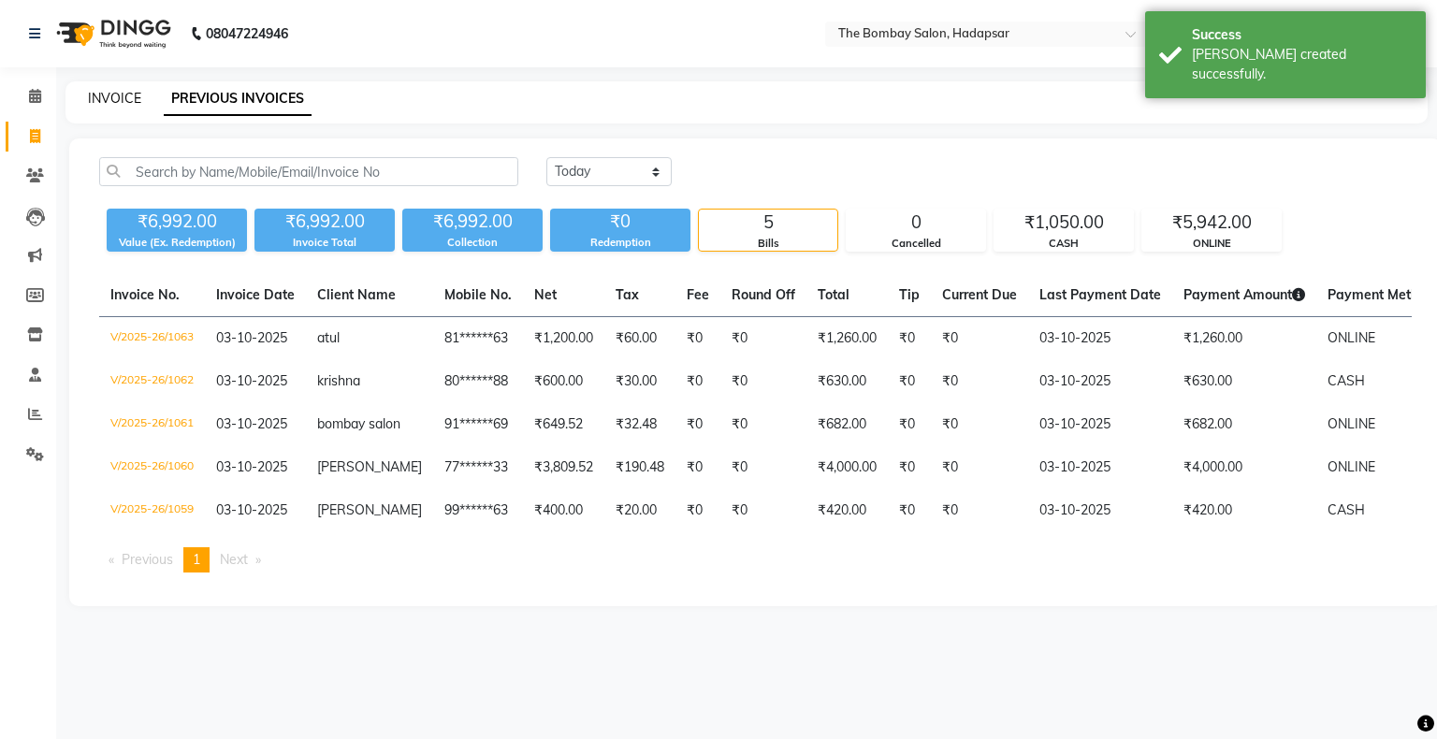
click at [111, 105] on link "INVOICE" at bounding box center [114, 98] width 53 height 17
select select "8374"
select select "service"
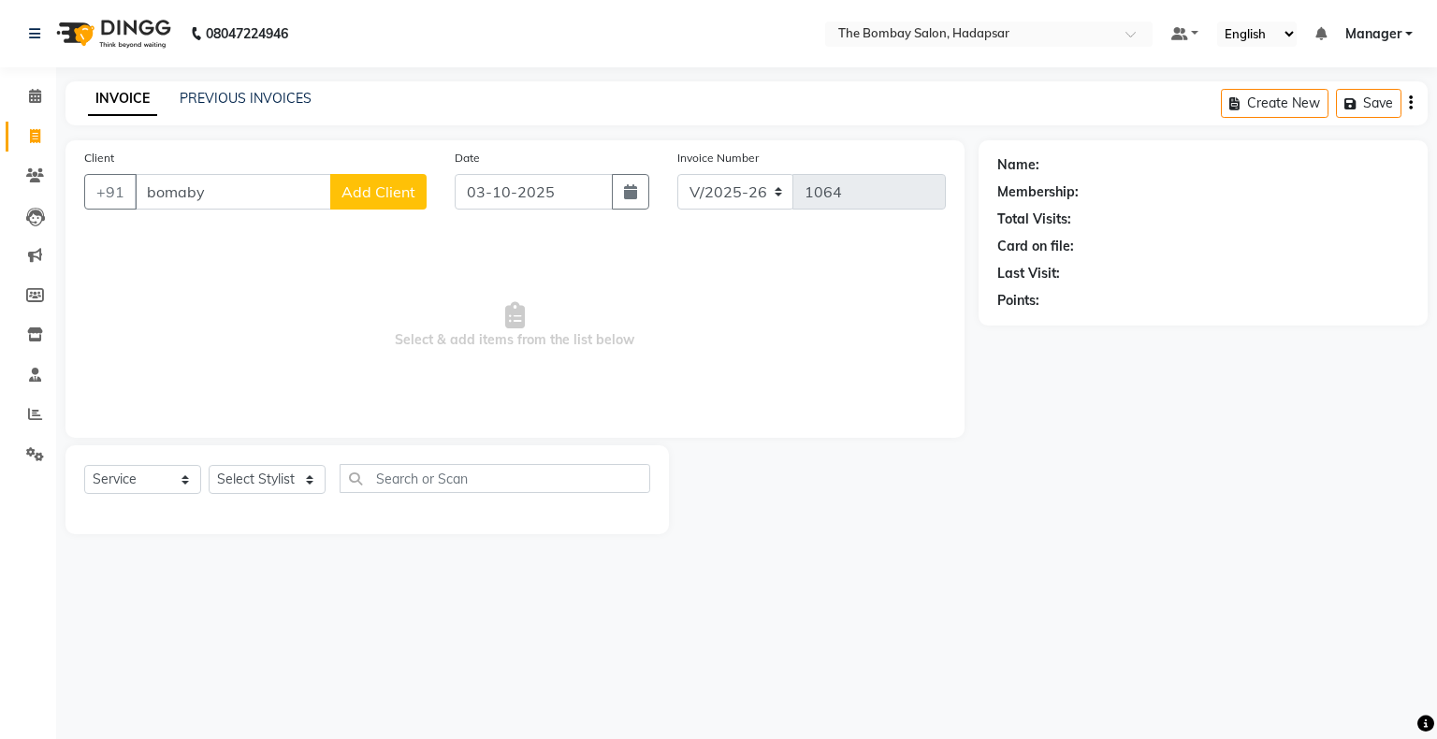
type input "bomaby"
click at [382, 185] on span "Add Client" at bounding box center [379, 191] width 74 height 19
select select "22"
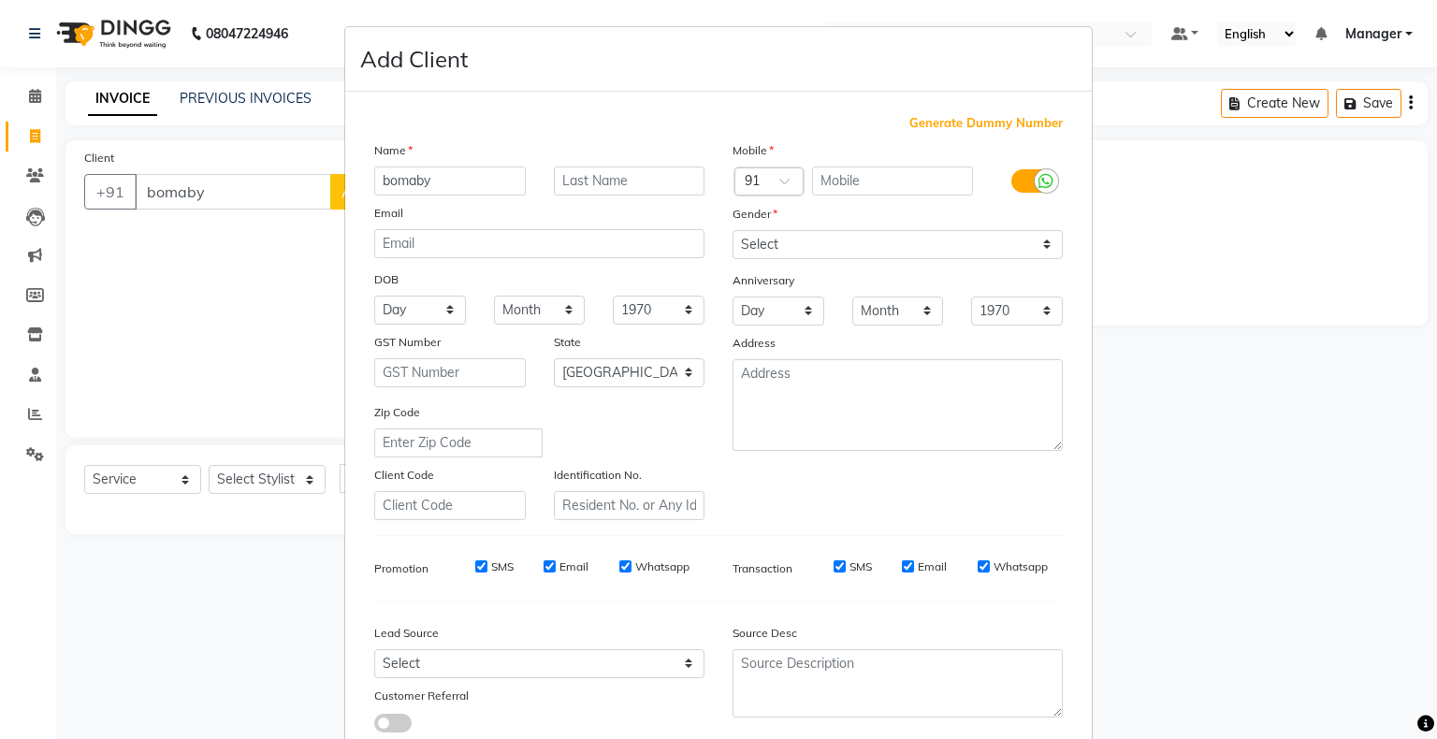
click at [27, 286] on ngb-modal-window "Add Client Generate Dummy Number Name bomaby Email DOB Day 01 02 03 04 05 06 07…" at bounding box center [718, 369] width 1437 height 739
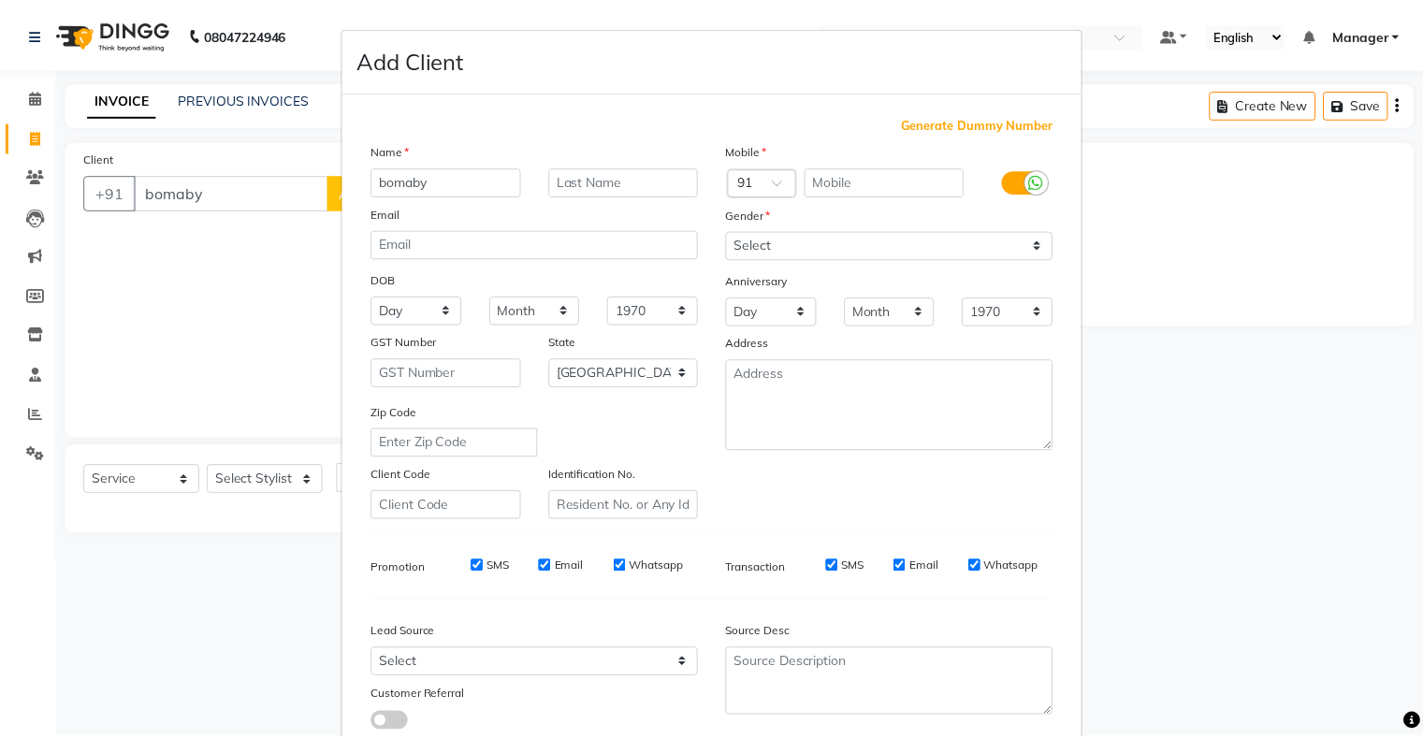
scroll to position [133, 0]
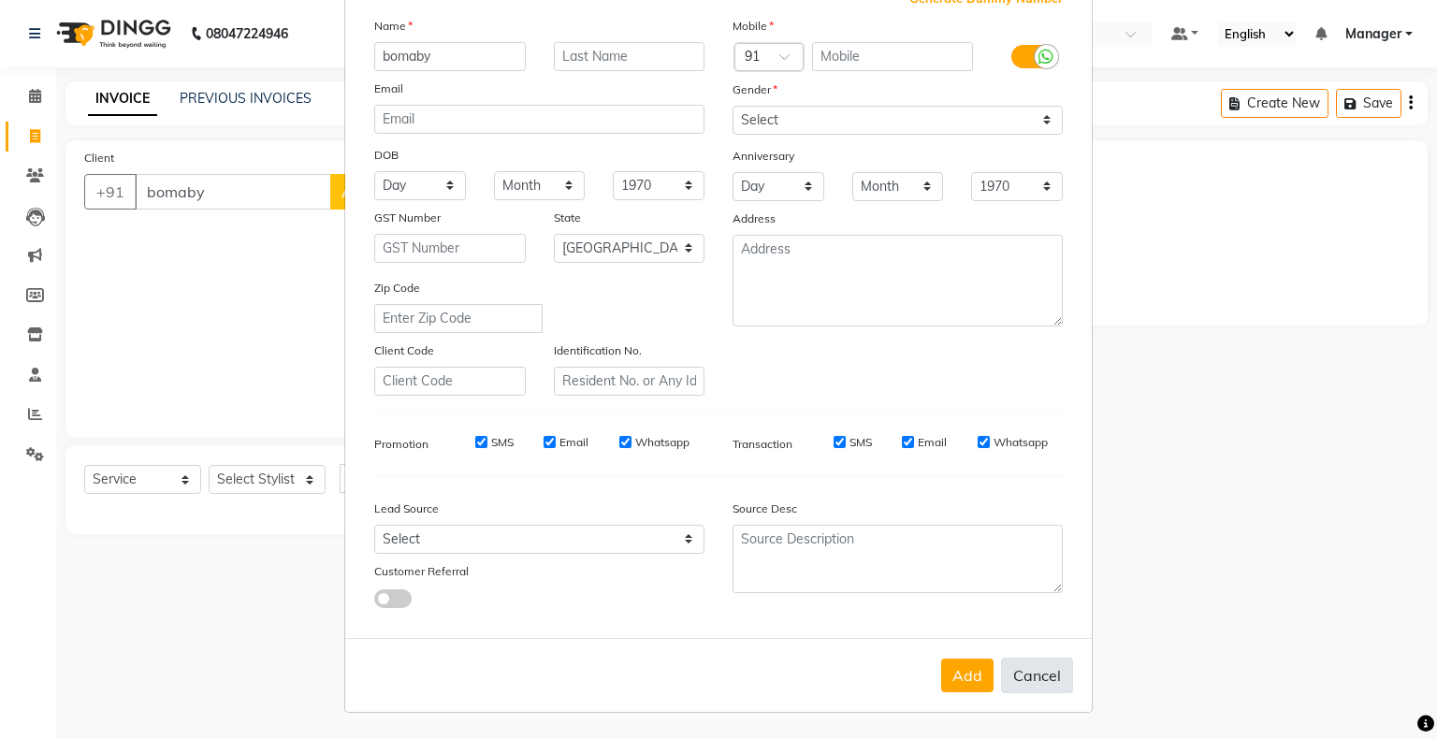
click at [1034, 673] on button "Cancel" at bounding box center [1037, 676] width 72 height 36
select select
select select "null"
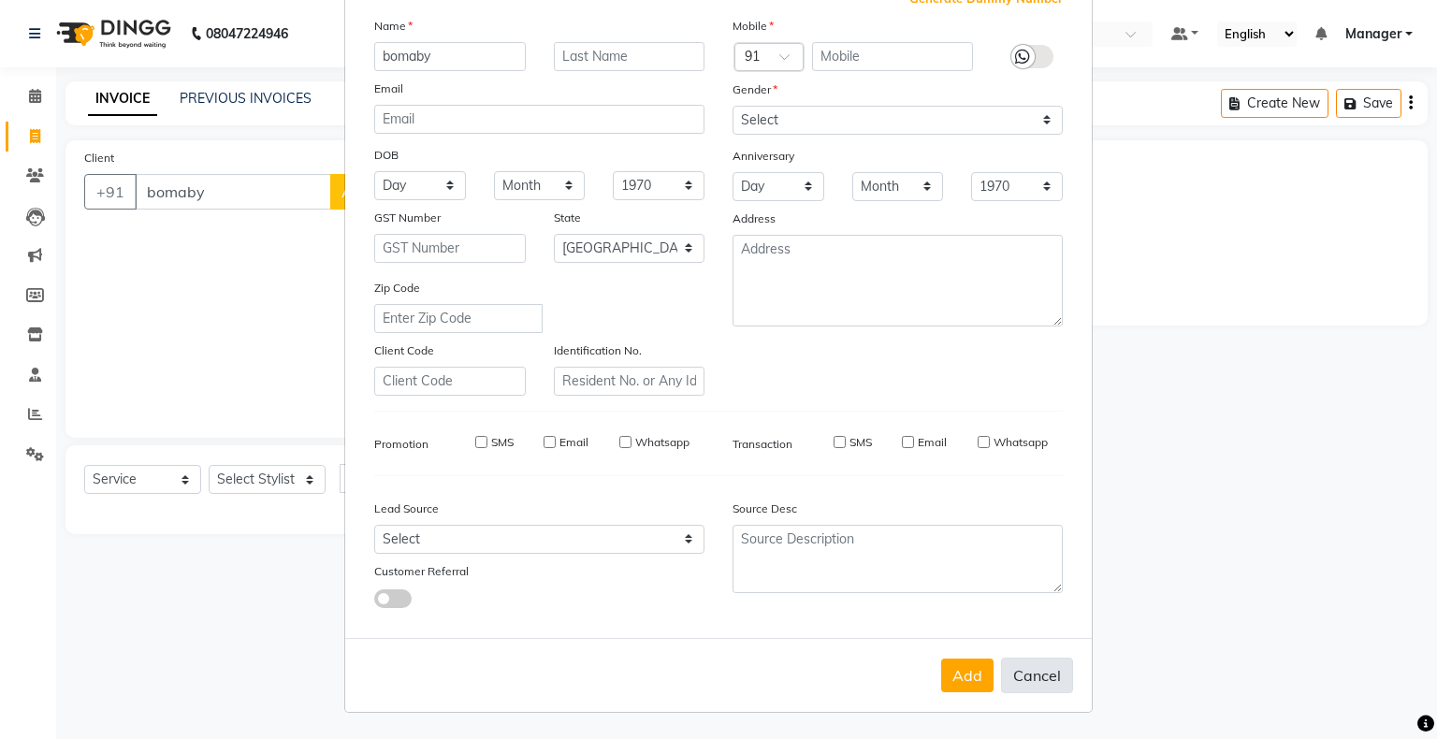
select select
checkbox input "false"
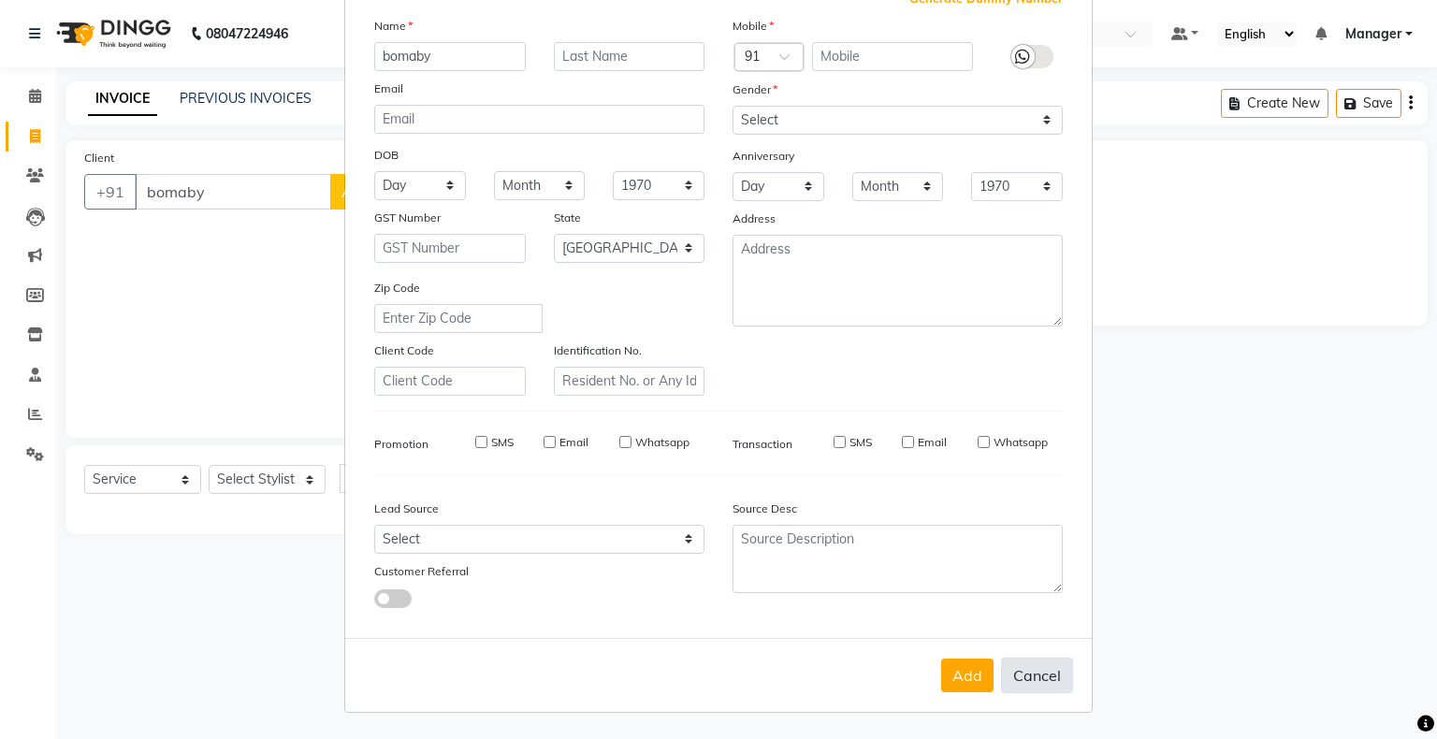
checkbox input "false"
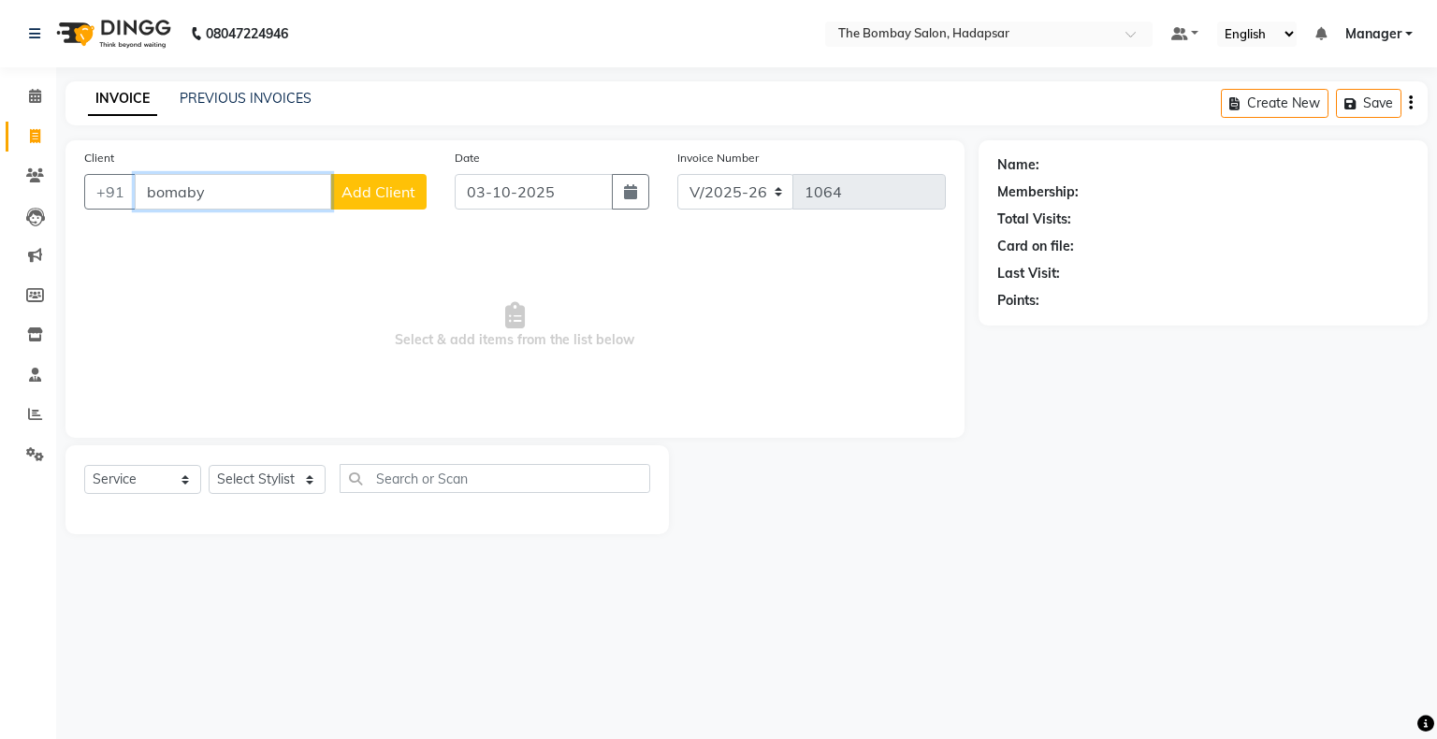
click at [253, 204] on input "bomaby" at bounding box center [233, 192] width 197 height 36
type input "b"
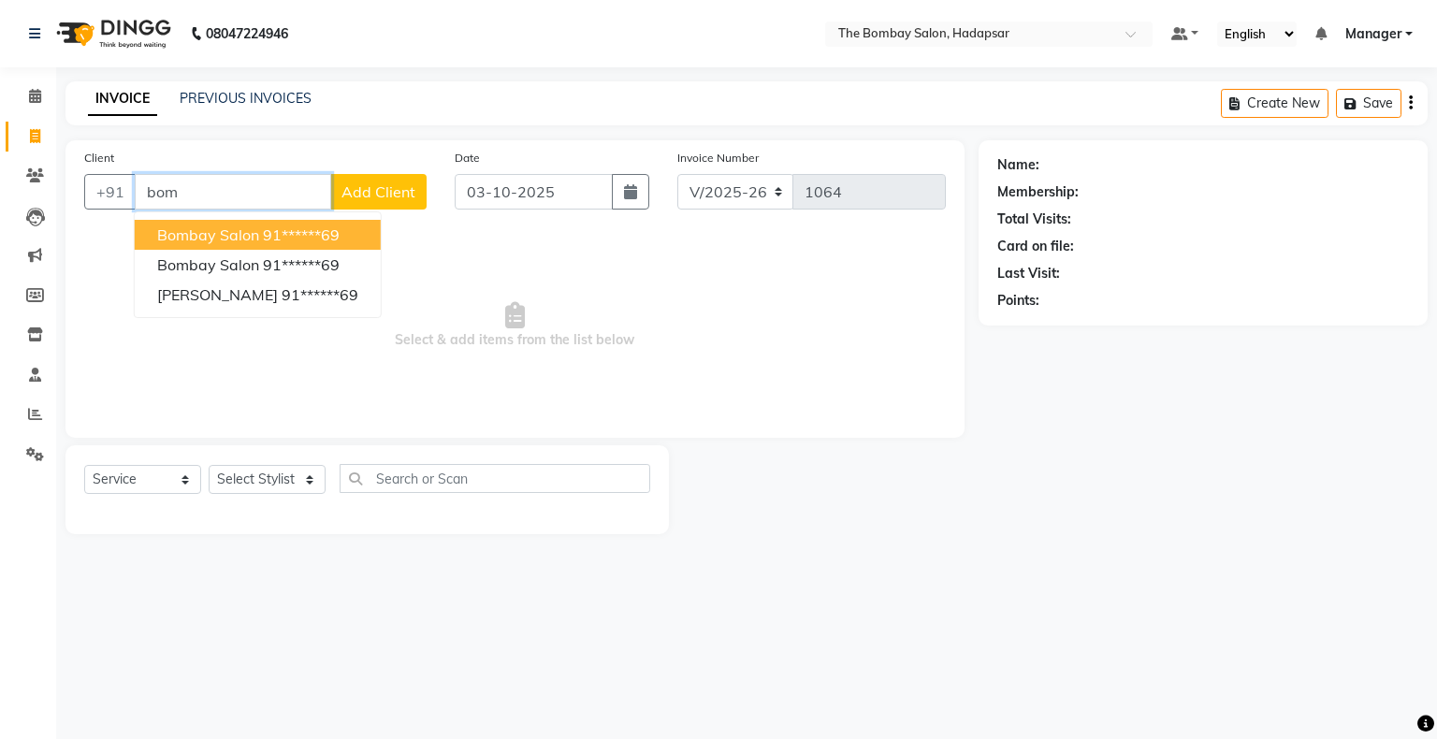
click at [329, 243] on ngb-highlight "91******69" at bounding box center [301, 235] width 77 height 19
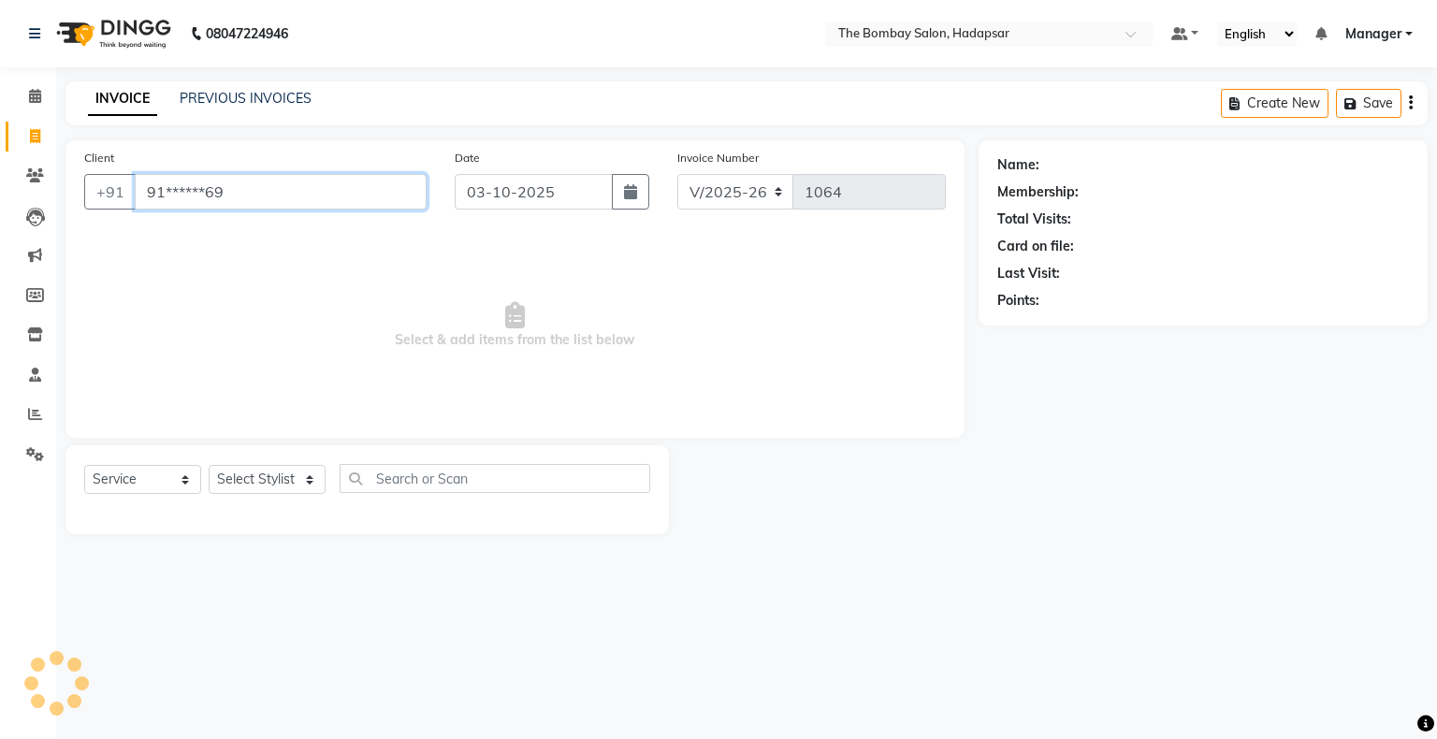
type input "91******69"
select select "1: Object"
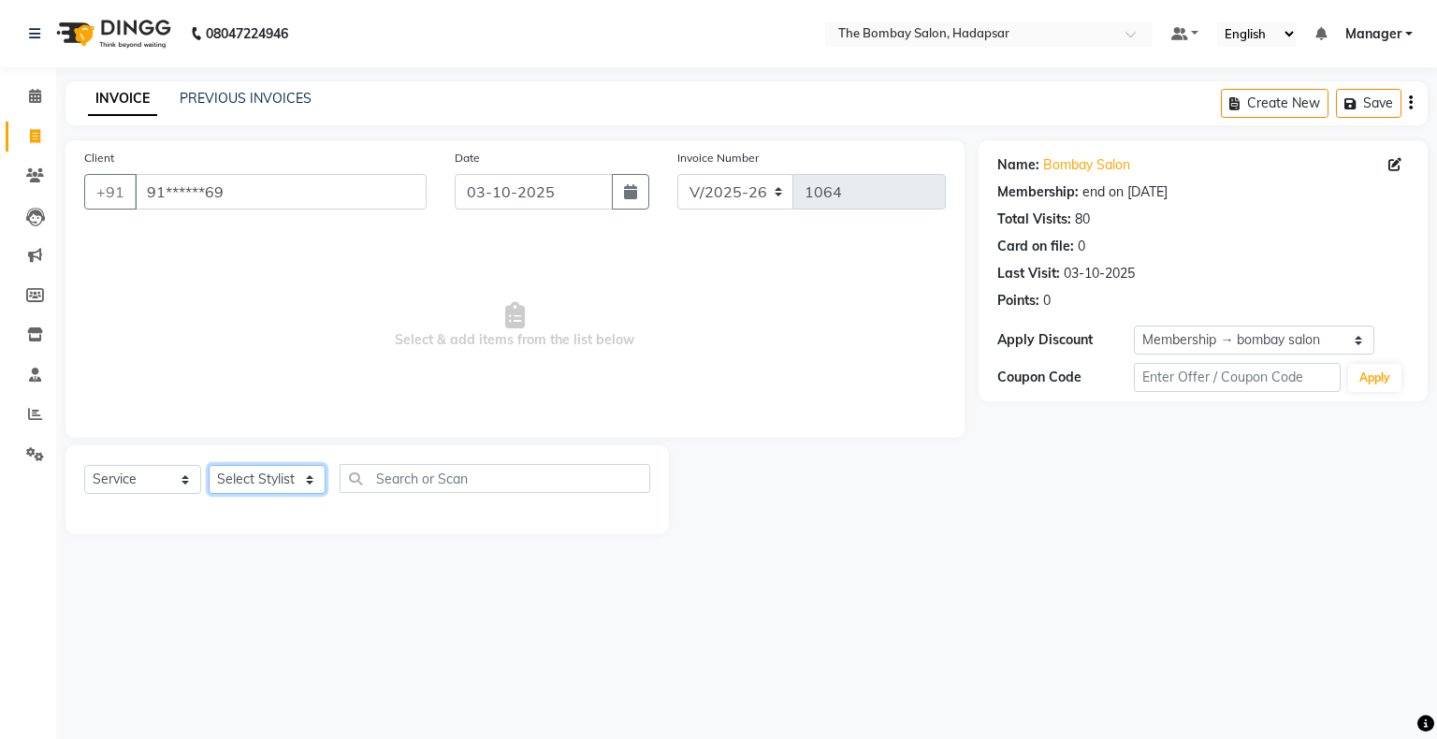
drag, startPoint x: 256, startPoint y: 483, endPoint x: 255, endPoint y: 293, distance: 190.0
click at [255, 293] on div "Client +91 91******69 Date [DATE] Invoice Number V/2025 V/[PHONE_NUMBER] Select…" at bounding box center [514, 337] width 927 height 394
select select "83192"
click at [209, 466] on select "Select Stylist [PERSON_NAME] hasn KASIF Manager [PERSON_NAME] MUKESH MUSARIK [P…" at bounding box center [267, 479] width 117 height 29
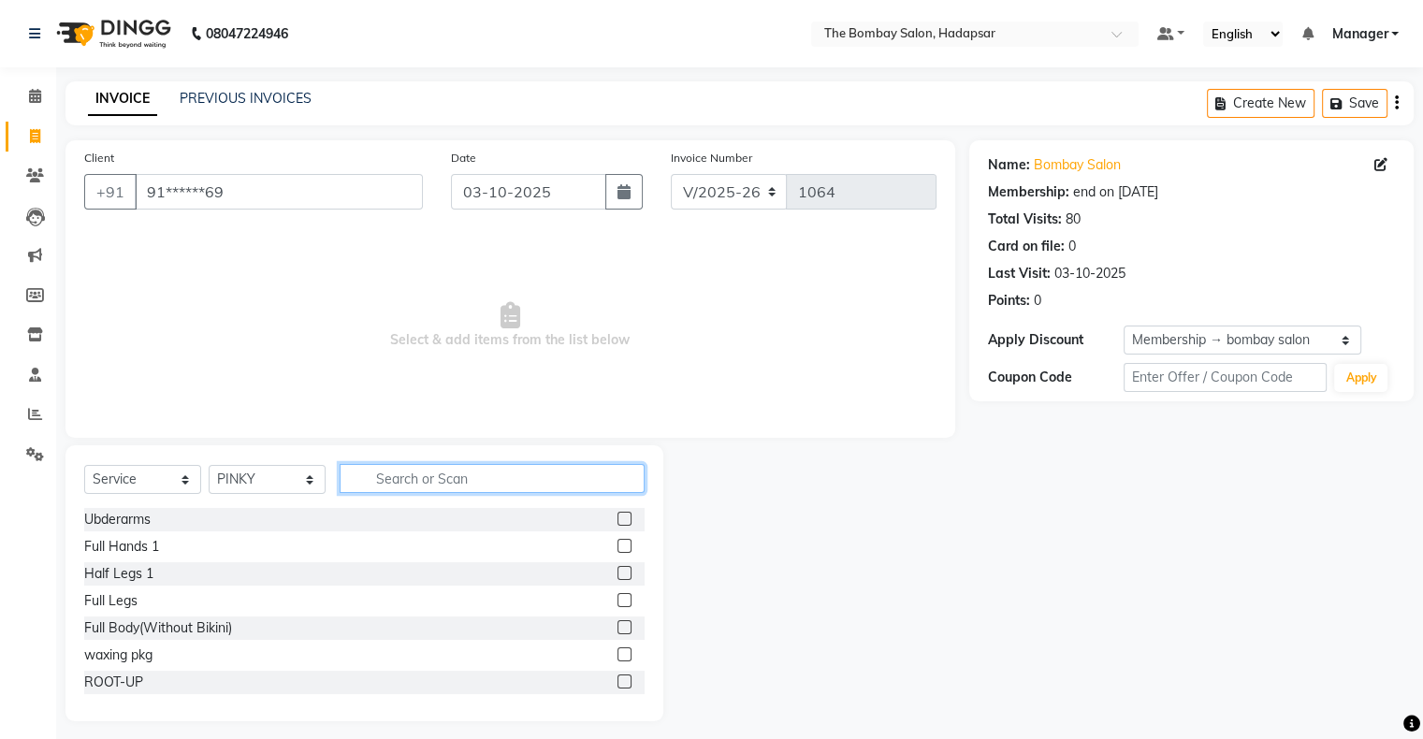
click at [411, 487] on input "text" at bounding box center [492, 478] width 305 height 29
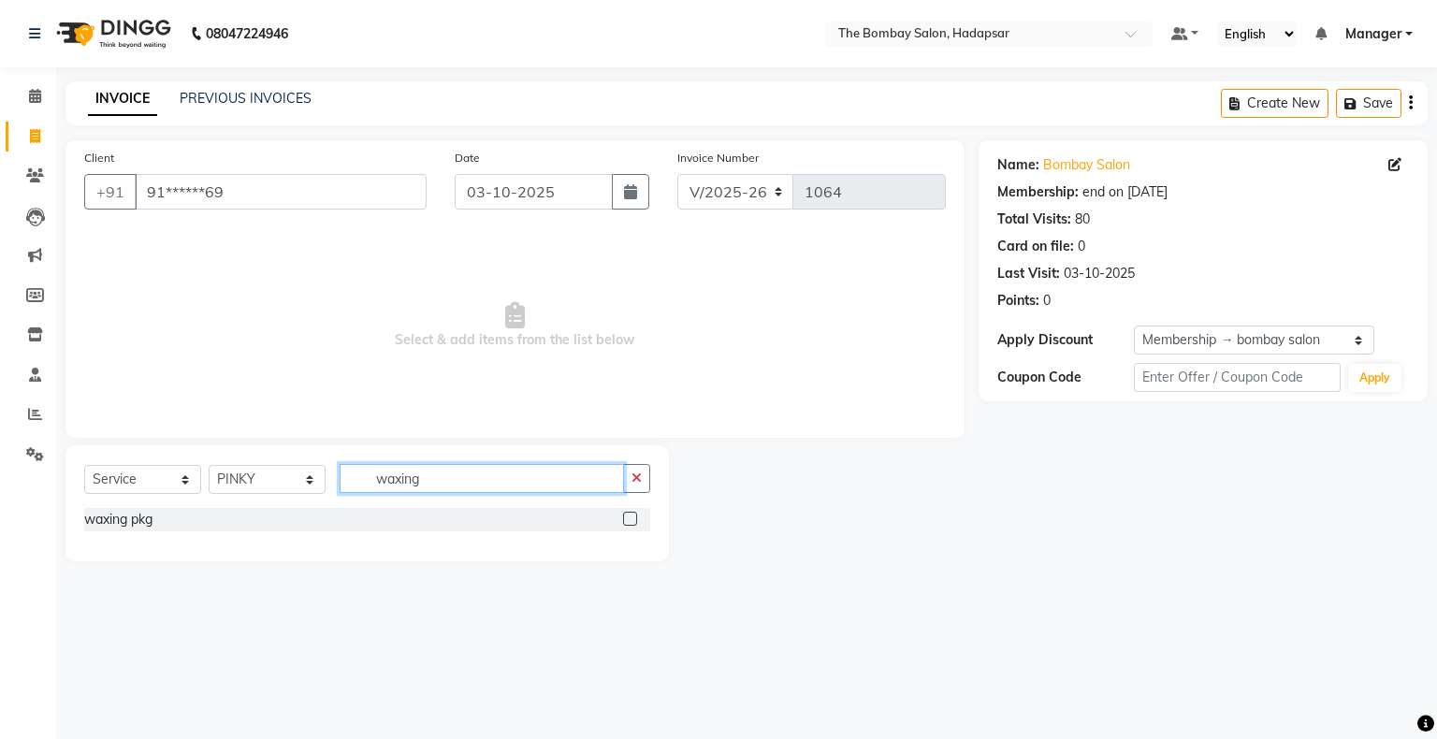
type input "waxing"
click at [630, 521] on label at bounding box center [630, 519] width 14 height 14
click at [630, 521] on input "checkbox" at bounding box center [629, 520] width 12 height 12
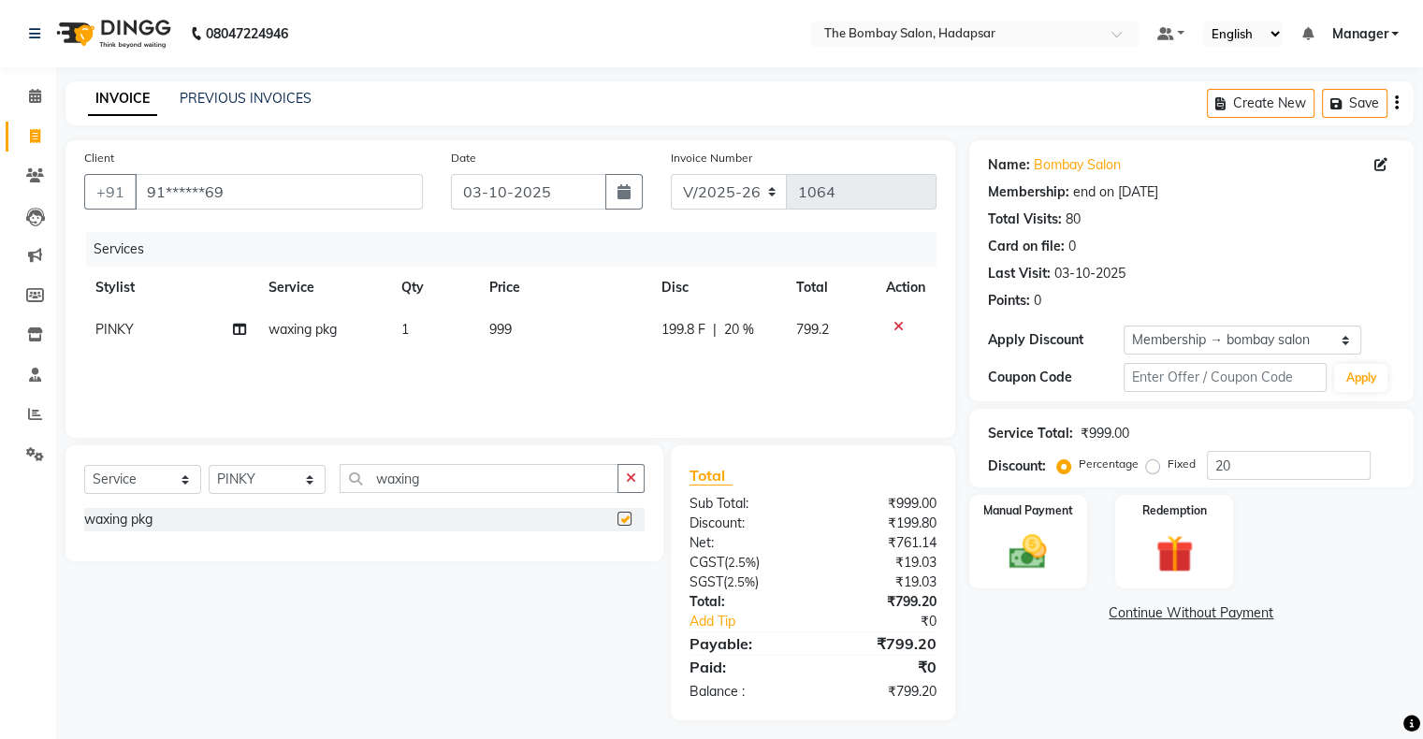
checkbox input "false"
click at [554, 335] on td "999" at bounding box center [564, 330] width 172 height 42
select select "83192"
click at [554, 335] on input "999" at bounding box center [568, 334] width 103 height 29
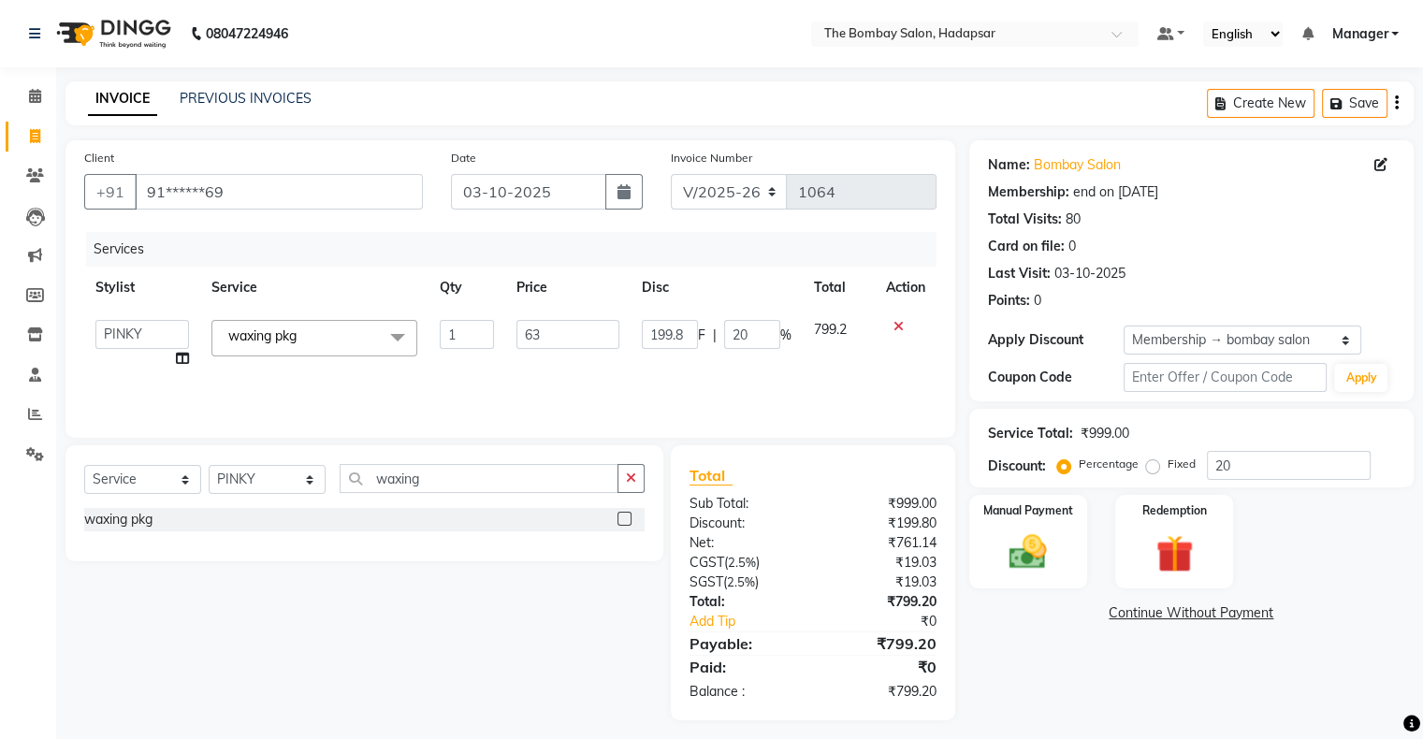
type input "630"
click at [696, 337] on div "126 F | 20 %" at bounding box center [718, 330] width 111 height 20
select select "83192"
click at [696, 337] on input "126" at bounding box center [670, 334] width 56 height 29
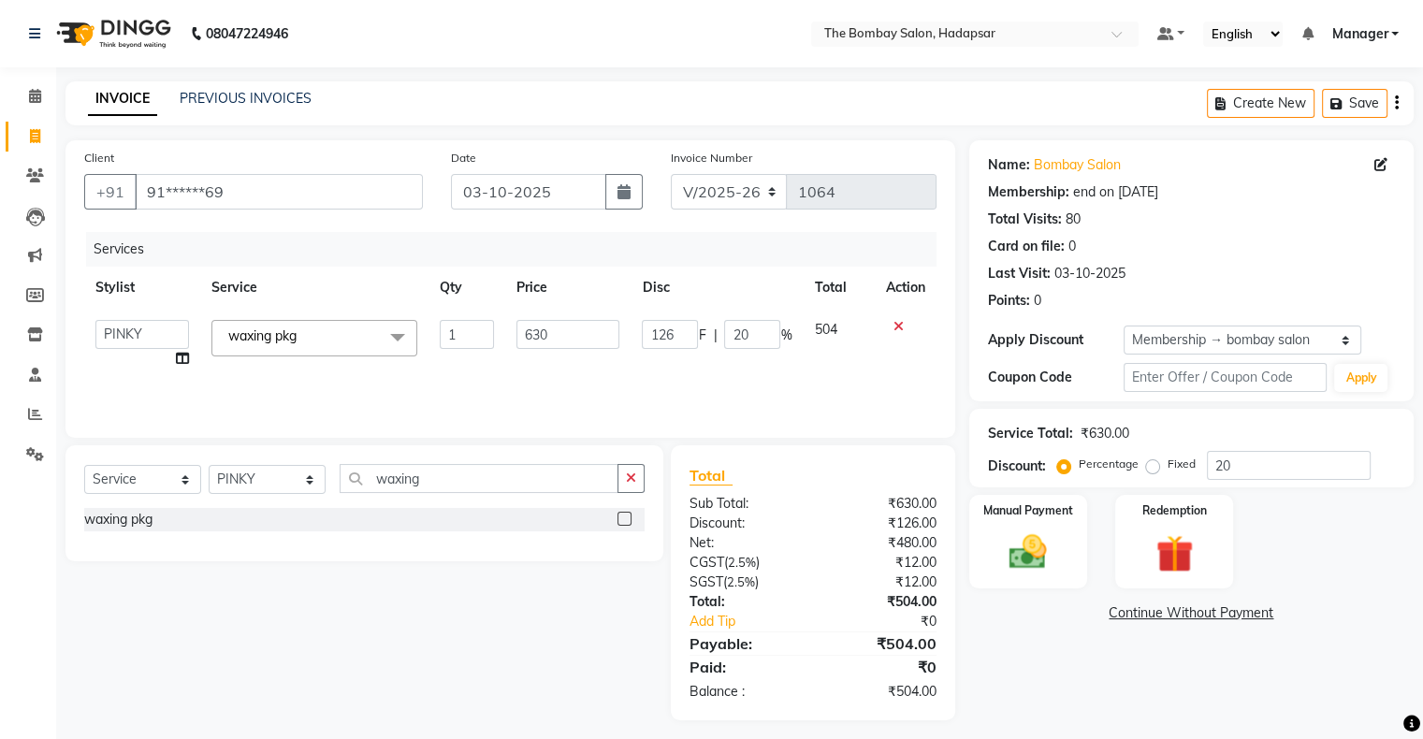
click at [696, 337] on input "126" at bounding box center [670, 334] width 56 height 29
click at [698, 383] on div "Services Stylist Service Qty Price Disc Total Action PINKY waxing pkg 1 630 0 F…" at bounding box center [510, 325] width 853 height 187
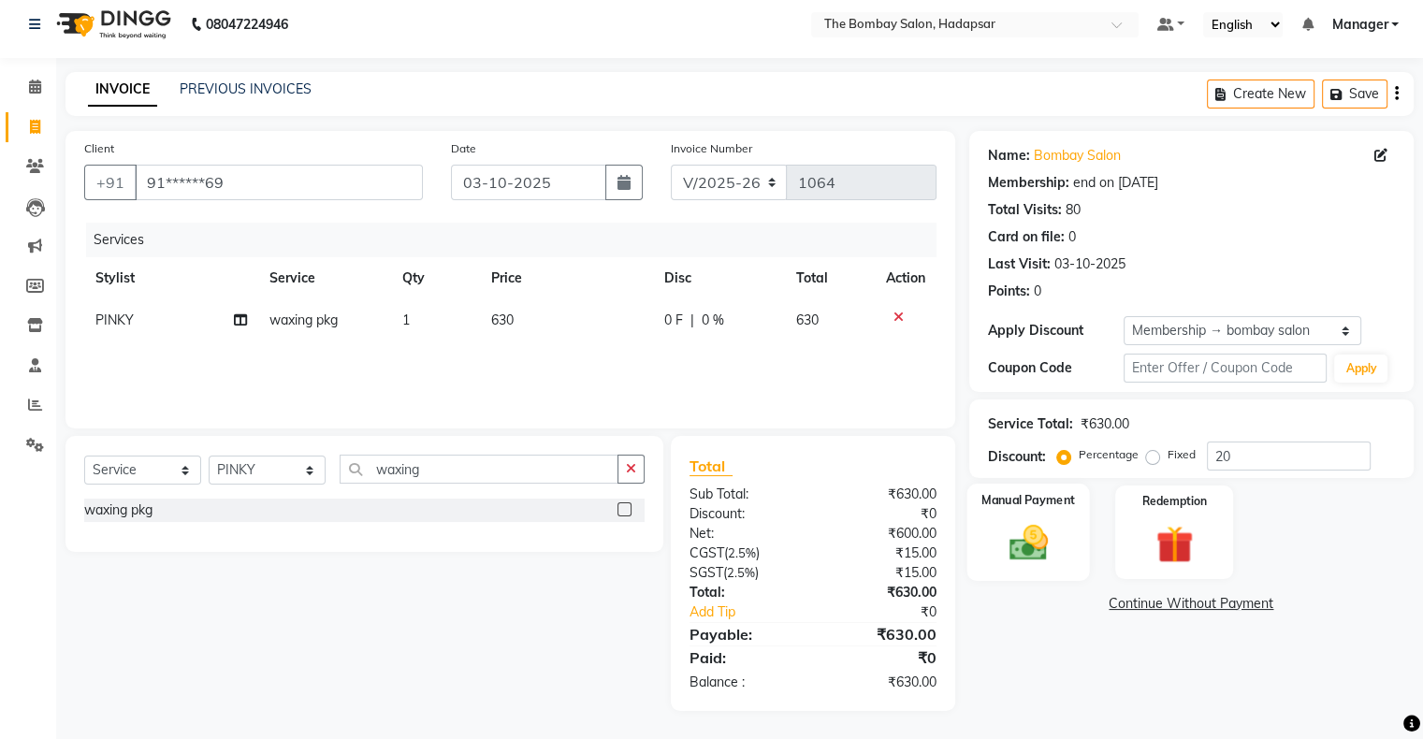
click at [1049, 547] on img at bounding box center [1028, 543] width 63 height 45
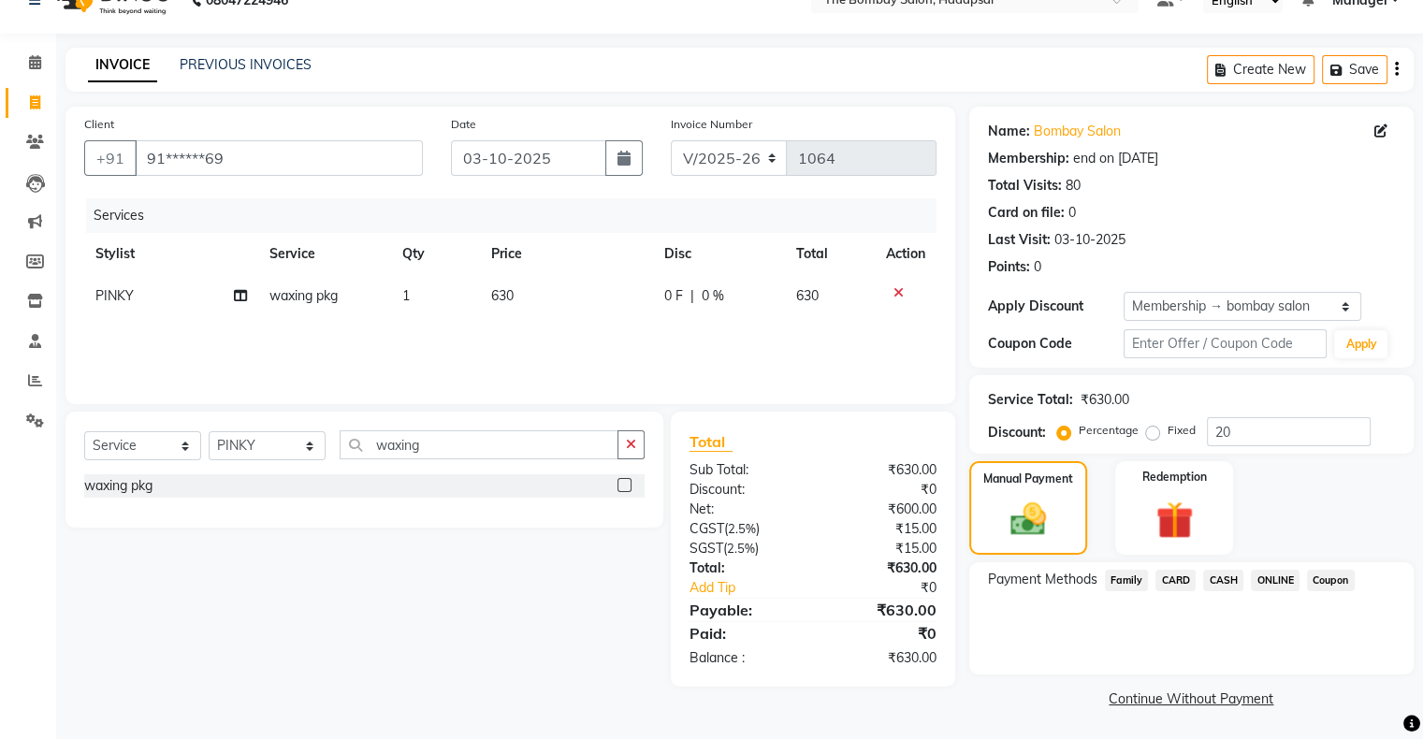
click at [1284, 574] on span "ONLINE" at bounding box center [1275, 581] width 49 height 22
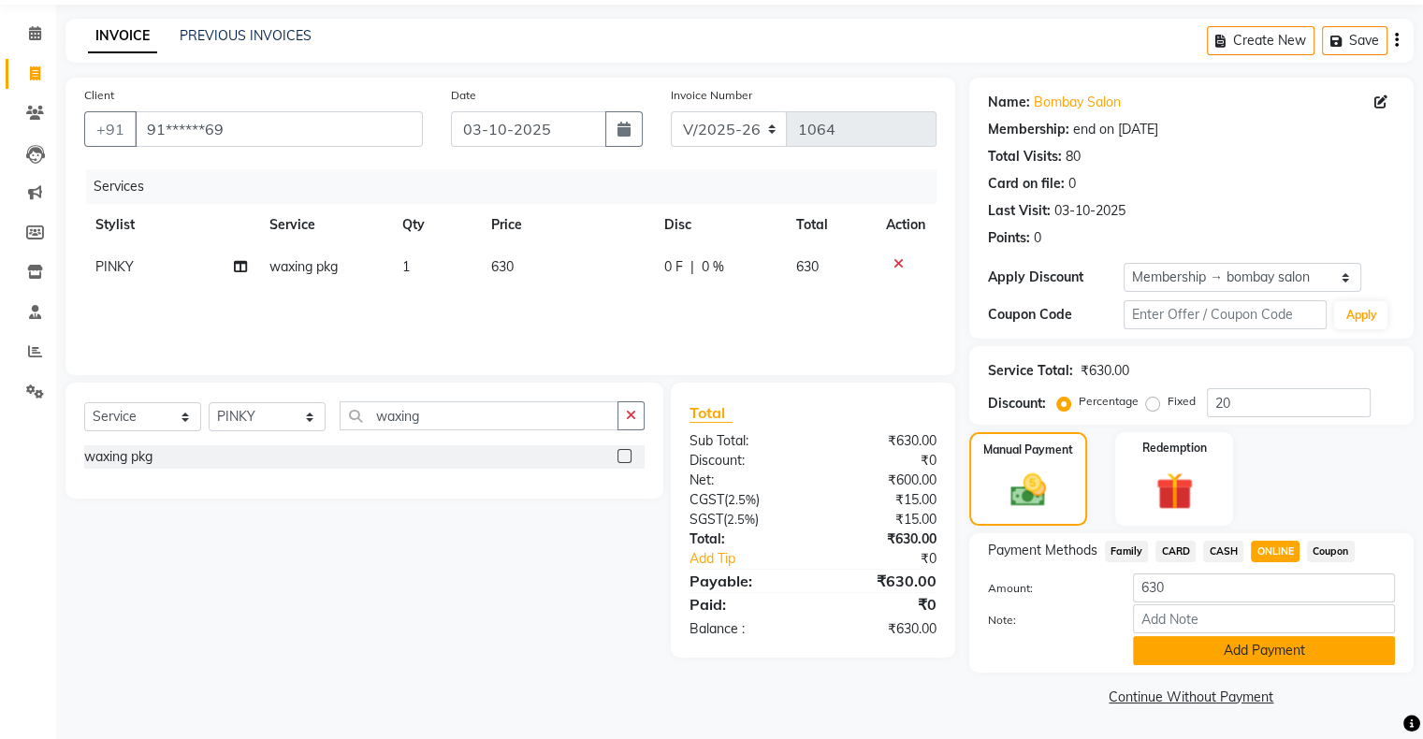
click at [1238, 653] on button "Add Payment" at bounding box center [1264, 650] width 262 height 29
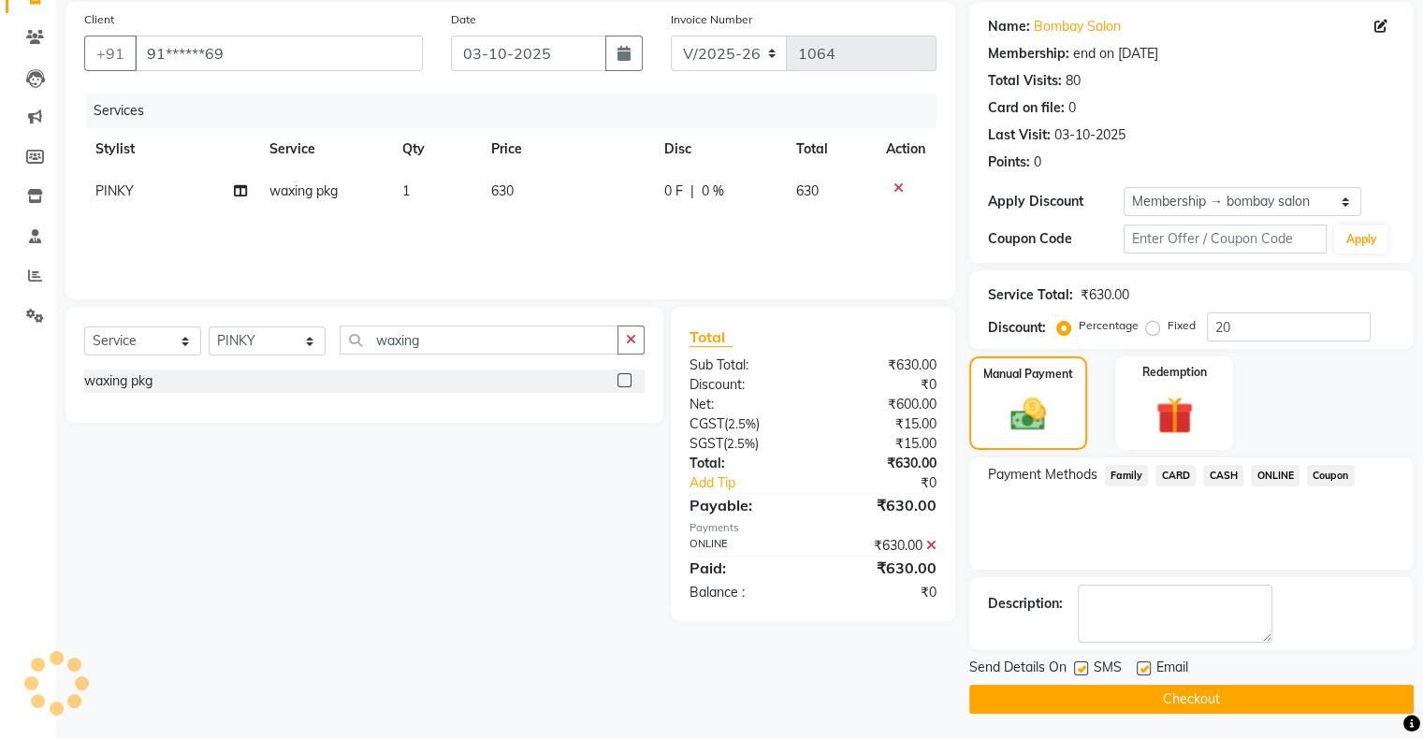
click at [1227, 694] on button "Checkout" at bounding box center [1191, 699] width 445 height 29
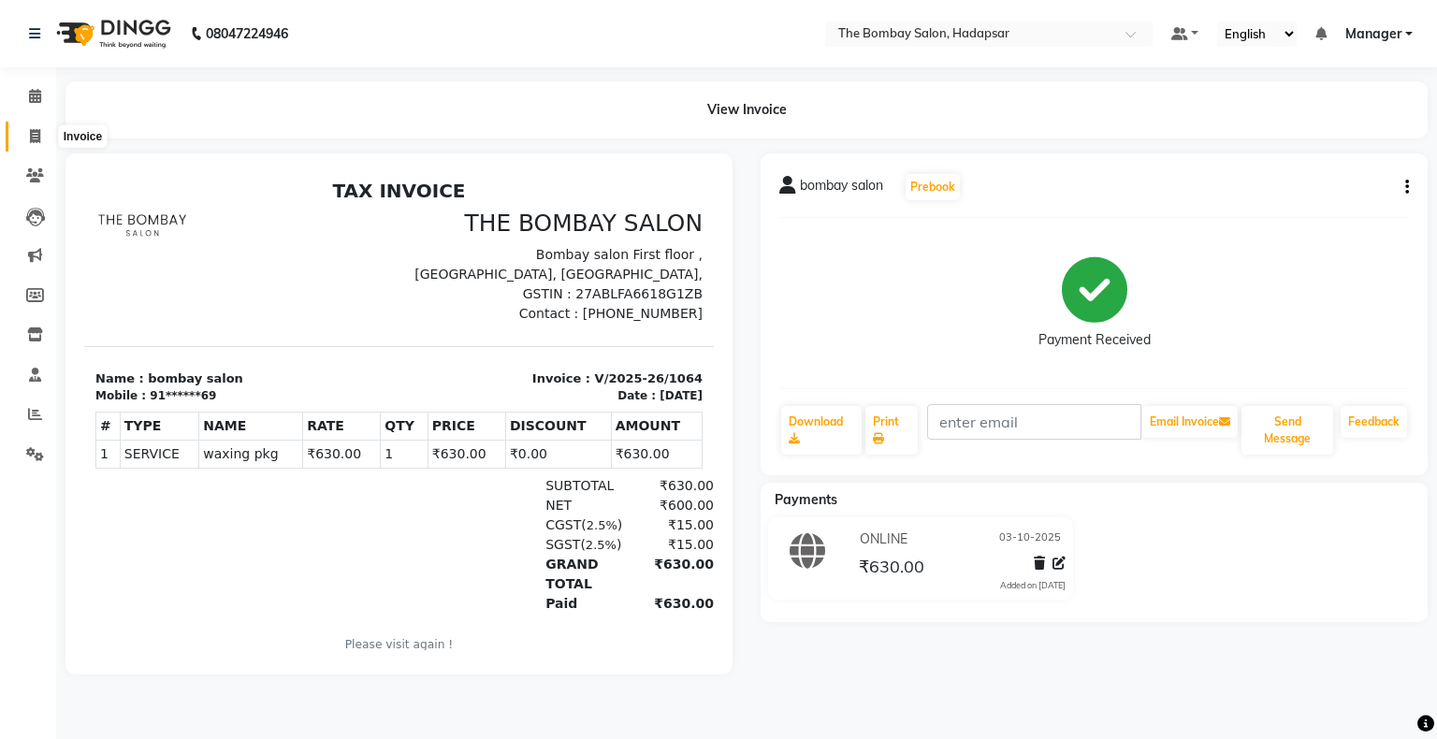
click at [41, 138] on span at bounding box center [35, 137] width 33 height 22
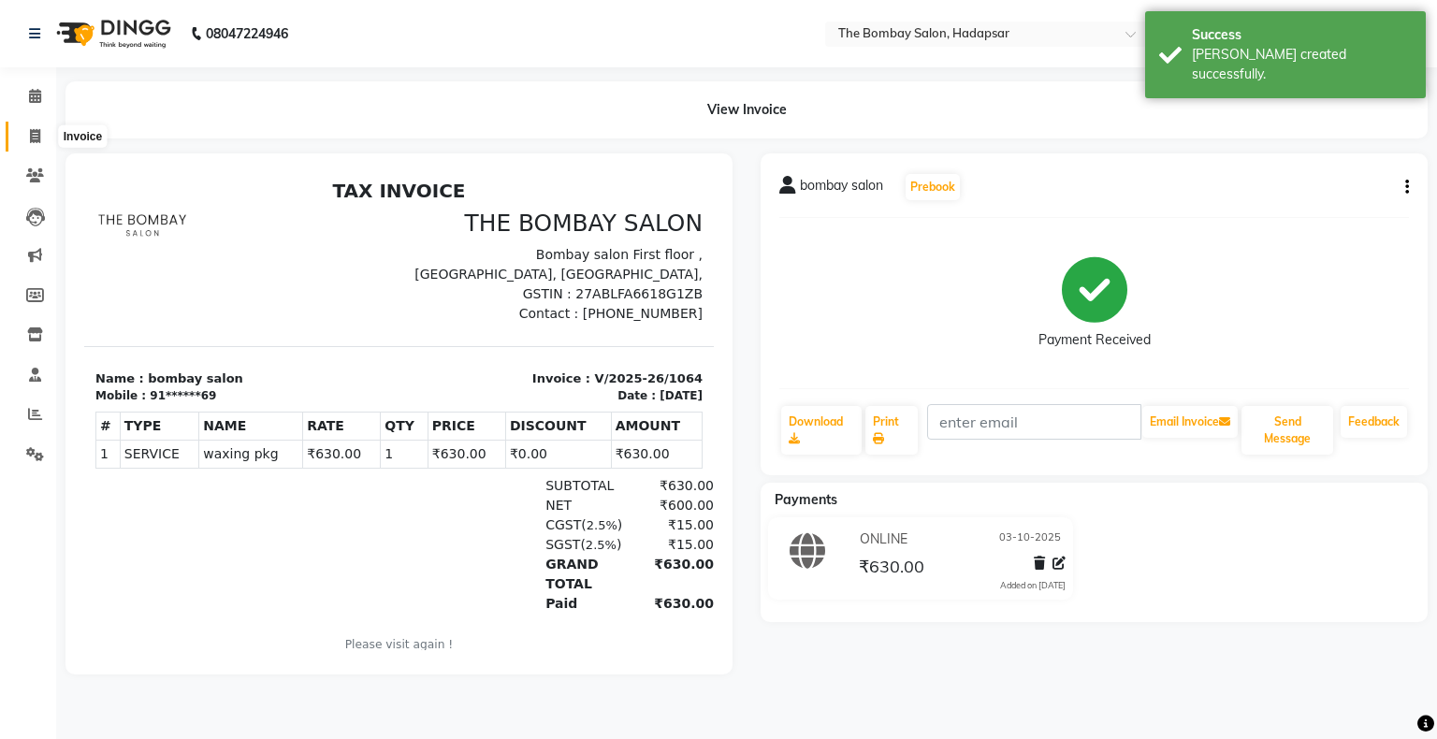
select select "service"
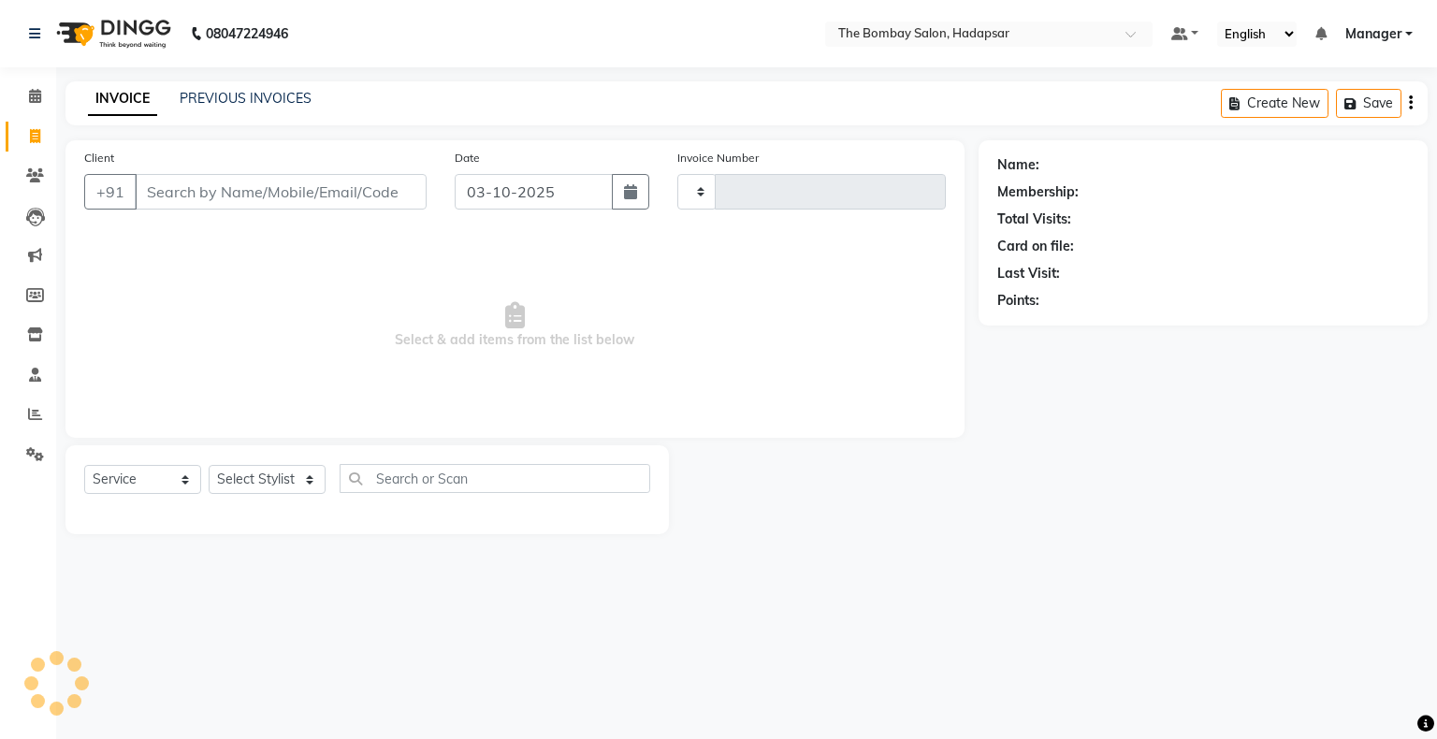
type input "1065"
select select "8374"
click at [149, 230] on div "Client +91 Date [DATE] Invoice Number V/2025 V/[PHONE_NUMBER] Select & add item…" at bounding box center [515, 289] width 899 height 298
click at [248, 92] on link "PREVIOUS INVOICES" at bounding box center [246, 98] width 132 height 17
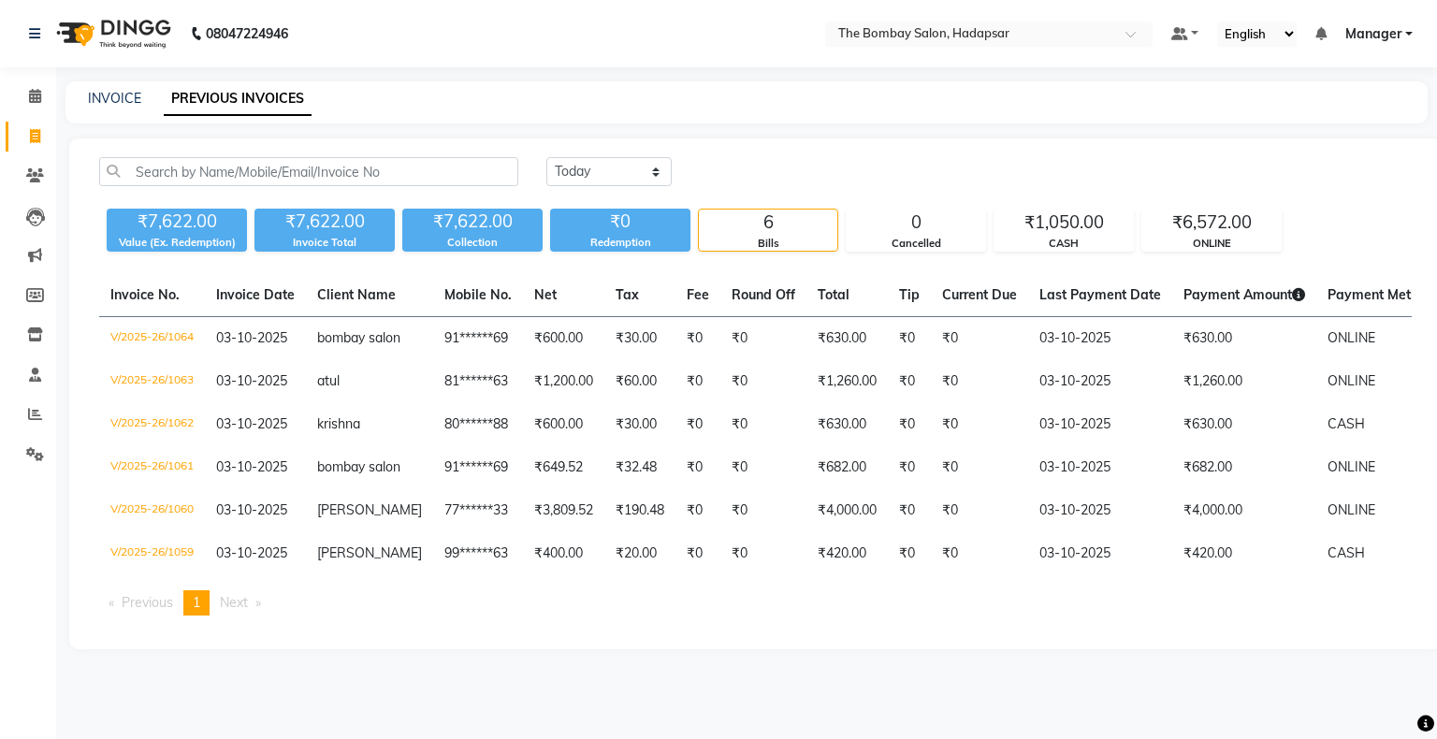
select select "8374"
select select "service"
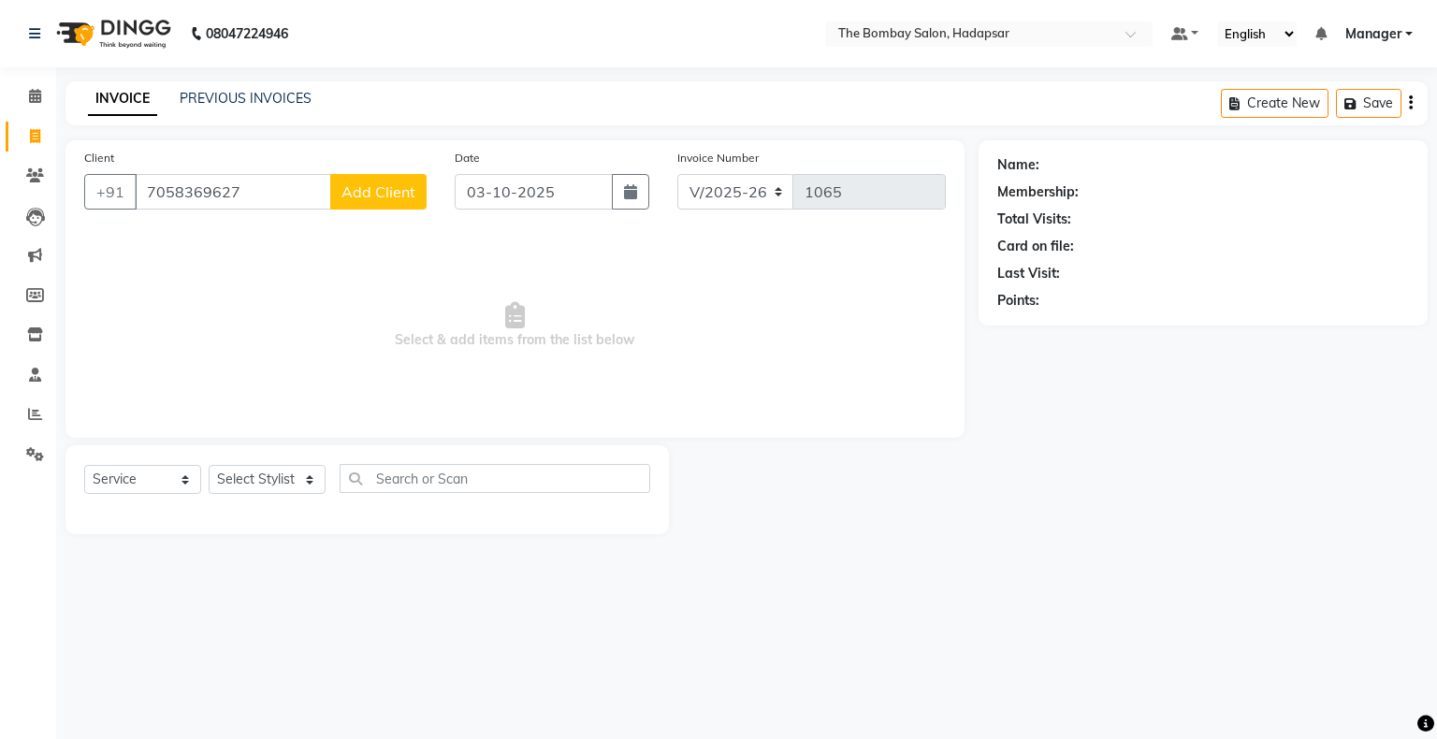
type input "7058369627"
click at [347, 196] on span "Add Client" at bounding box center [379, 191] width 74 height 19
select select "22"
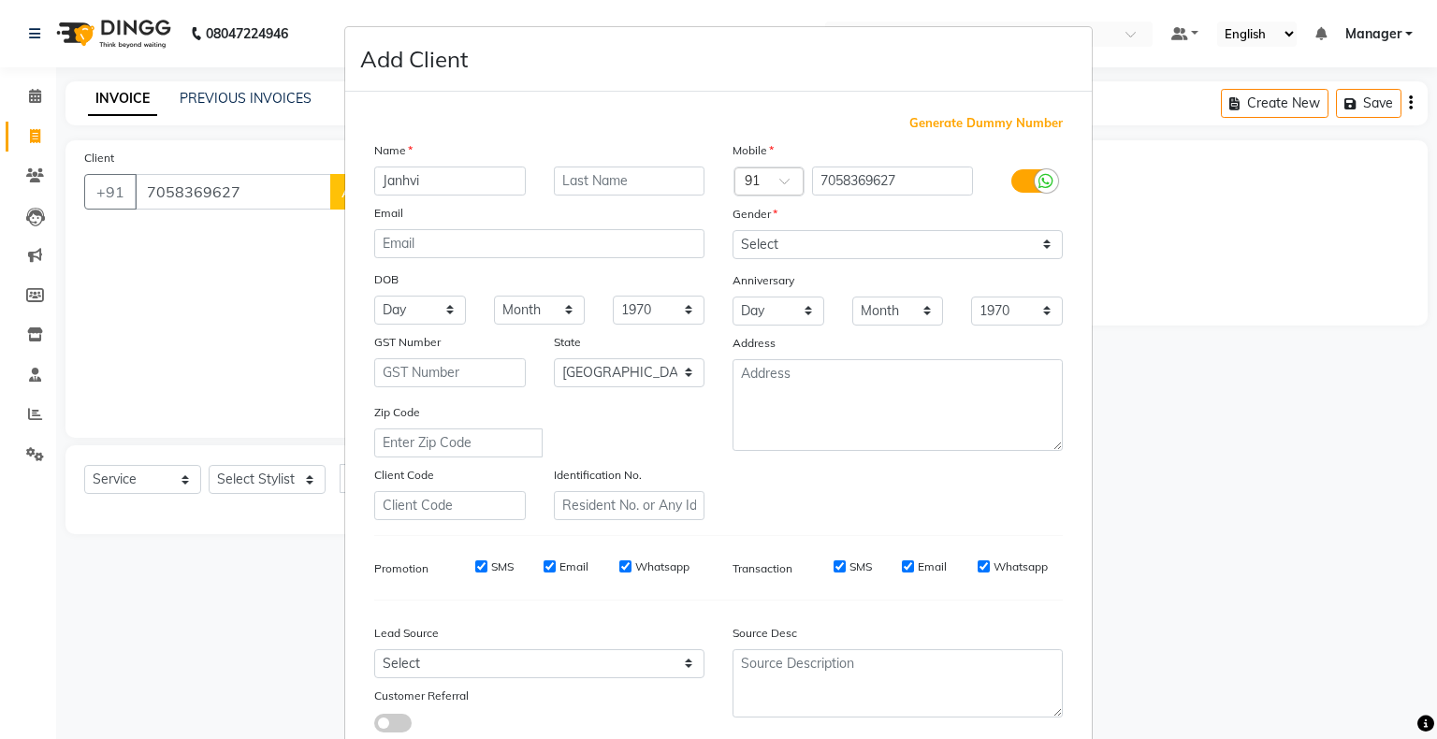
type input "Janhvi"
click at [794, 249] on select "Select [DEMOGRAPHIC_DATA] [DEMOGRAPHIC_DATA] Other Prefer Not To Say" at bounding box center [898, 244] width 330 height 29
select select "[DEMOGRAPHIC_DATA]"
click at [733, 231] on select "Select [DEMOGRAPHIC_DATA] [DEMOGRAPHIC_DATA] Other Prefer Not To Say" at bounding box center [898, 244] width 330 height 29
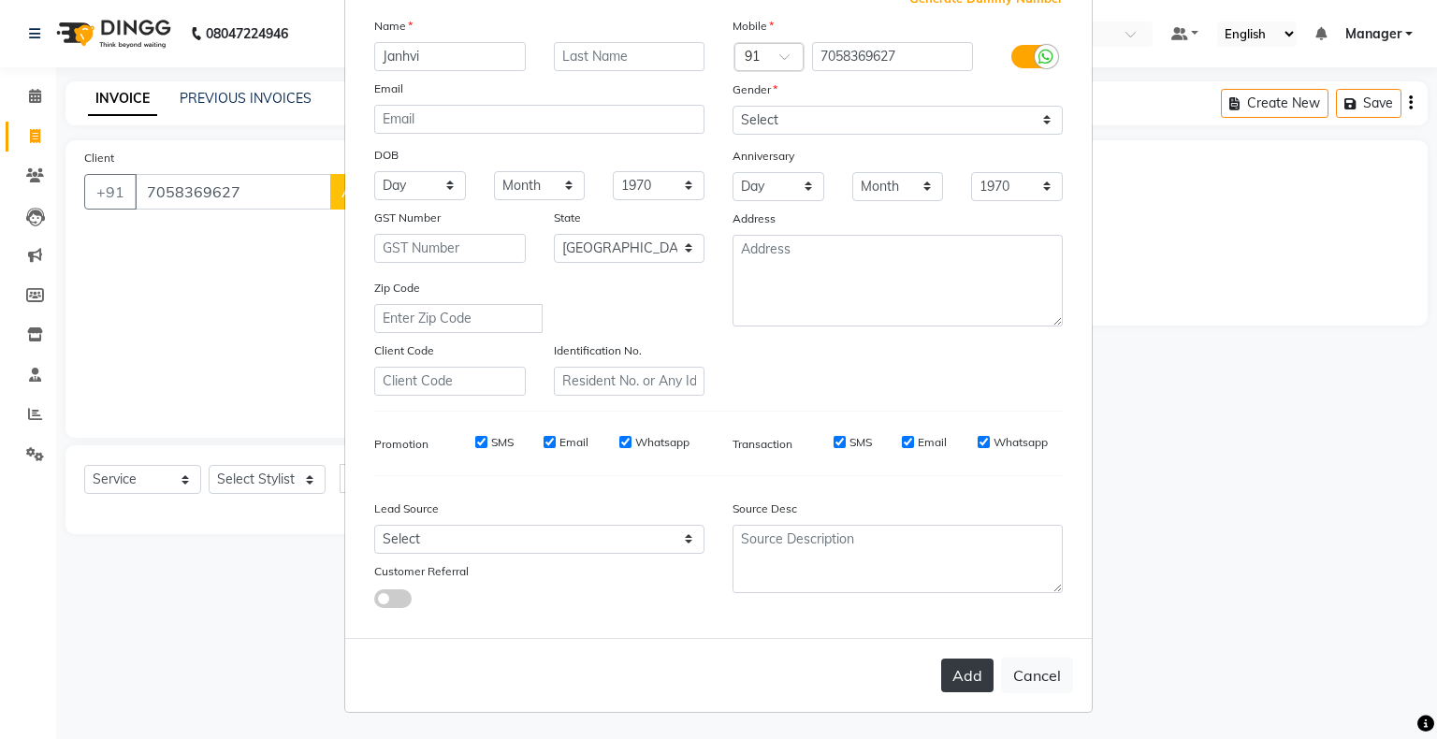
click at [958, 678] on button "Add" at bounding box center [967, 676] width 52 height 34
type input "70******27"
select select
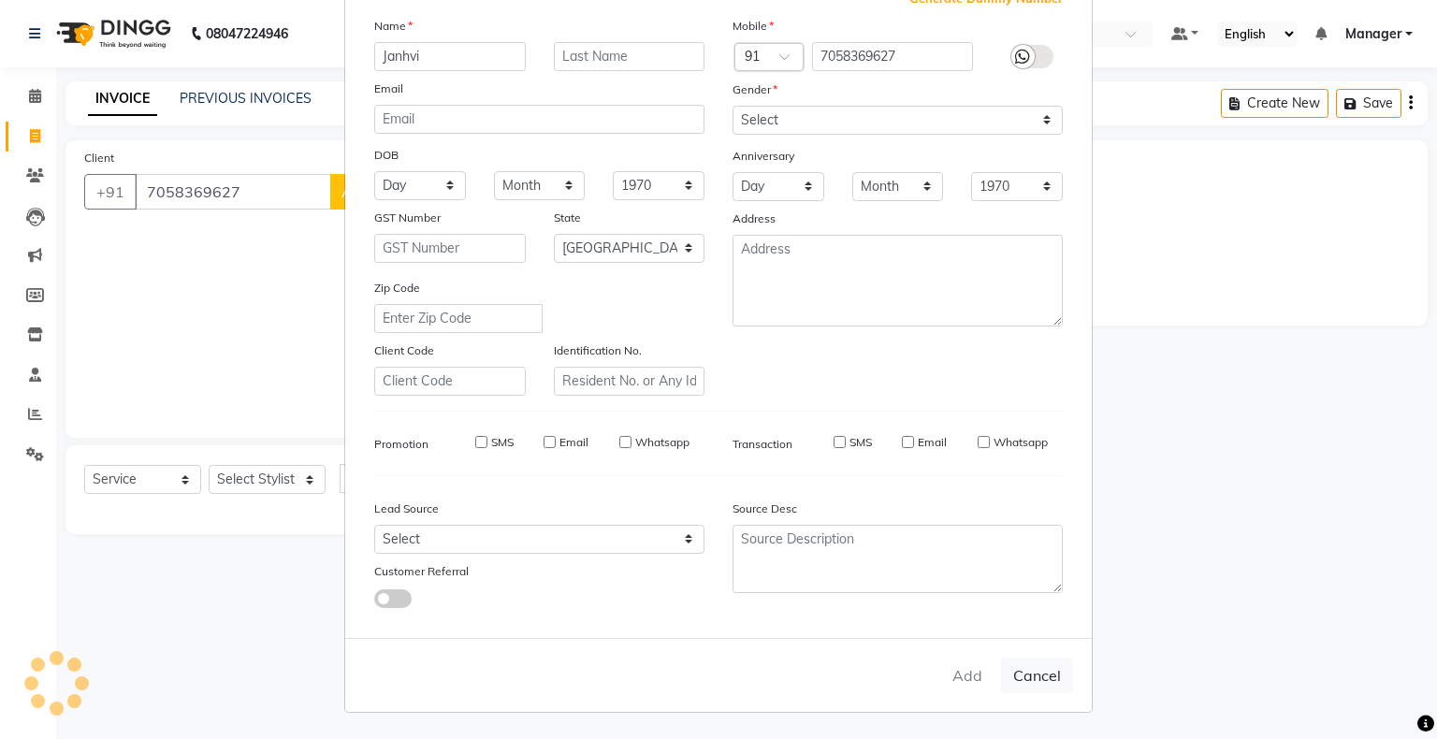
select select "null"
select select
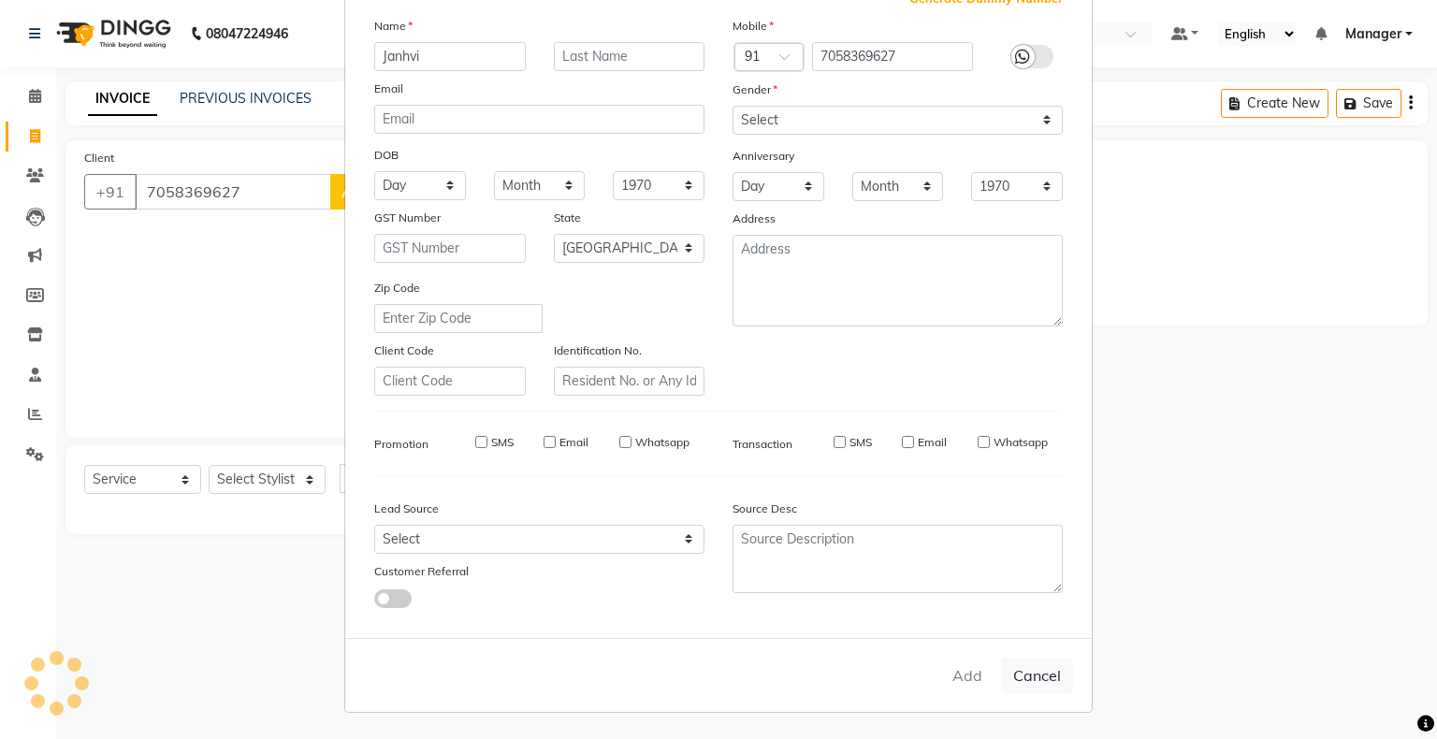
checkbox input "false"
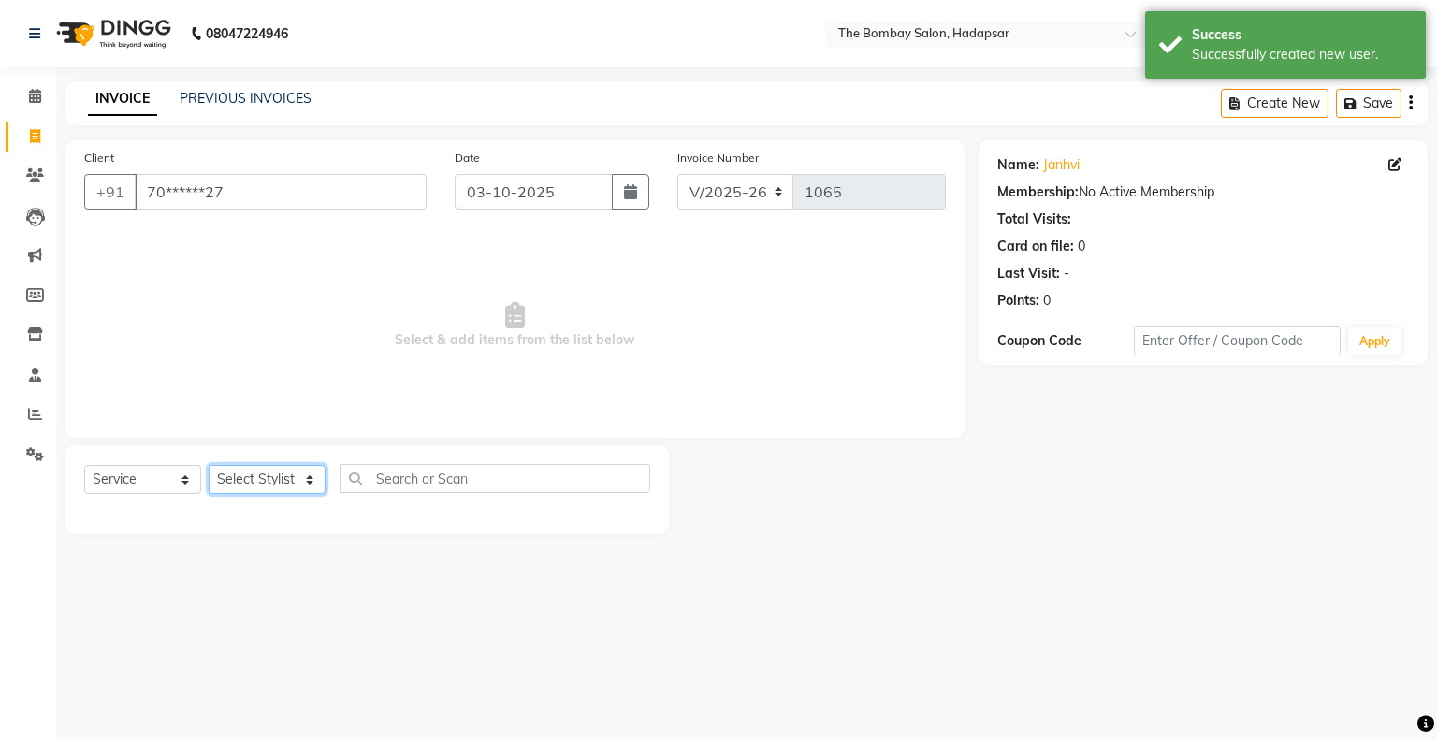
click at [237, 481] on select "Select Stylist [PERSON_NAME] hasn KASIF Manager [PERSON_NAME] MUKESH MUSARIK [P…" at bounding box center [267, 479] width 117 height 29
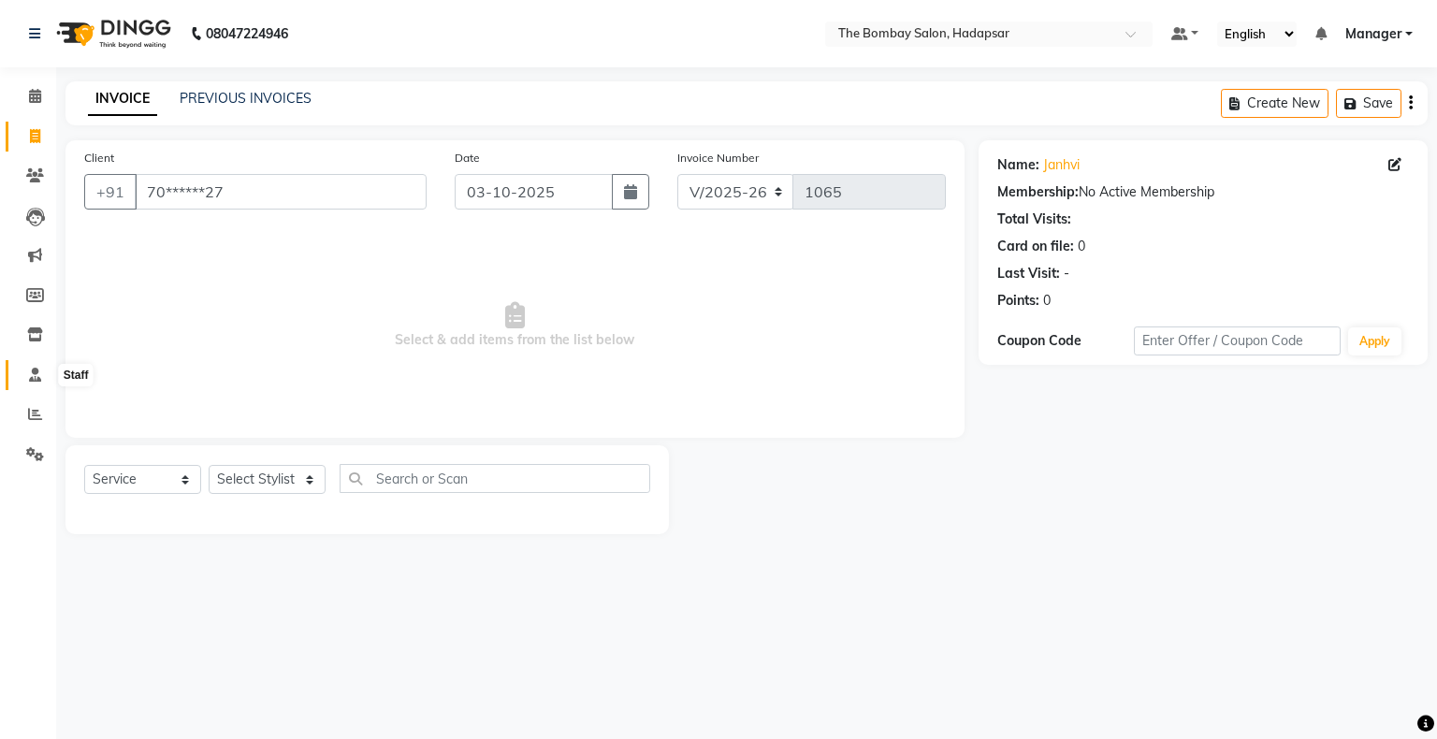
click at [31, 374] on icon at bounding box center [35, 375] width 12 height 14
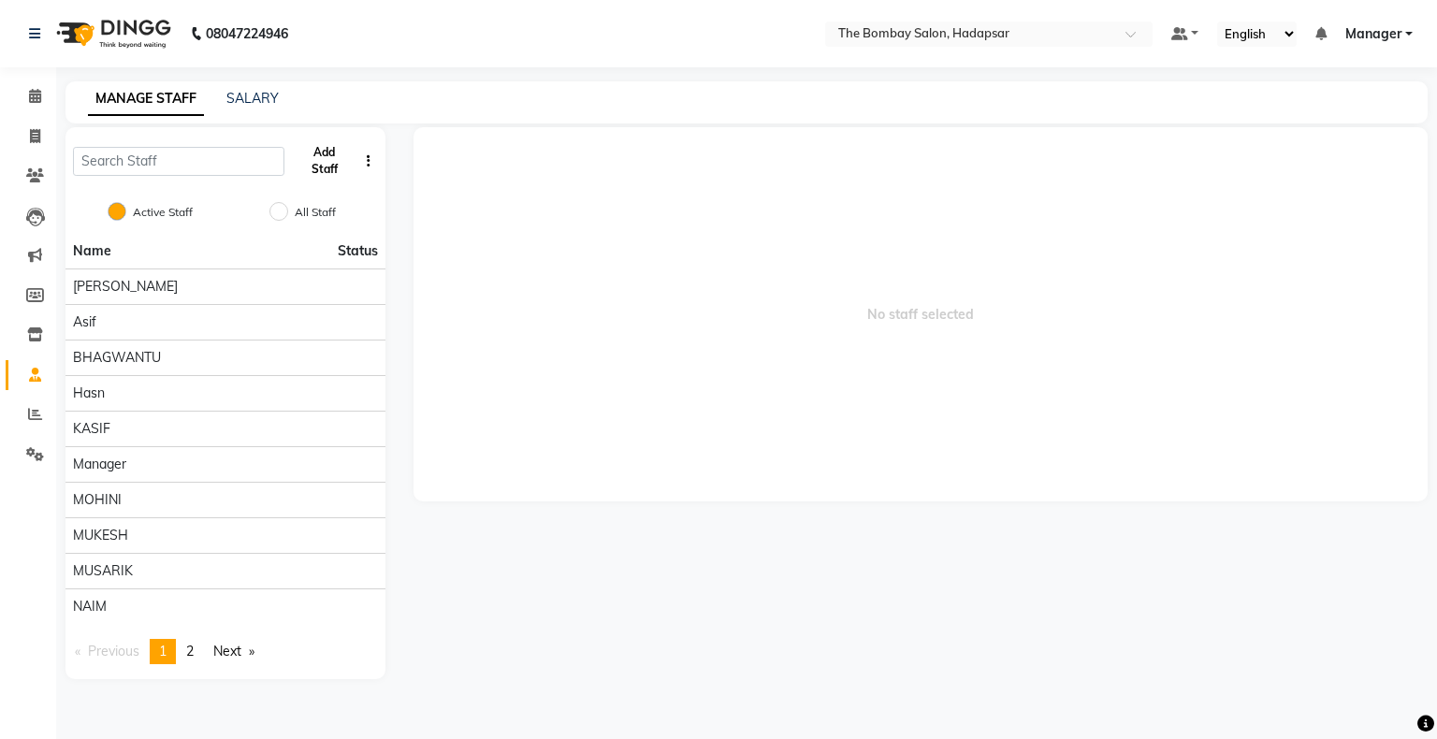
click at [329, 169] on button "Add Staff" at bounding box center [325, 161] width 66 height 49
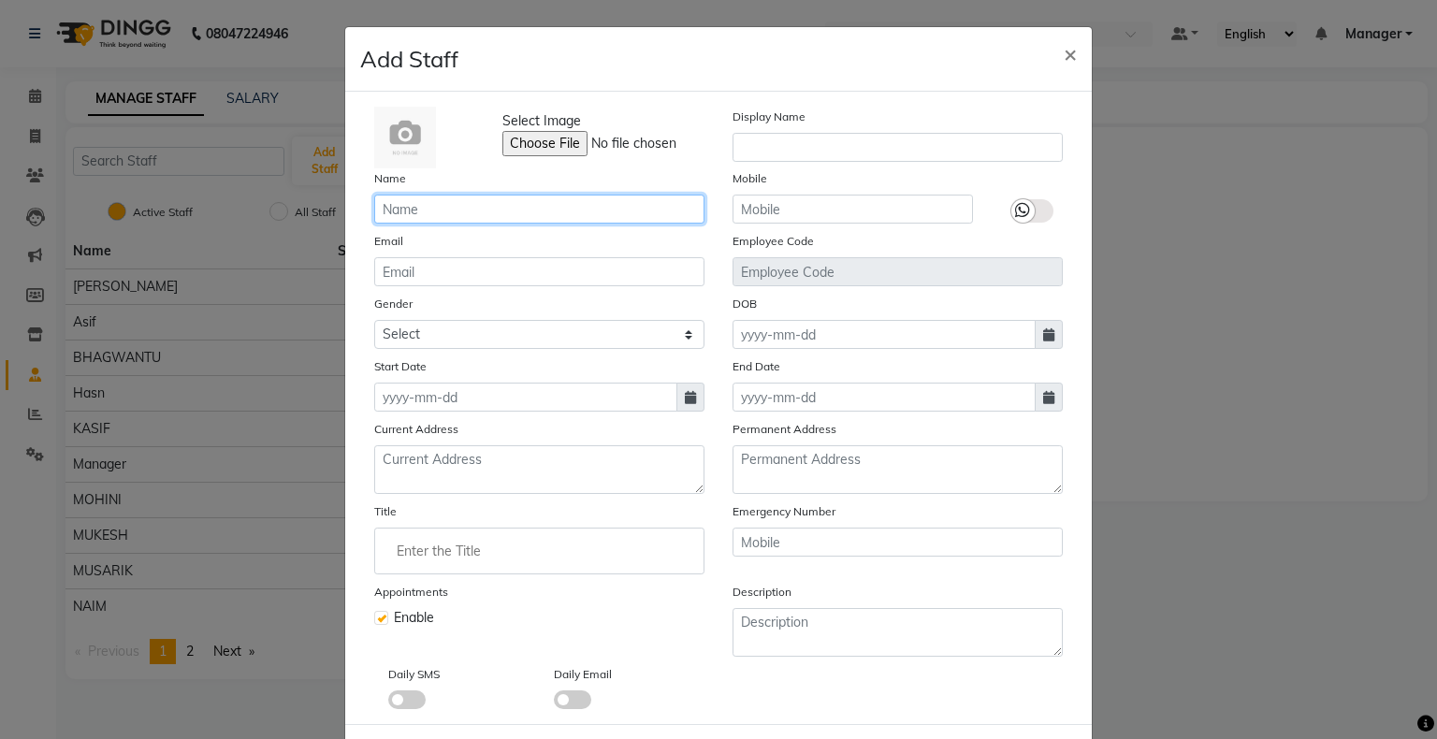
click at [423, 213] on input "text" at bounding box center [539, 209] width 330 height 29
type input "naim"
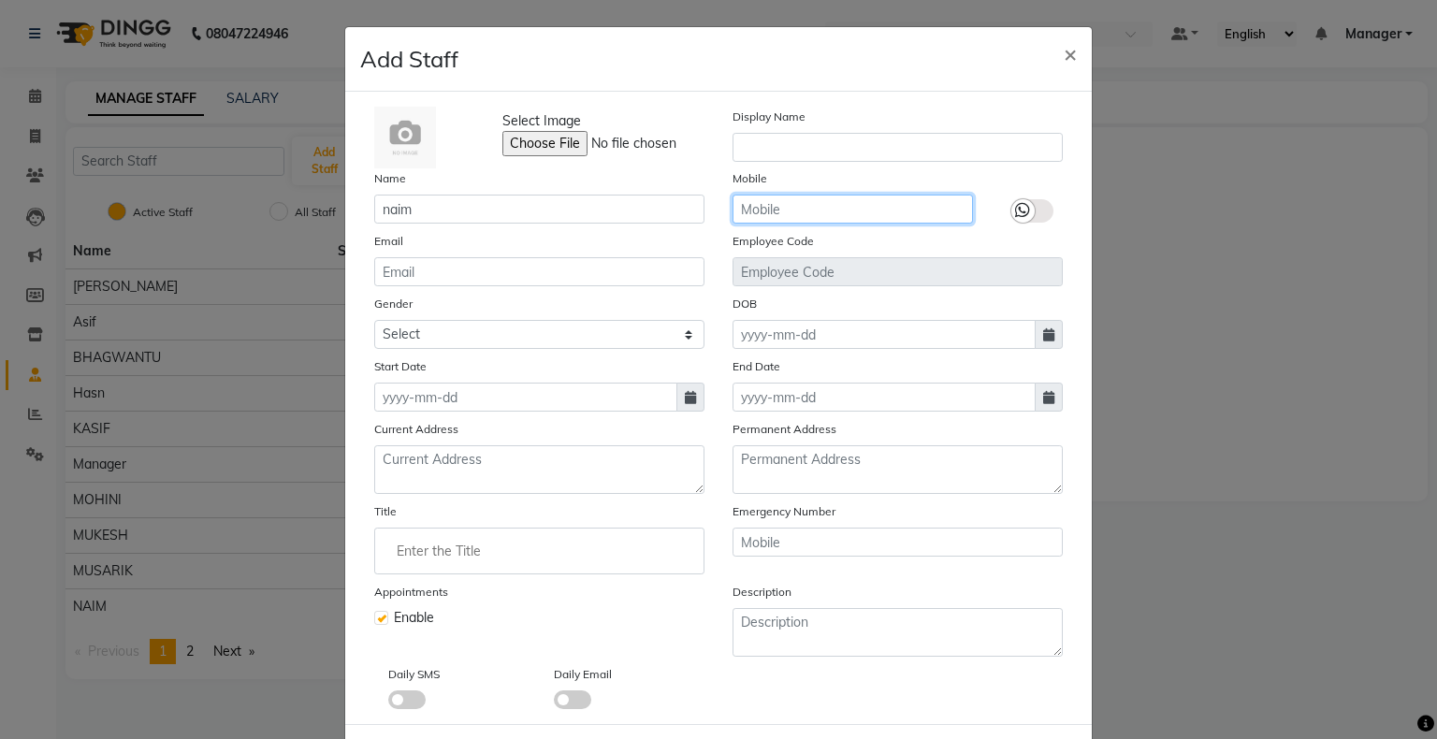
click at [767, 197] on input "text" at bounding box center [853, 209] width 240 height 29
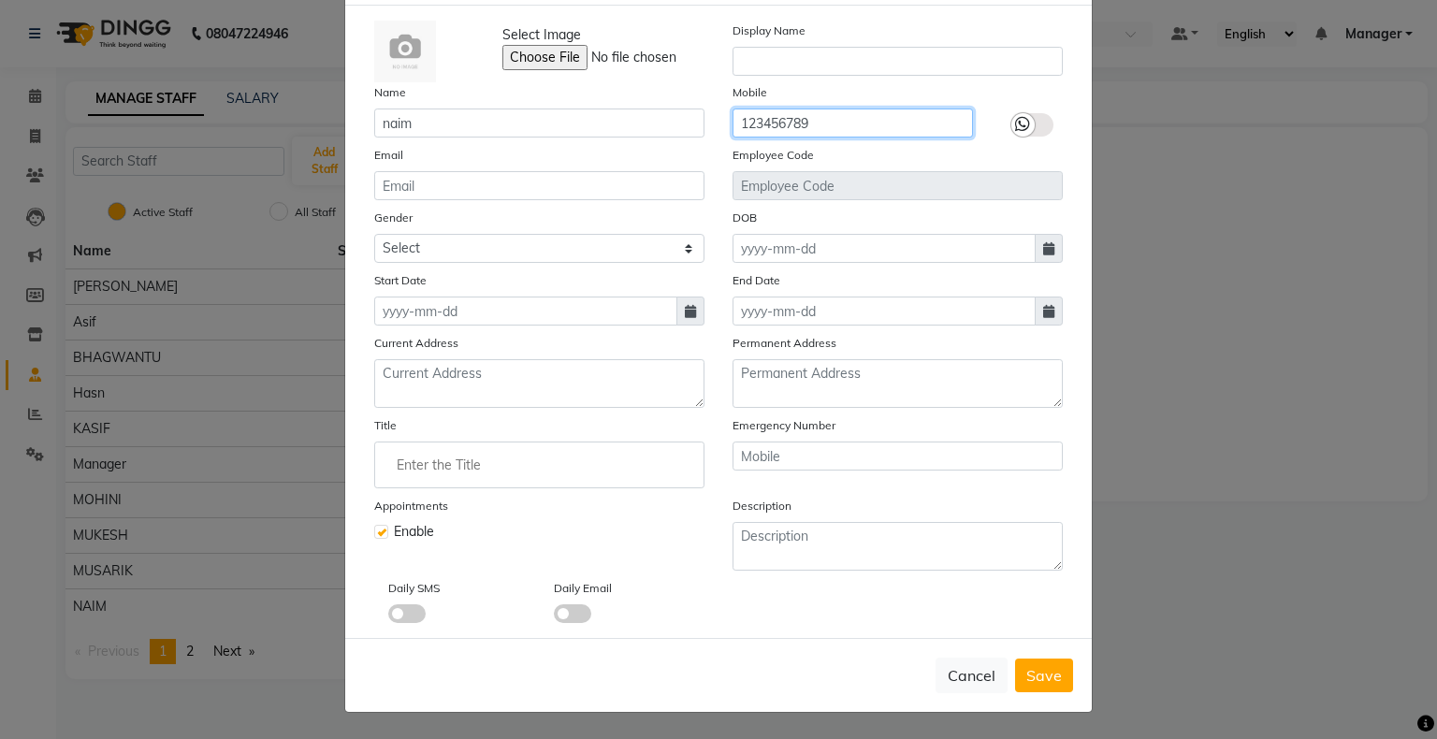
type input "123456789"
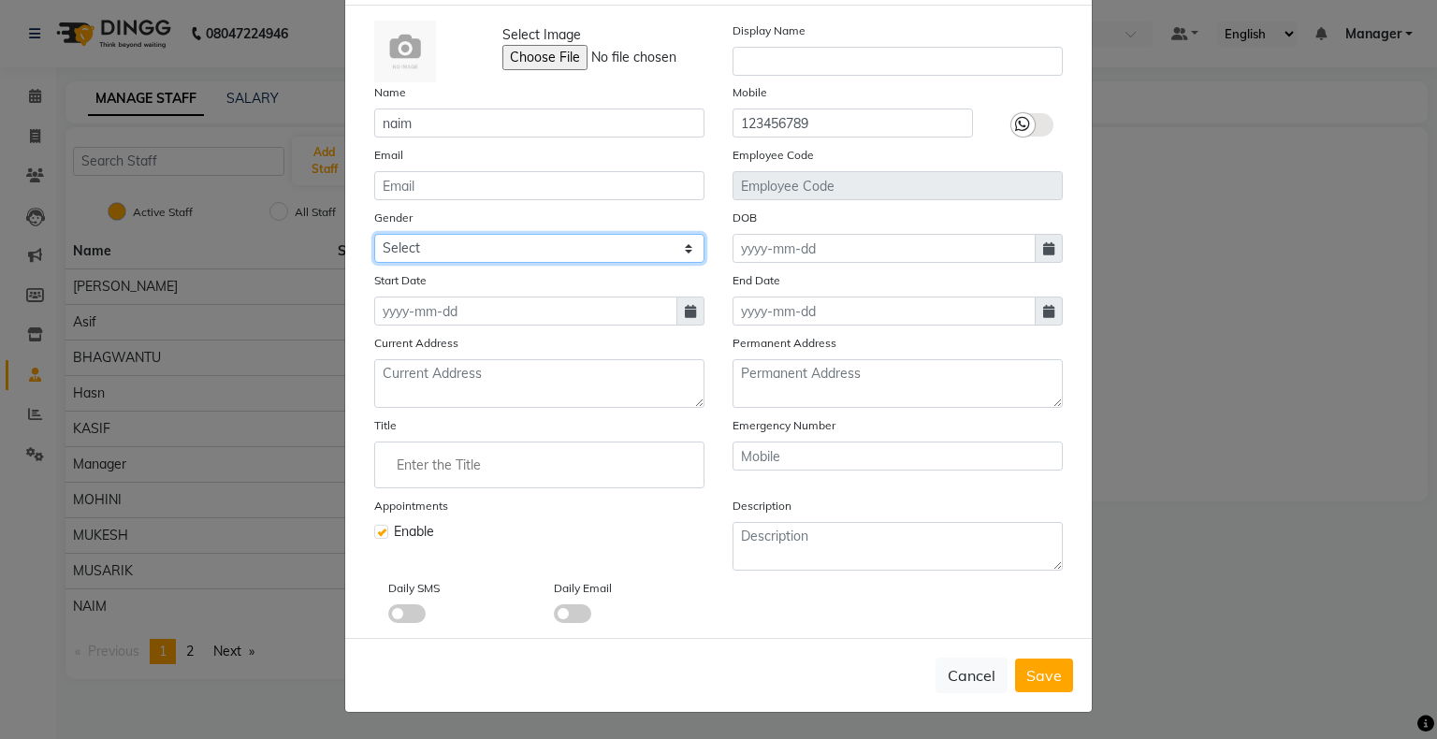
click at [524, 249] on select "Select [DEMOGRAPHIC_DATA] [DEMOGRAPHIC_DATA] Other Prefer Not To Say" at bounding box center [539, 248] width 330 height 29
select select "[DEMOGRAPHIC_DATA]"
click at [374, 234] on select "Select [DEMOGRAPHIC_DATA] [DEMOGRAPHIC_DATA] Other Prefer Not To Say" at bounding box center [539, 248] width 330 height 29
click at [1038, 692] on div "Cancel Save" at bounding box center [718, 675] width 747 height 74
click at [1035, 670] on span "Save" at bounding box center [1045, 675] width 36 height 19
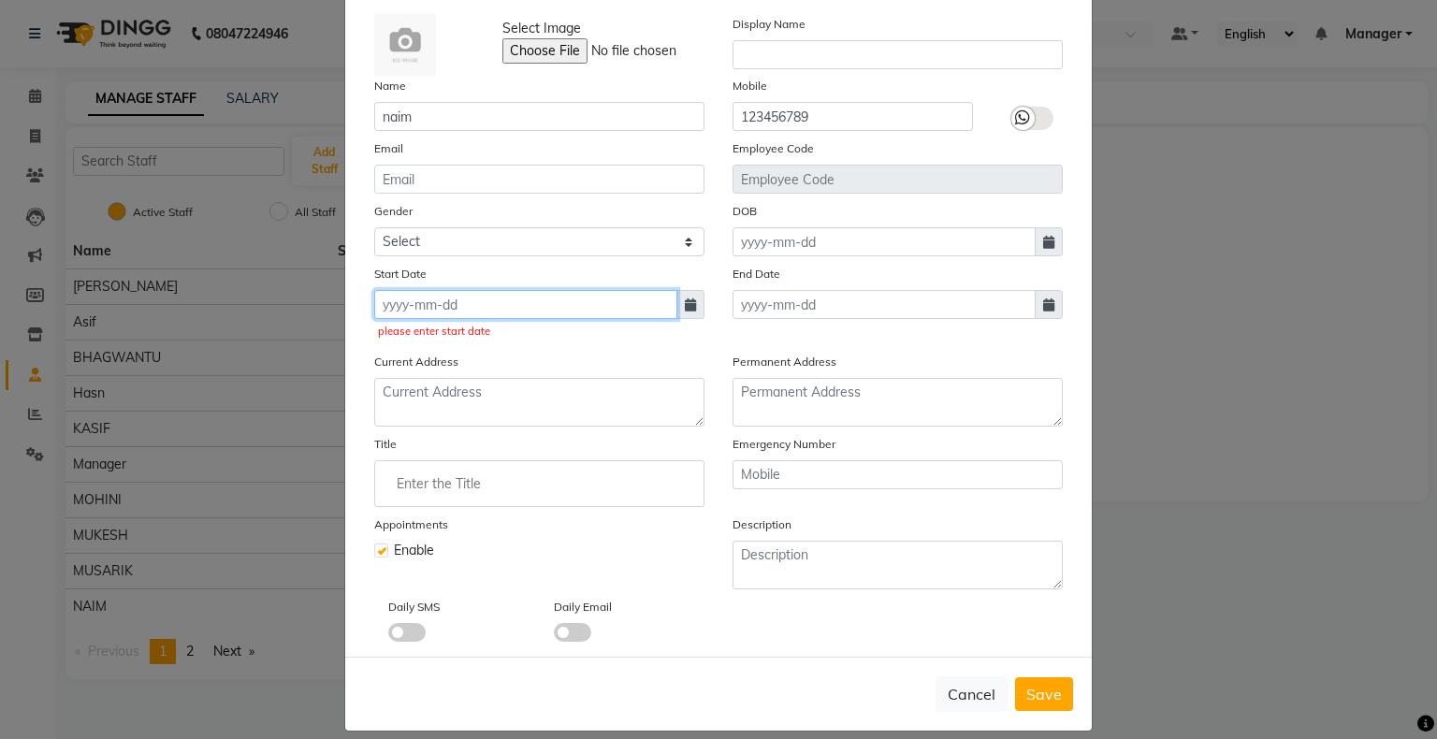
click at [412, 305] on input at bounding box center [525, 304] width 303 height 29
select select "10"
select select "2025"
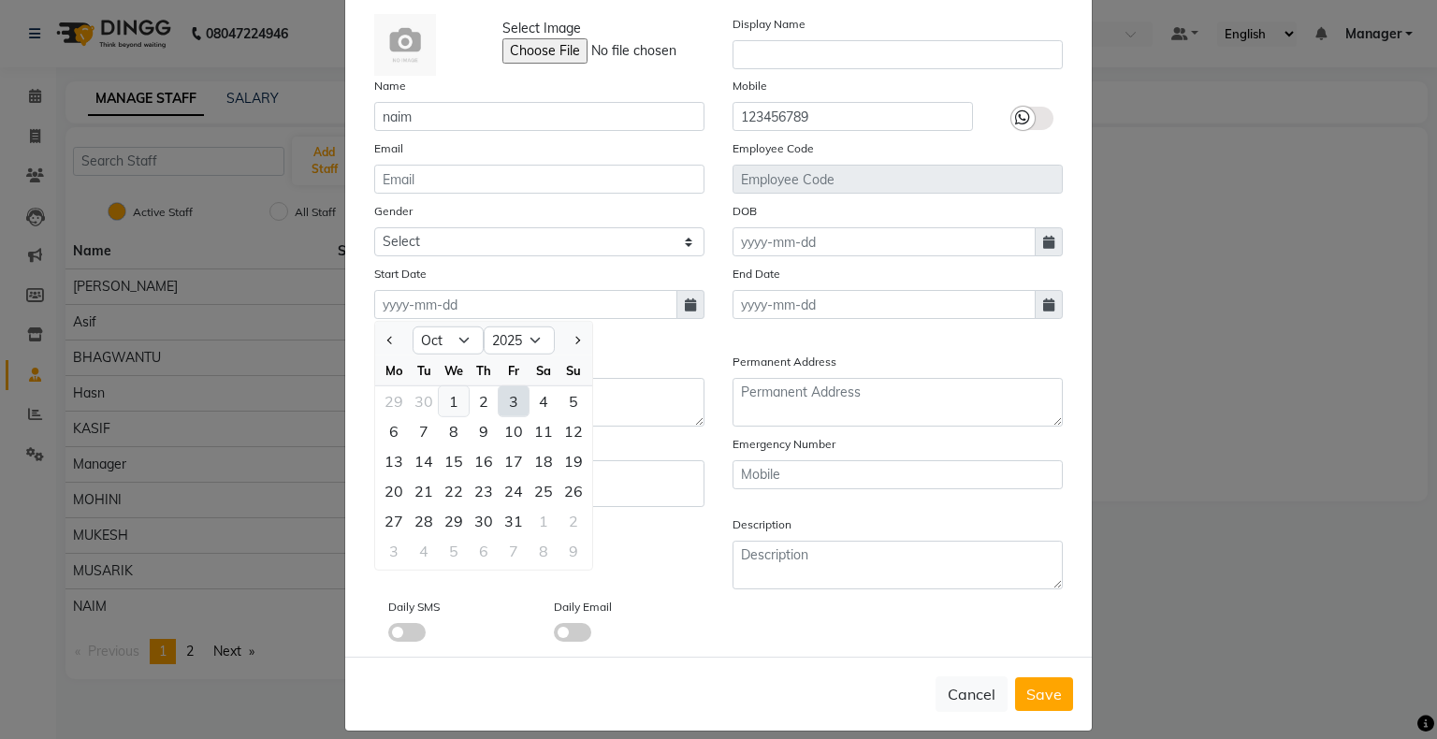
click at [446, 409] on div "1" at bounding box center [454, 401] width 30 height 30
type input "01-10-2025"
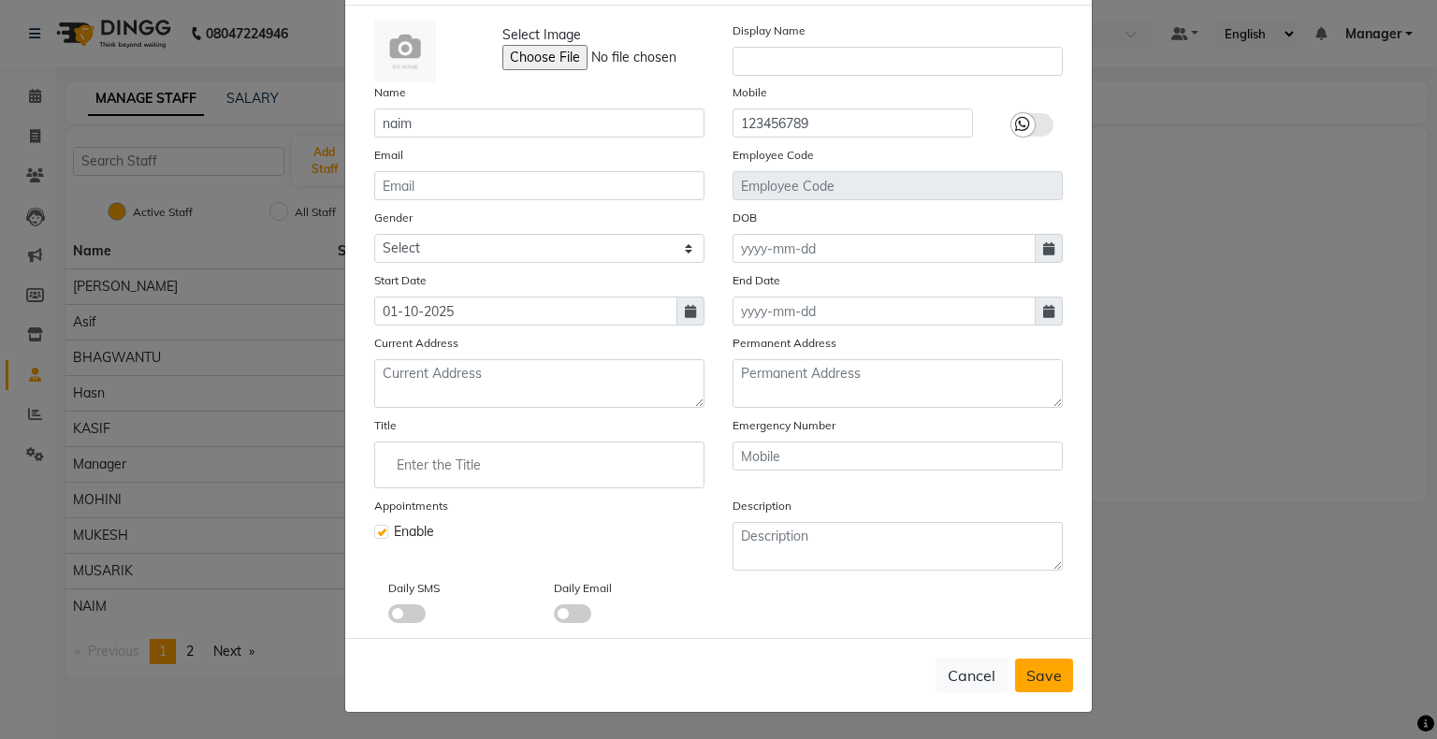
click at [1054, 678] on span "Save" at bounding box center [1045, 675] width 36 height 19
select select
checkbox input "false"
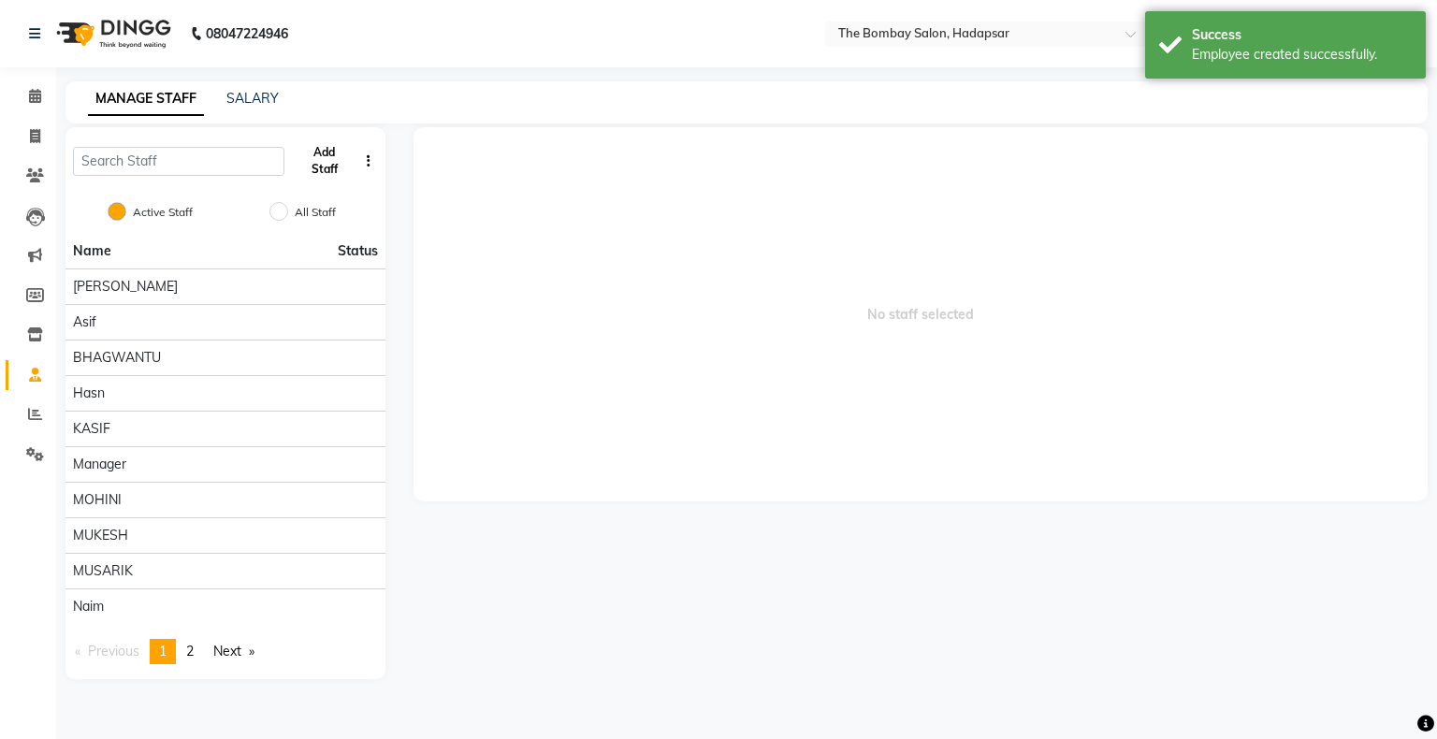
click at [326, 152] on button "Add Staff" at bounding box center [325, 161] width 66 height 49
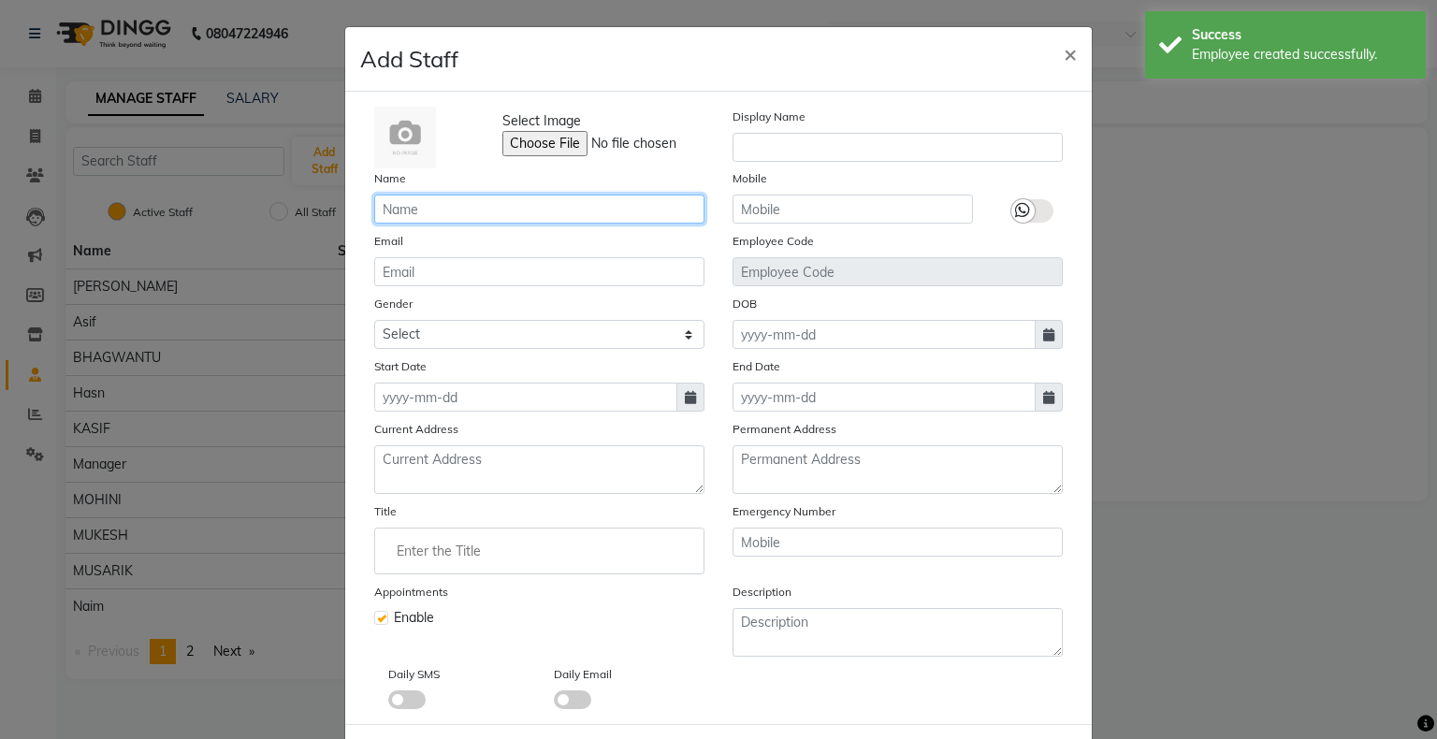
click at [483, 200] on input "text" at bounding box center [539, 209] width 330 height 29
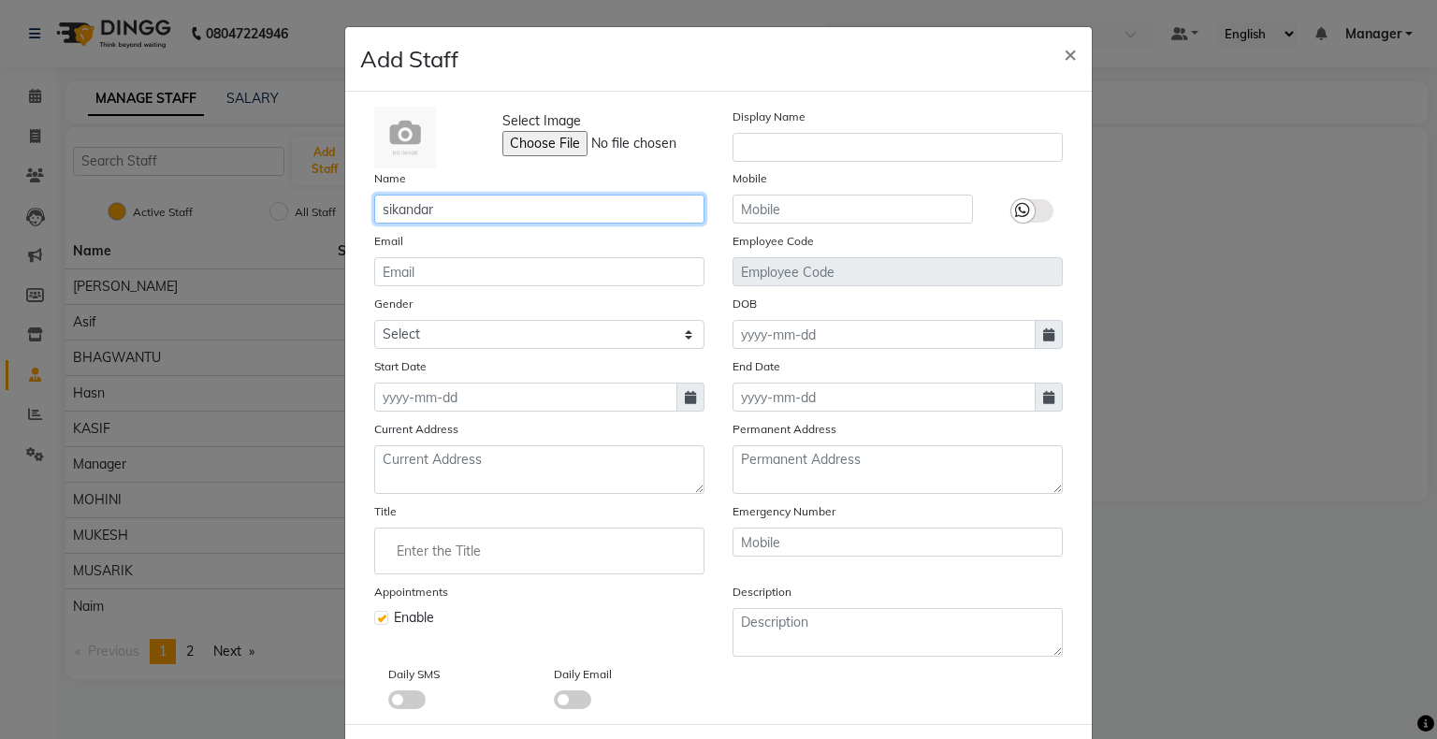
type input "sikandar"
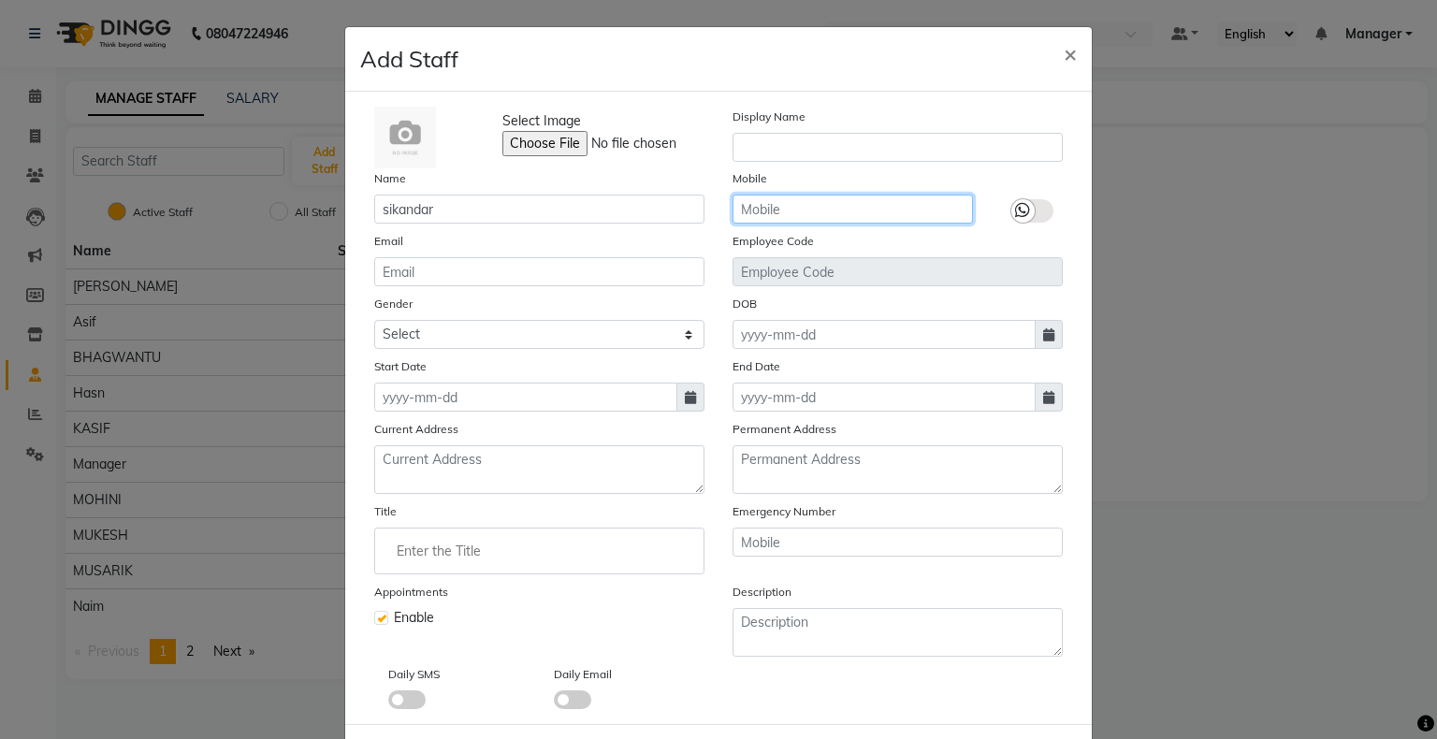
click at [751, 203] on input "text" at bounding box center [853, 209] width 240 height 29
type input "12345777883"
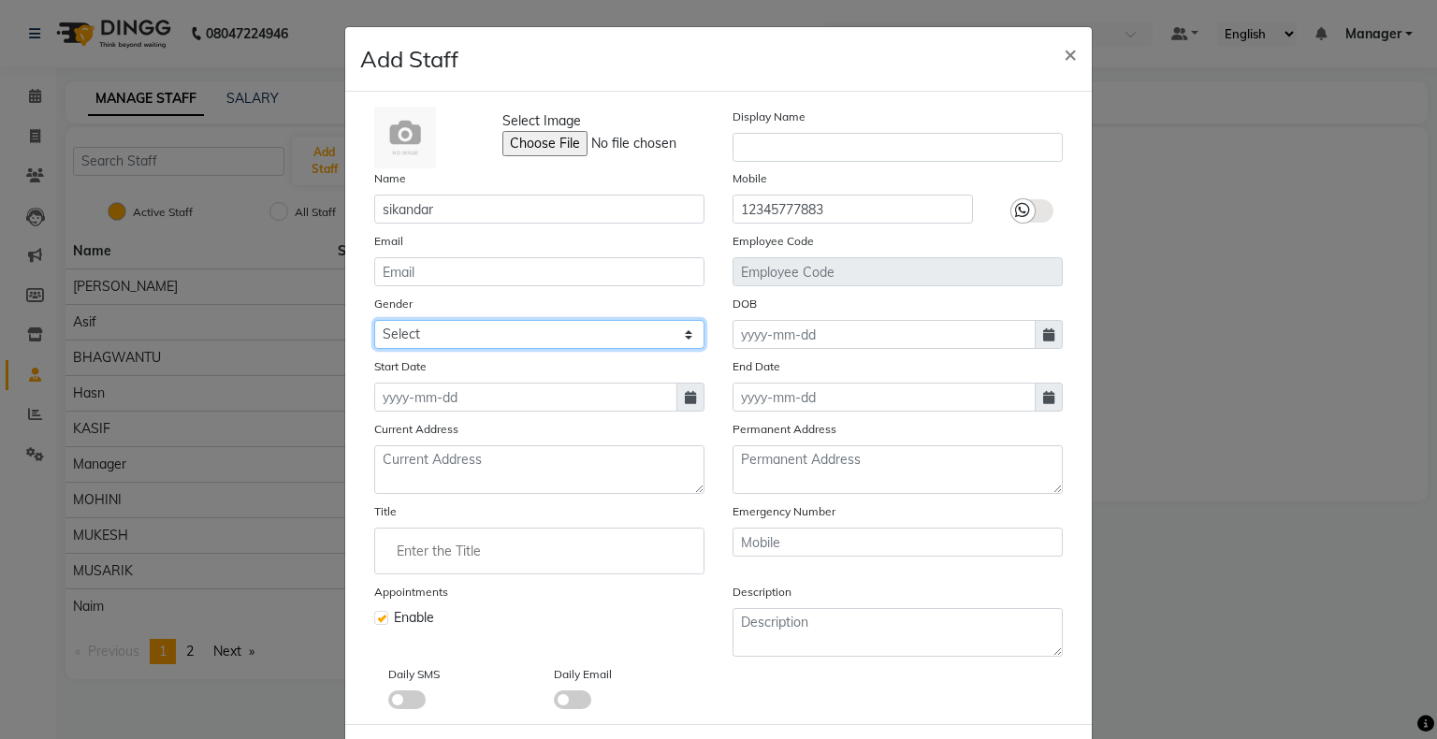
click at [464, 339] on select "Select [DEMOGRAPHIC_DATA] [DEMOGRAPHIC_DATA] Other Prefer Not To Say" at bounding box center [539, 334] width 330 height 29
select select "[DEMOGRAPHIC_DATA]"
click at [374, 323] on select "Select [DEMOGRAPHIC_DATA] [DEMOGRAPHIC_DATA] Other Prefer Not To Say" at bounding box center [539, 334] width 330 height 29
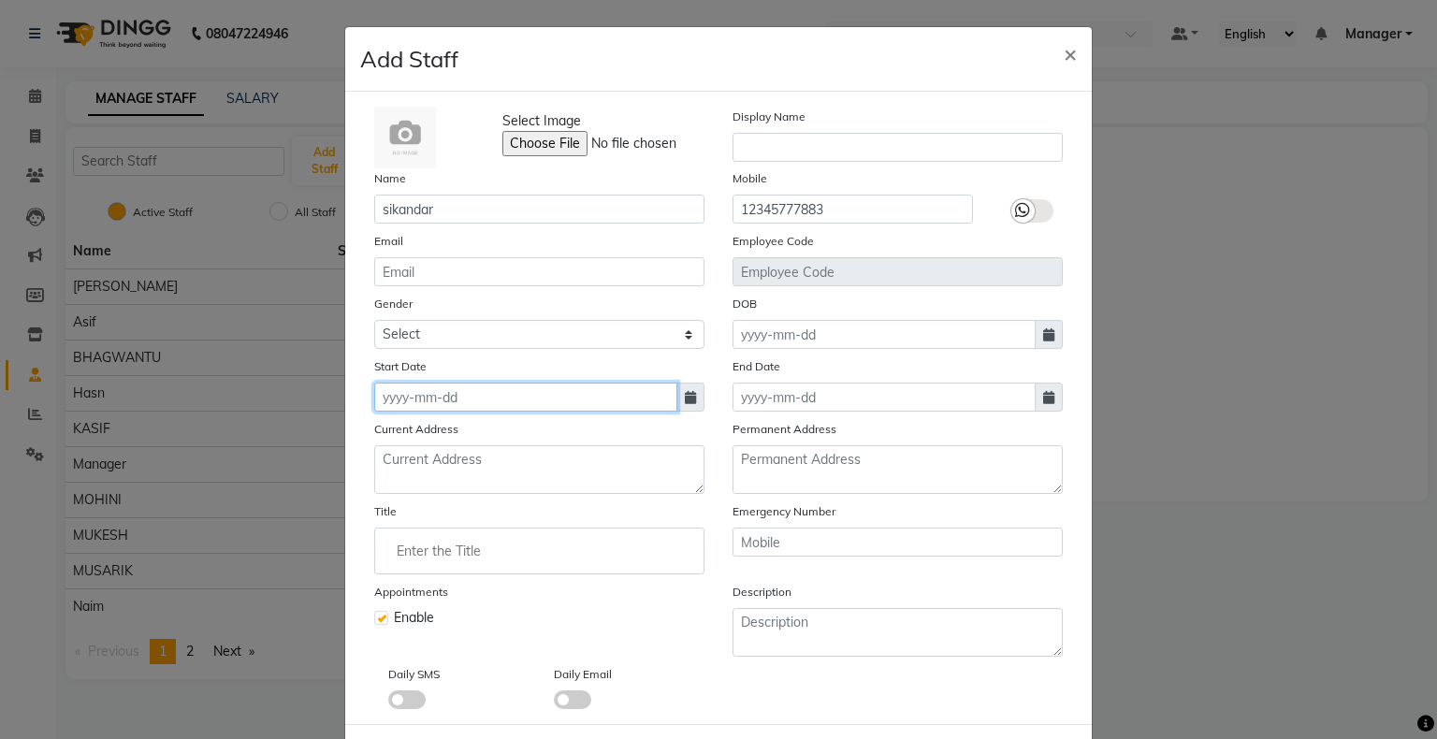
click at [419, 409] on input at bounding box center [525, 397] width 303 height 29
select select "10"
select select "2025"
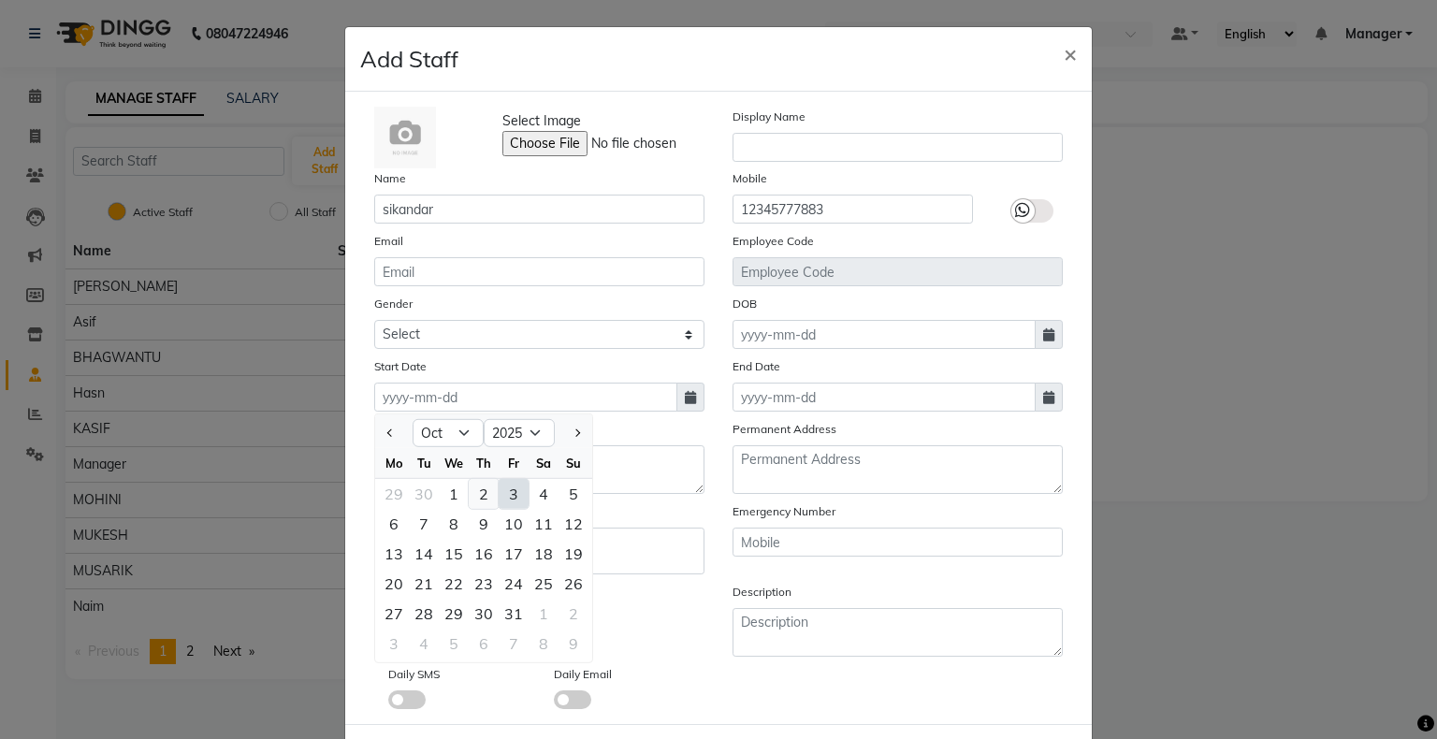
click at [469, 492] on div "2" at bounding box center [484, 494] width 30 height 30
type input "02-10-2025"
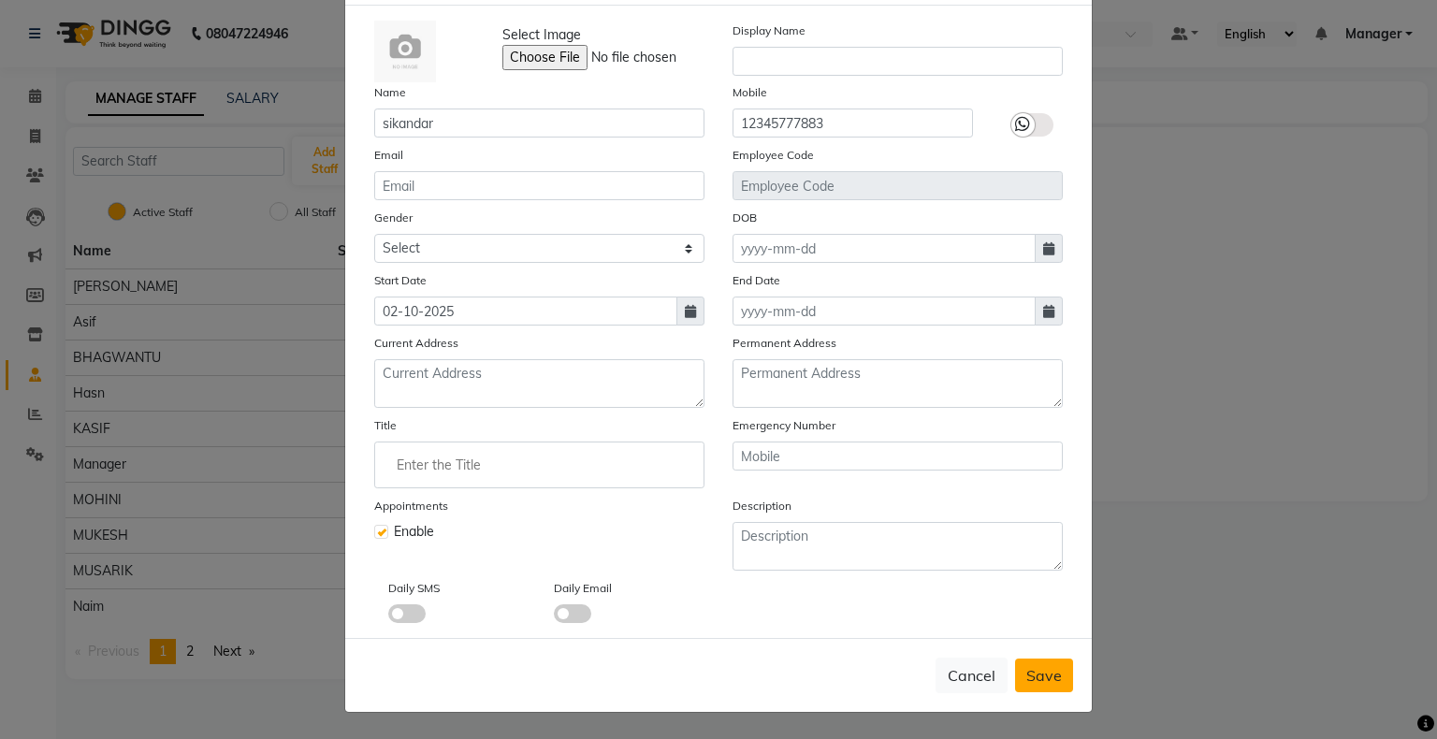
click at [1027, 679] on span "Save" at bounding box center [1045, 675] width 36 height 19
select select
checkbox input "false"
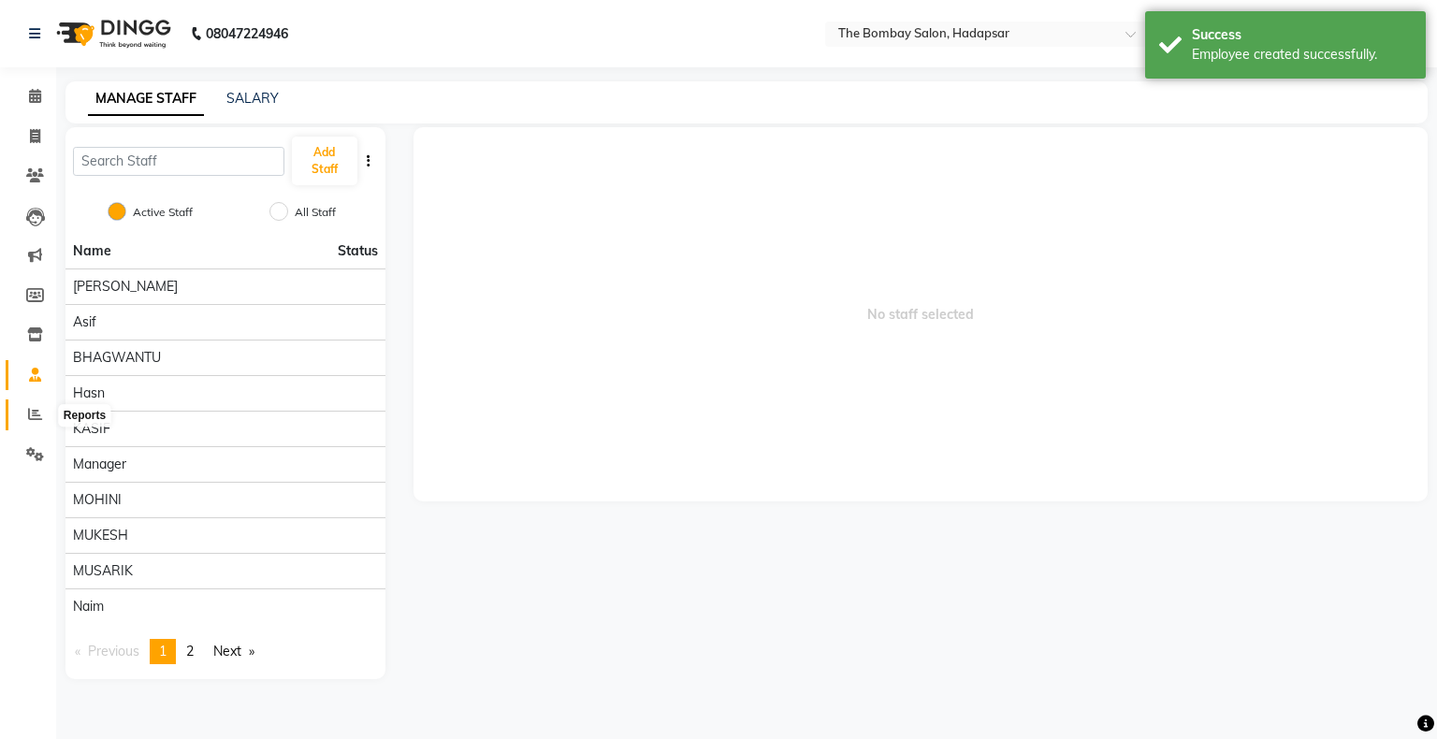
click at [22, 419] on span at bounding box center [35, 415] width 33 height 22
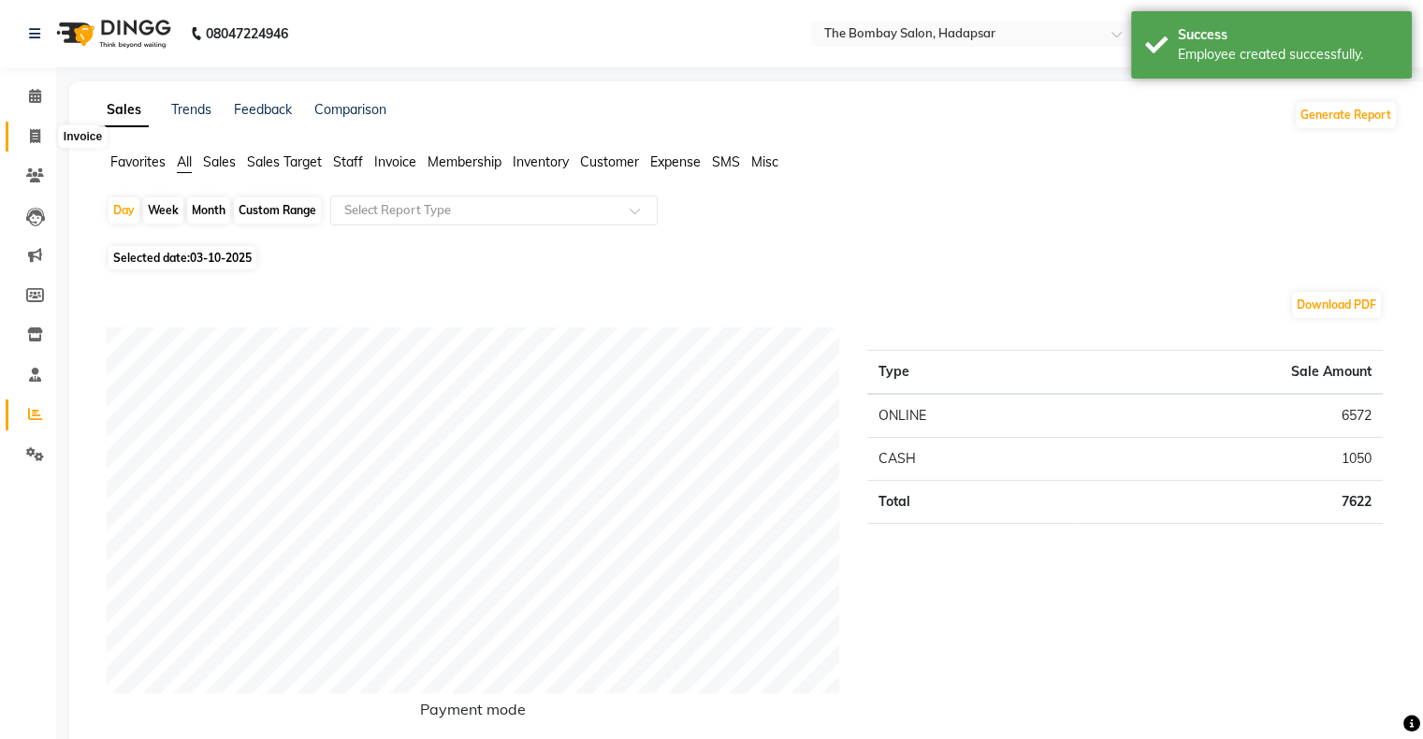
click at [36, 133] on icon at bounding box center [35, 136] width 10 height 14
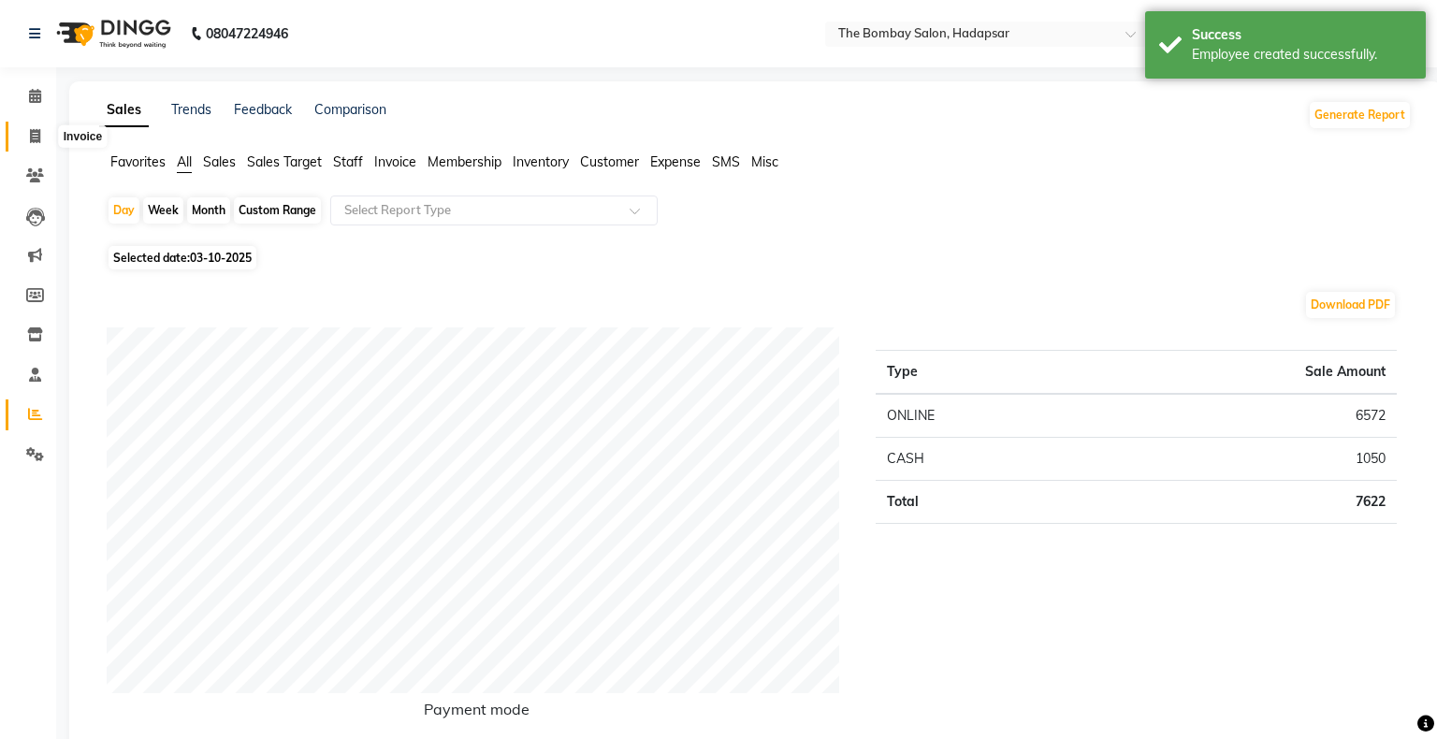
select select "8374"
select select "service"
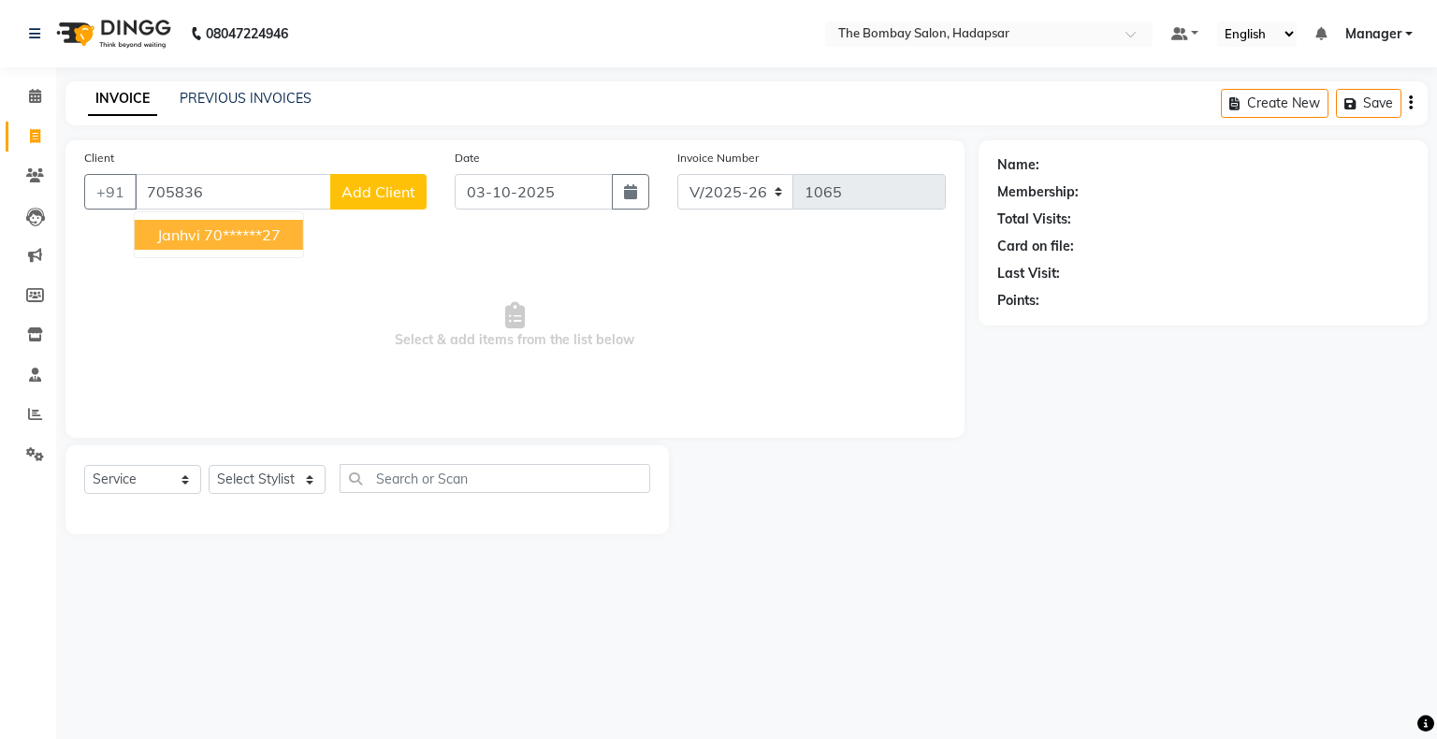
click at [148, 246] on button "Janhvi 70******27" at bounding box center [219, 235] width 168 height 30
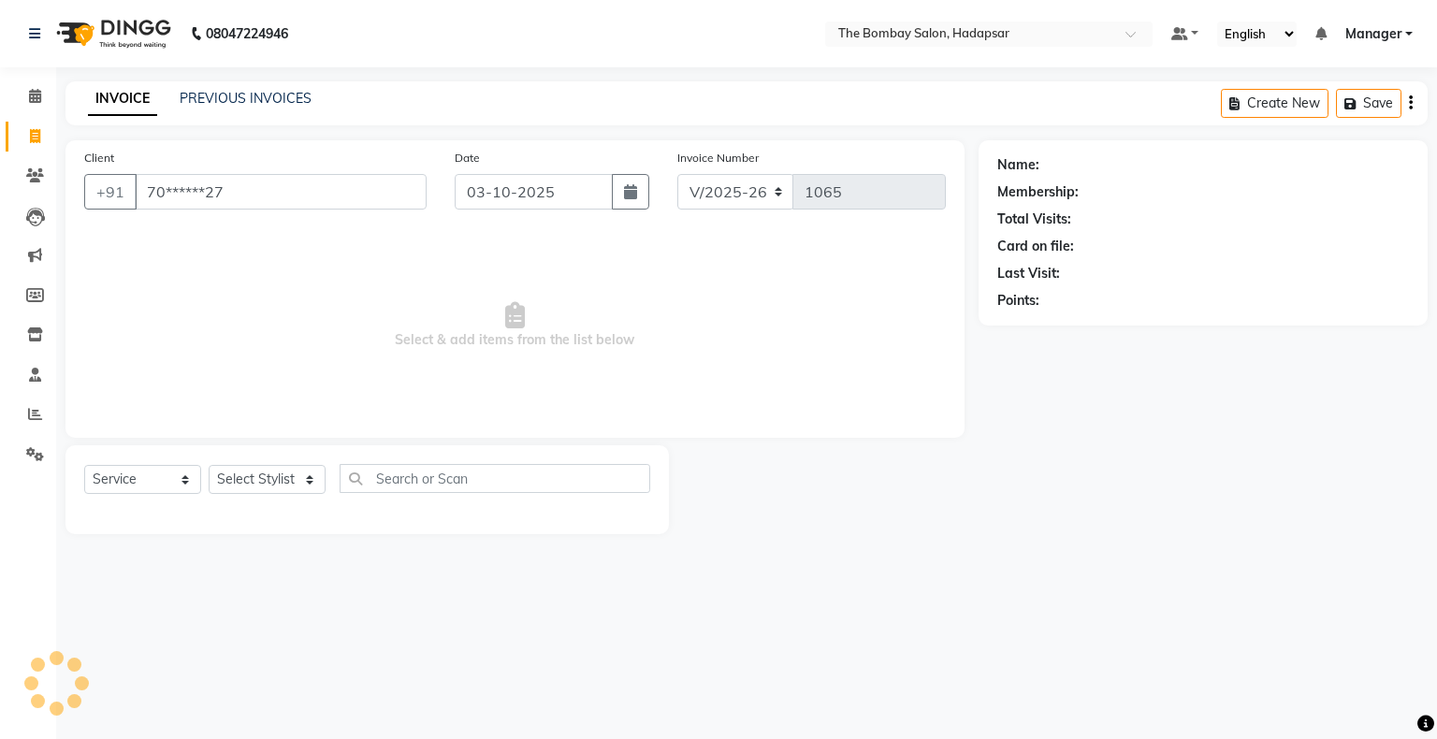
type input "70******27"
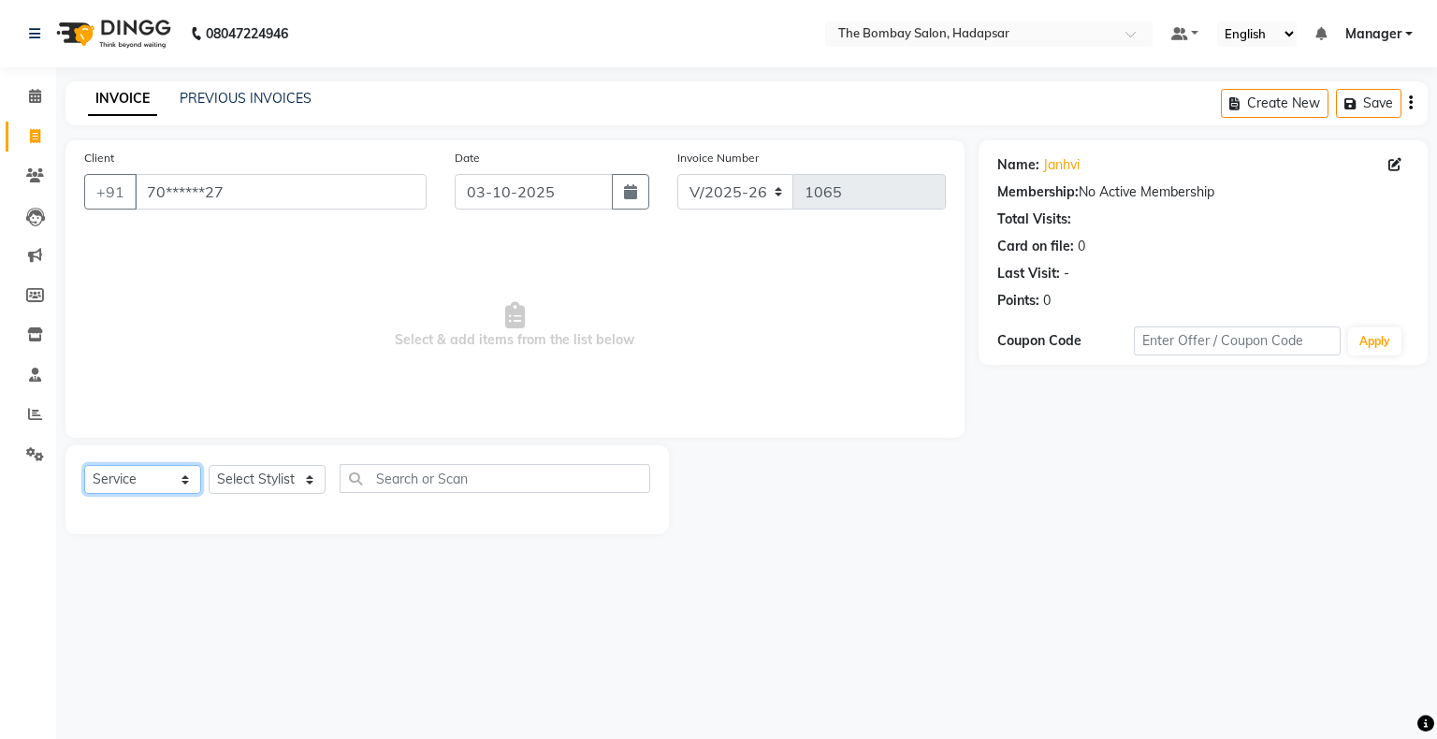
click at [180, 491] on select "Select Service Product Membership Package Voucher Prepaid Gift Card" at bounding box center [142, 479] width 117 height 29
click at [247, 483] on select "Select Stylist [PERSON_NAME] hasn KASIF Manager [PERSON_NAME] MUKESH MUSARIK [P…" at bounding box center [267, 479] width 117 height 29
select select "93544"
click at [209, 466] on select "Select Stylist [PERSON_NAME] hasn KASIF Manager [PERSON_NAME] MUKESH MUSARIK [P…" at bounding box center [267, 479] width 117 height 29
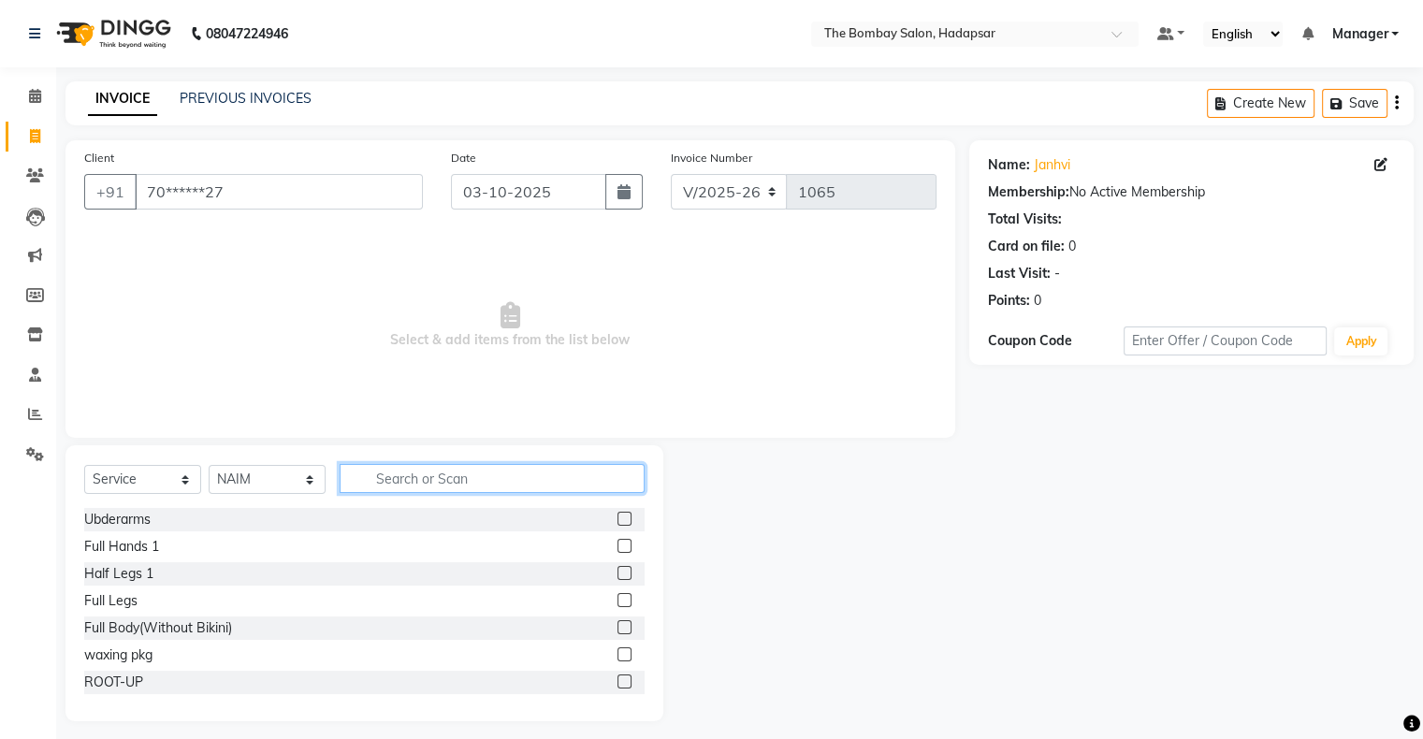
click at [553, 484] on input "text" at bounding box center [492, 478] width 305 height 29
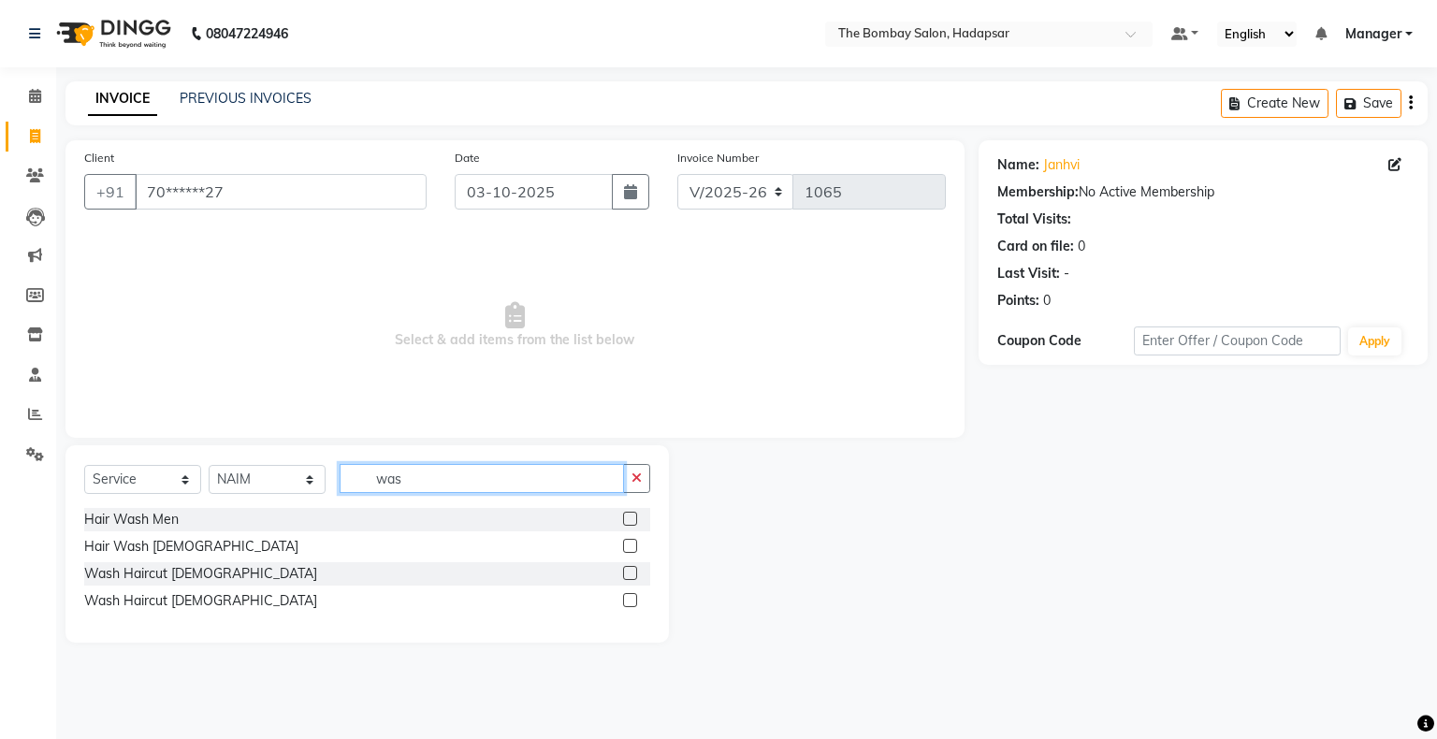
type input "was"
click at [629, 548] on label at bounding box center [630, 546] width 14 height 14
click at [629, 548] on input "checkbox" at bounding box center [629, 547] width 12 height 12
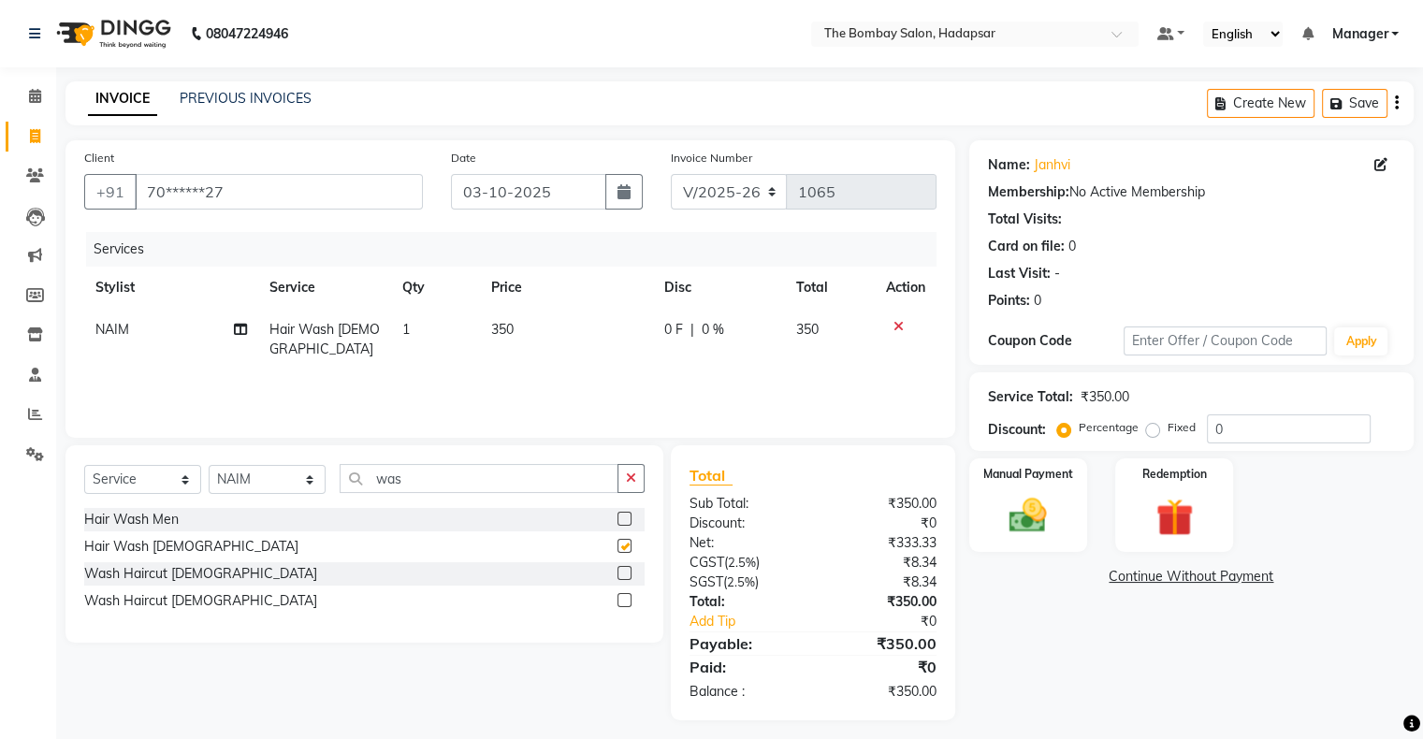
checkbox input "false"
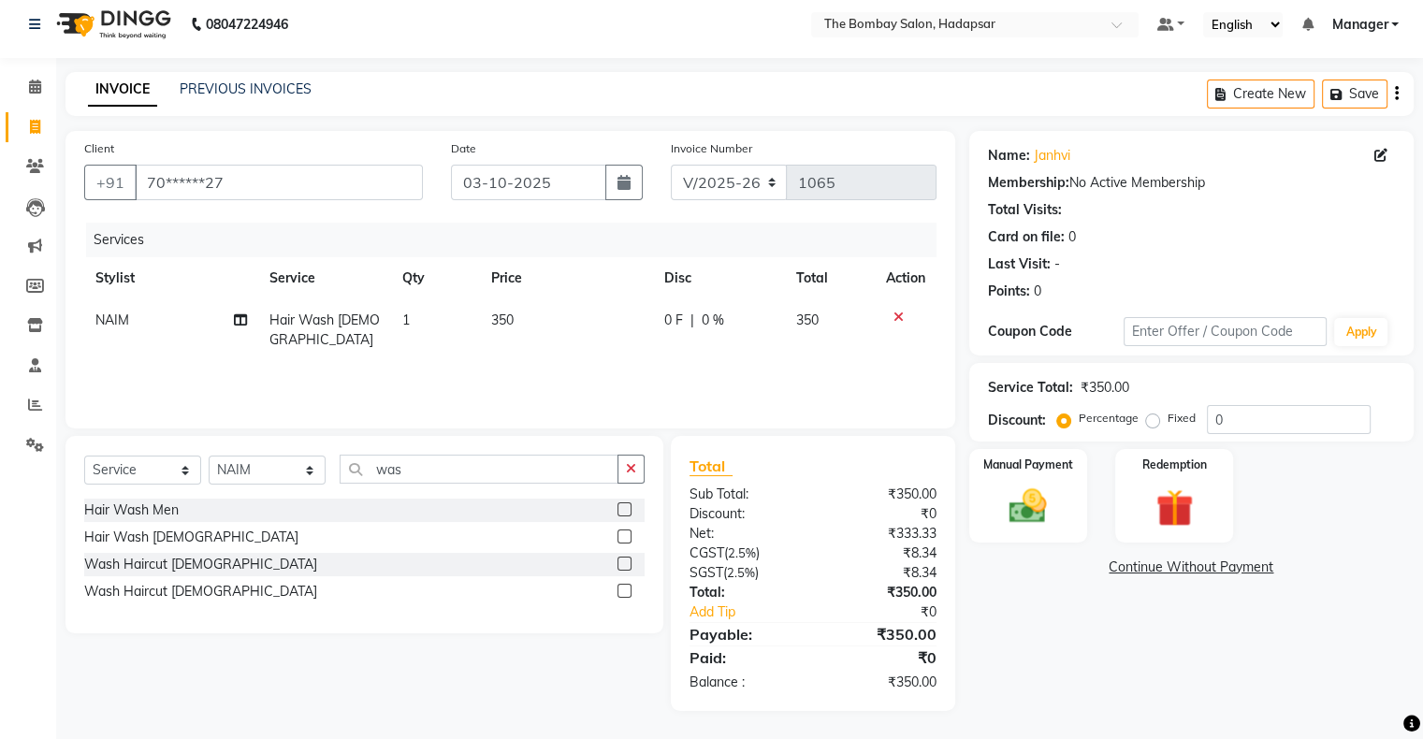
click at [502, 320] on span "350" at bounding box center [502, 320] width 22 height 17
select select "93544"
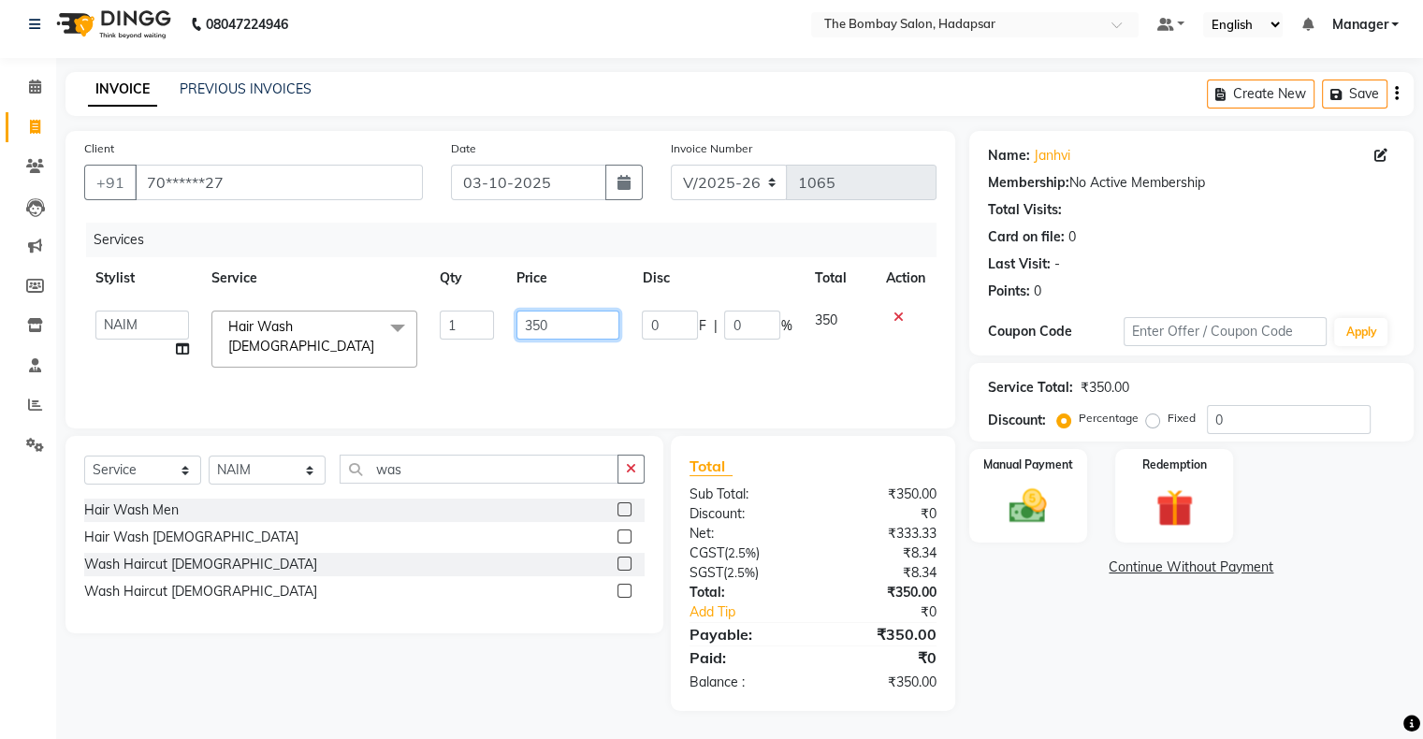
click at [566, 324] on input "350" at bounding box center [568, 325] width 103 height 29
type input "3"
type input "420"
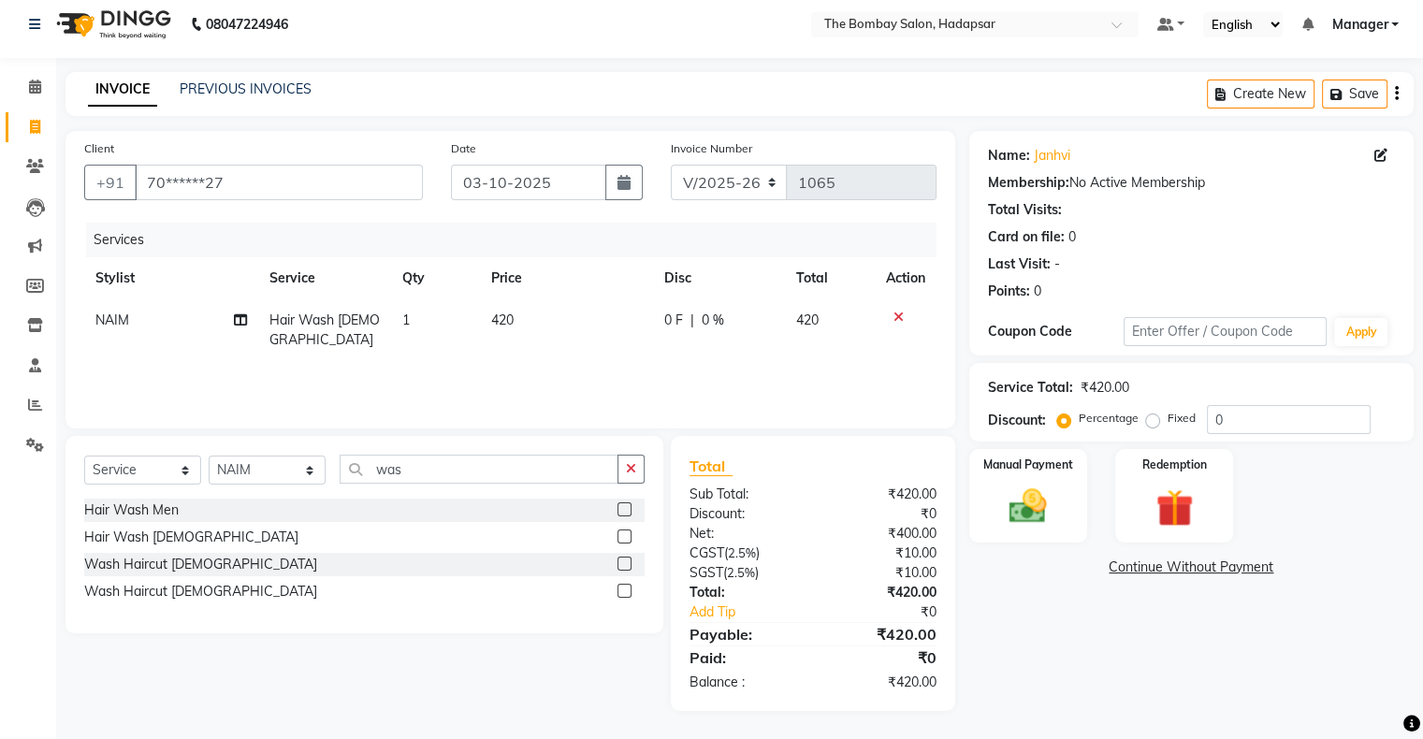
click at [568, 361] on div "Services Stylist Service Qty Price Disc Total Action NAIM Hair Wash [DEMOGRAPHI…" at bounding box center [510, 316] width 853 height 187
click at [1040, 494] on img at bounding box center [1028, 507] width 63 height 45
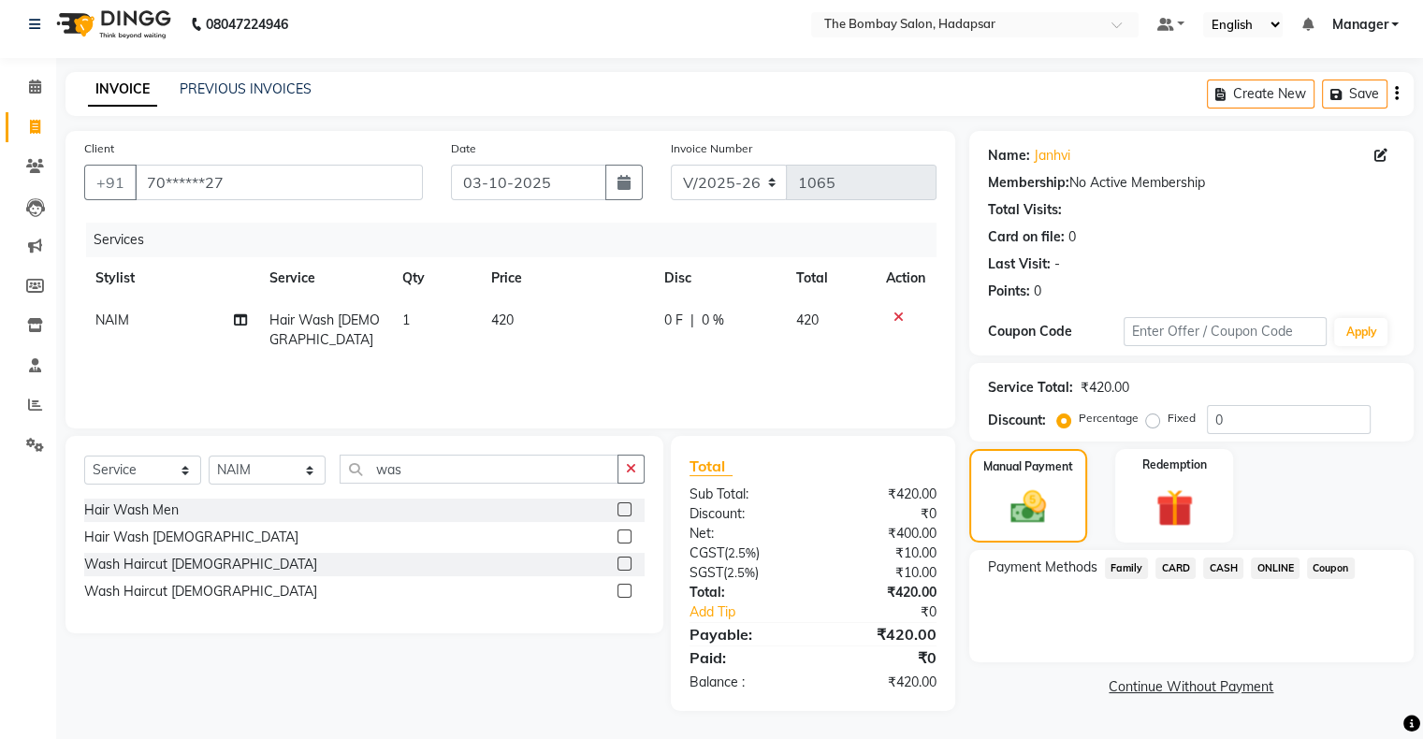
click at [1264, 569] on span "ONLINE" at bounding box center [1275, 569] width 49 height 22
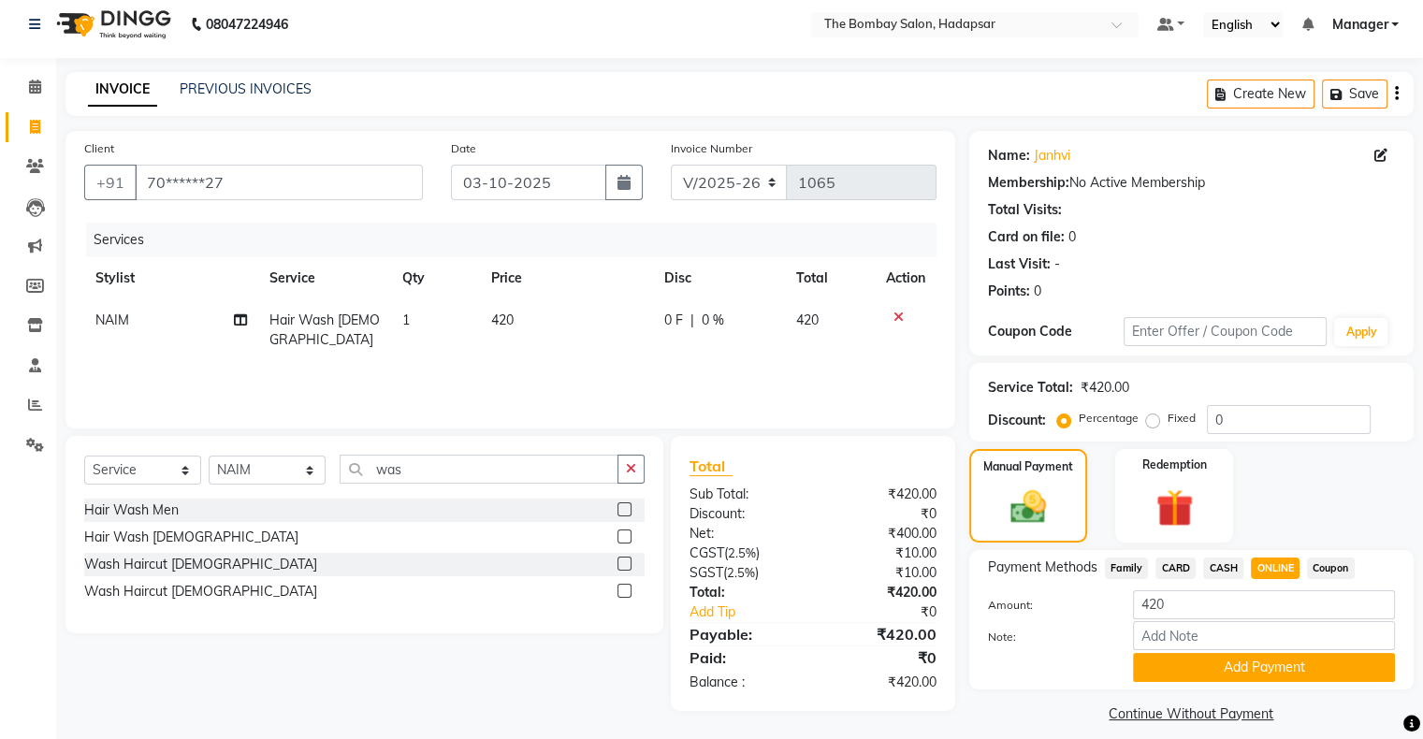
scroll to position [26, 0]
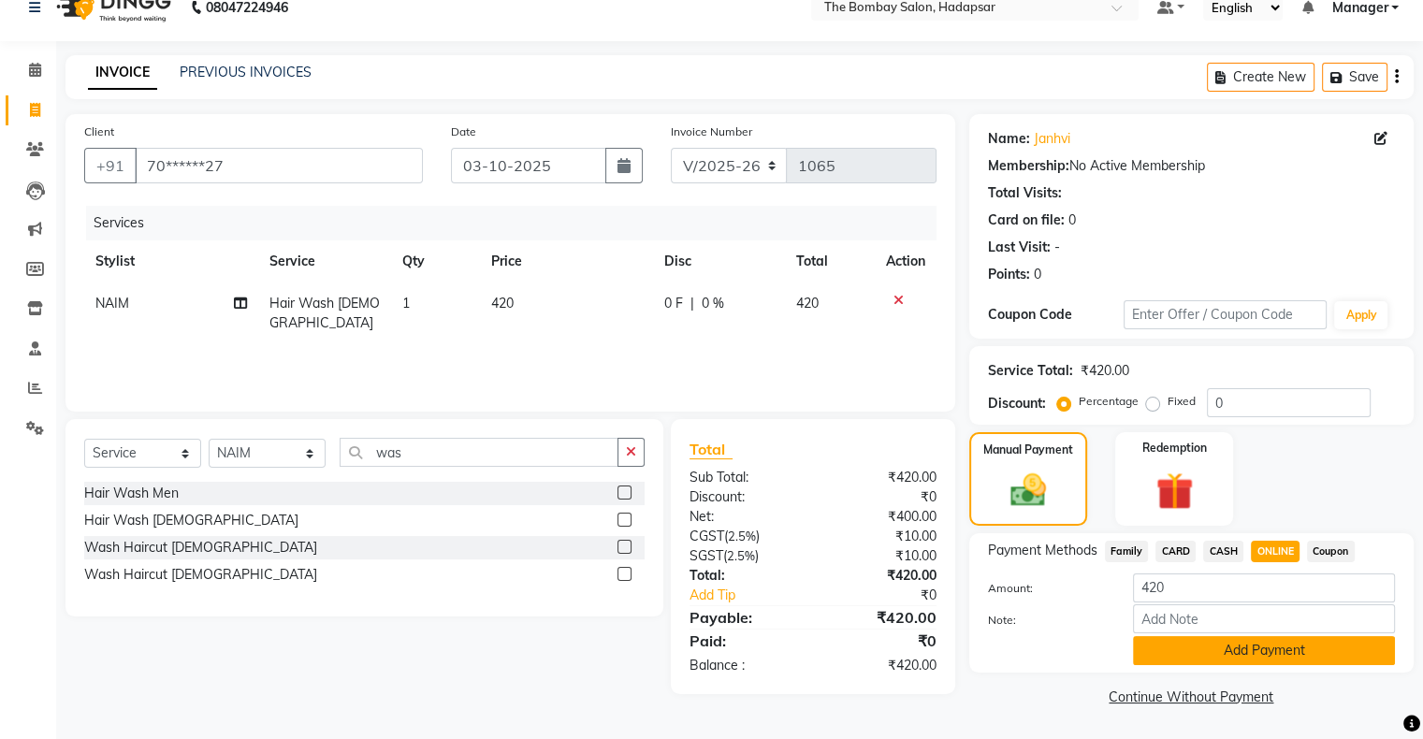
click at [1213, 660] on button "Add Payment" at bounding box center [1264, 650] width 262 height 29
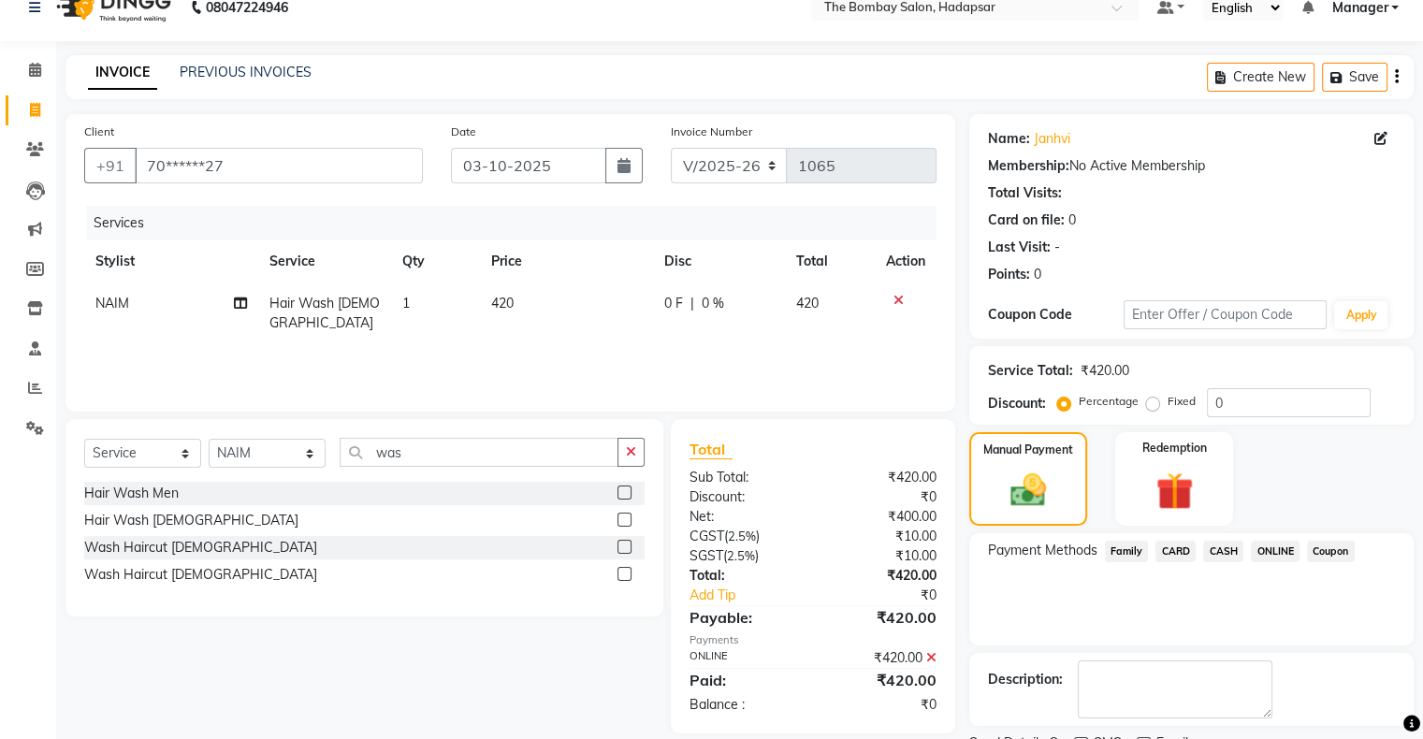
scroll to position [103, 0]
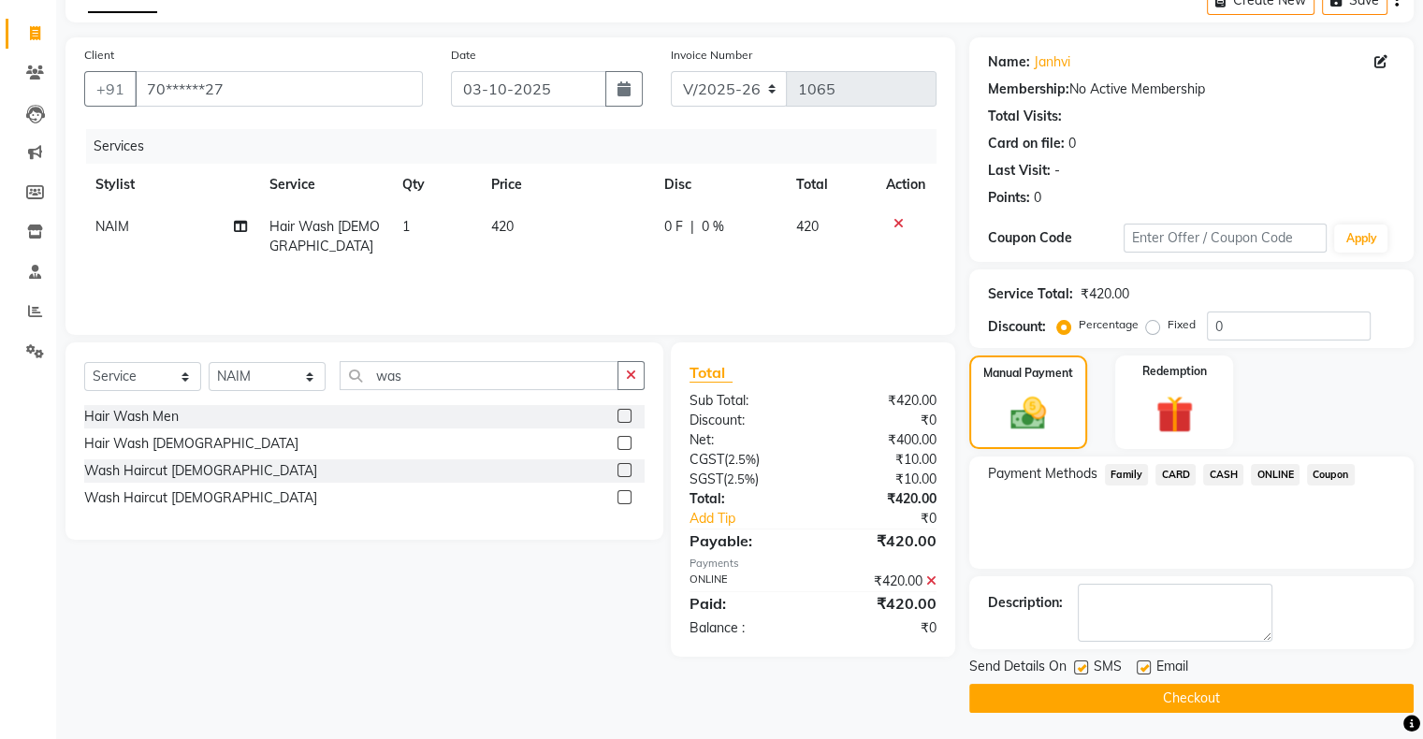
click at [1153, 694] on button "Checkout" at bounding box center [1191, 698] width 445 height 29
